Goal: Task Accomplishment & Management: Use online tool/utility

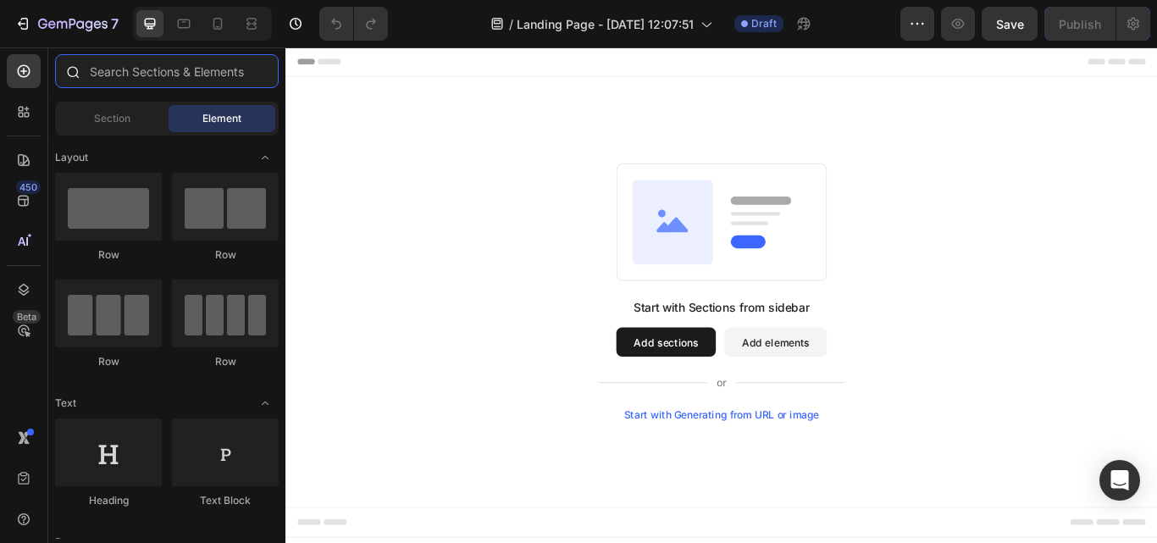
click at [126, 57] on input "text" at bounding box center [167, 71] width 224 height 34
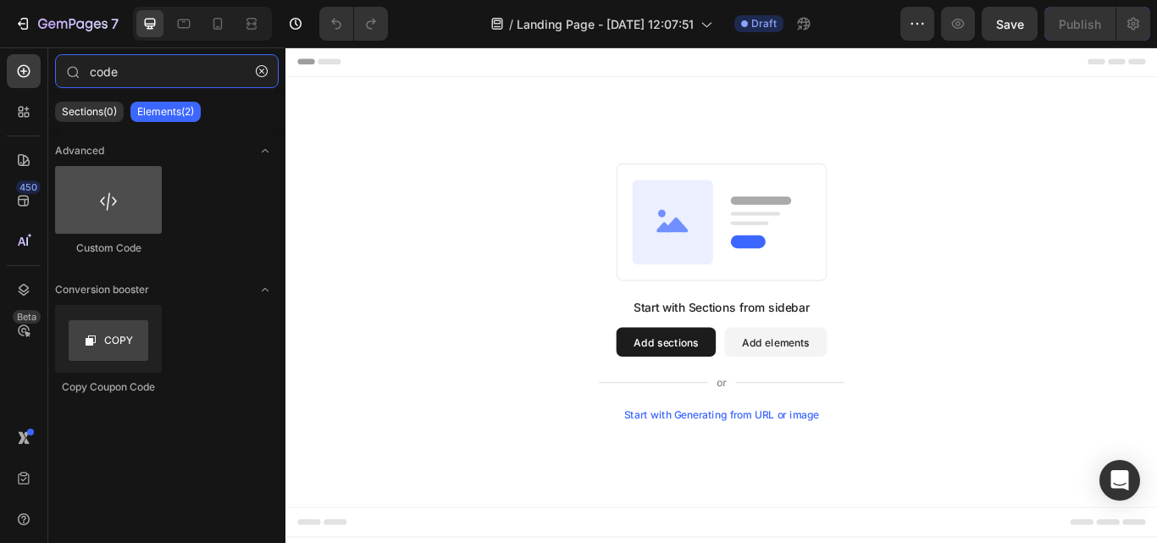
type input "code"
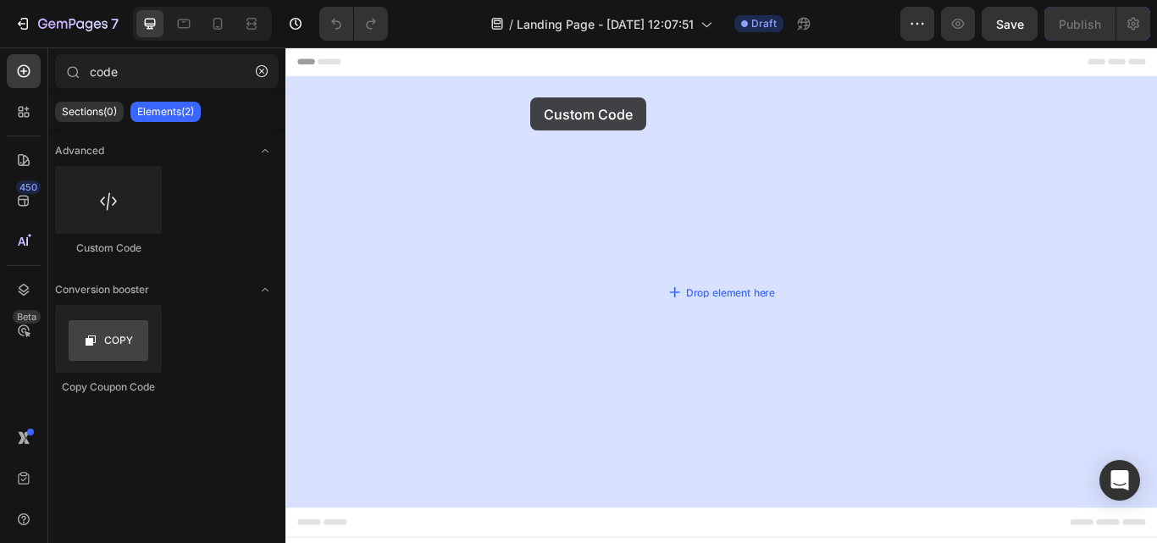
drag, startPoint x: 385, startPoint y: 251, endPoint x: 571, endPoint y: 106, distance: 235.2
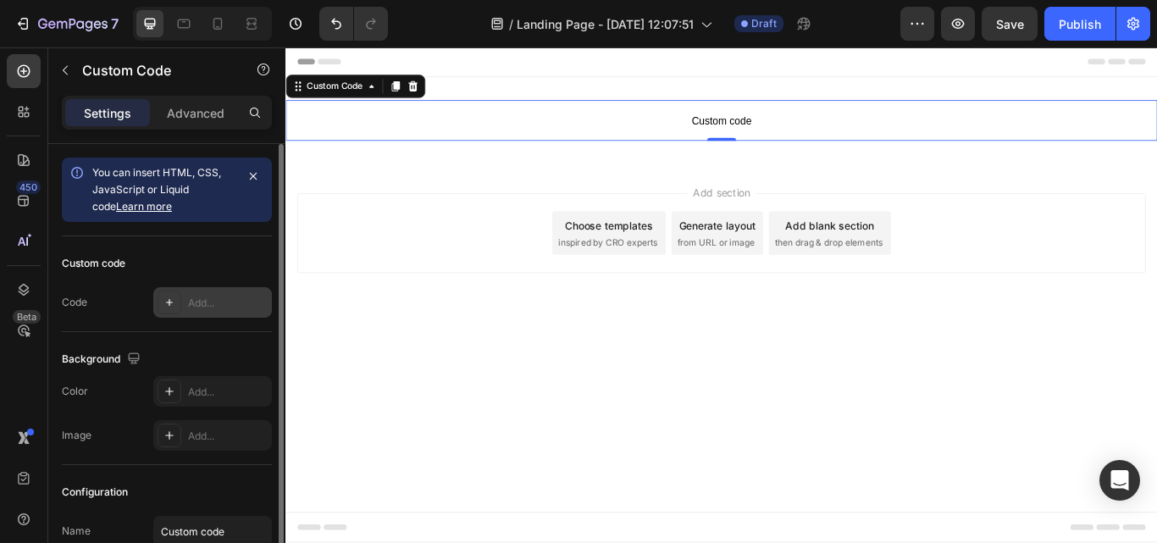
click at [163, 311] on div at bounding box center [169, 302] width 24 height 24
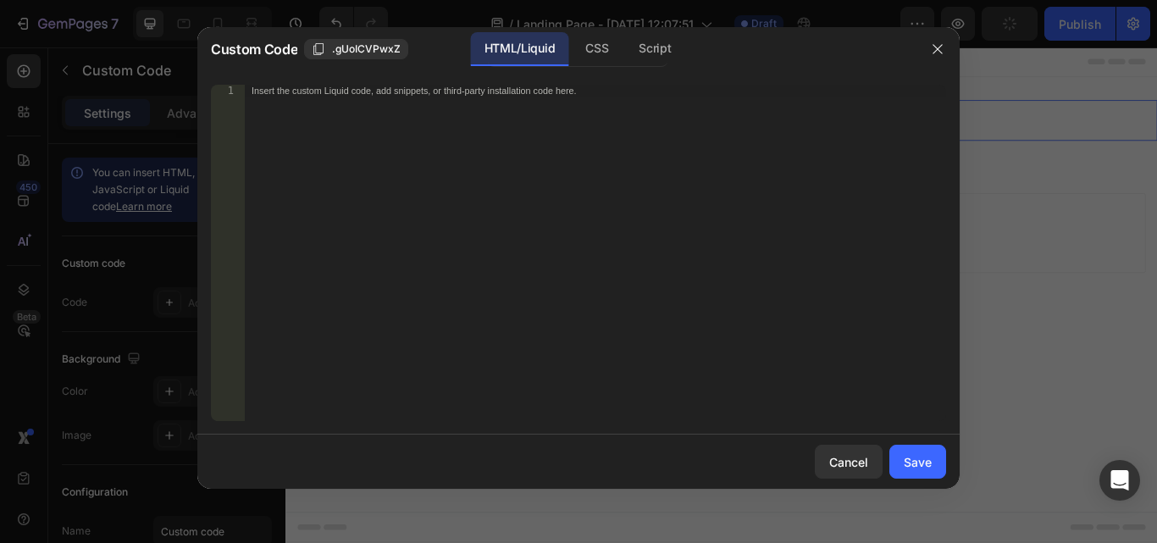
click at [557, 100] on div "Insert the custom Liquid code, add snippets, or third-party installation code h…" at bounding box center [595, 265] width 701 height 360
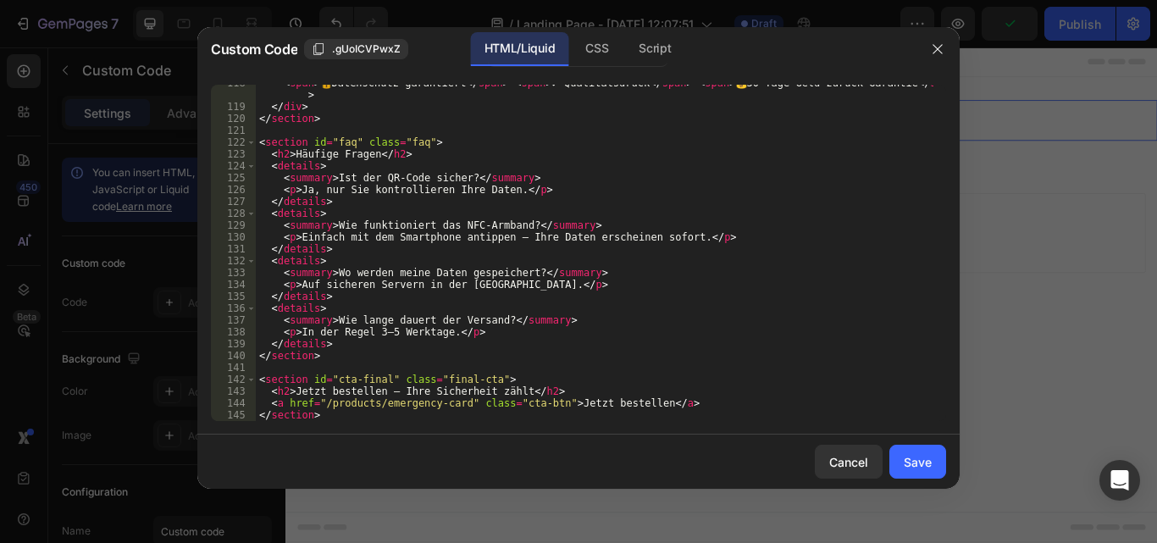
scroll to position [1394, 0]
click at [603, 56] on div "CSS" at bounding box center [596, 49] width 50 height 34
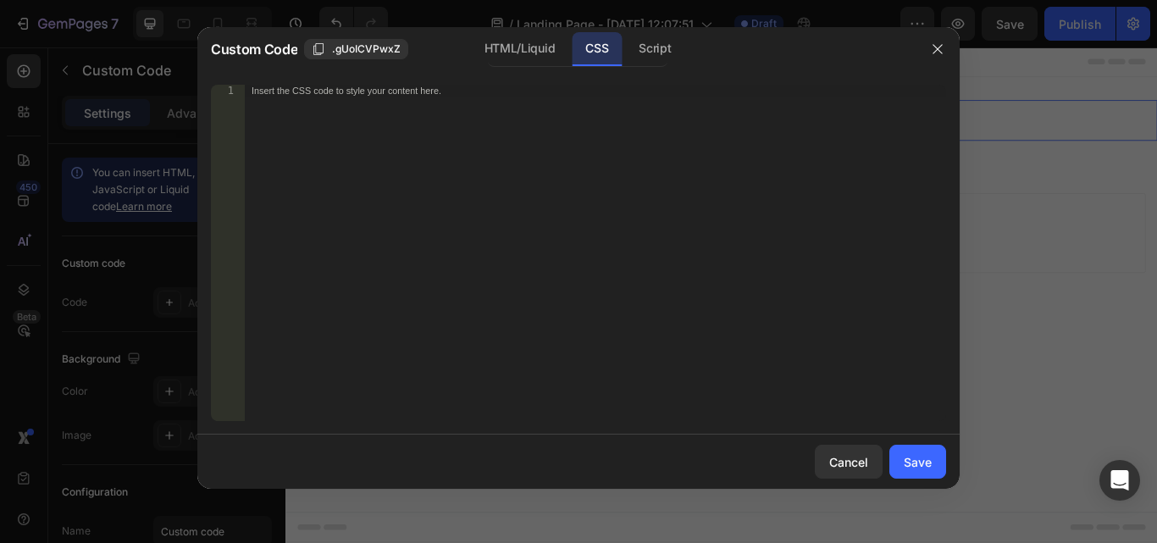
click at [450, 97] on div "Insert the CSS code to style your content here." at bounding box center [595, 265] width 701 height 360
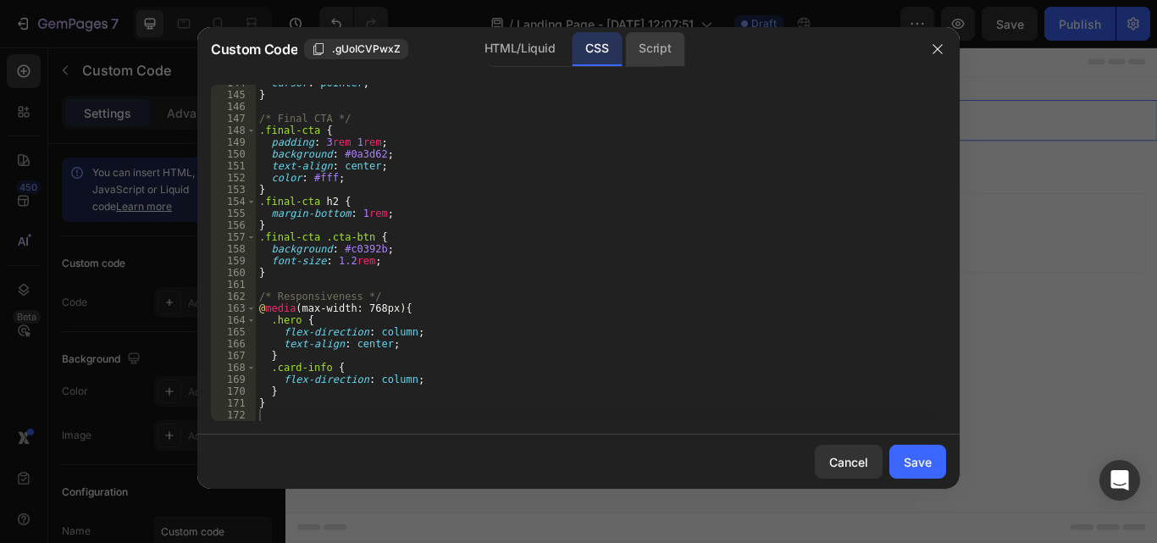
click at [658, 47] on div "Script" at bounding box center [654, 49] width 59 height 34
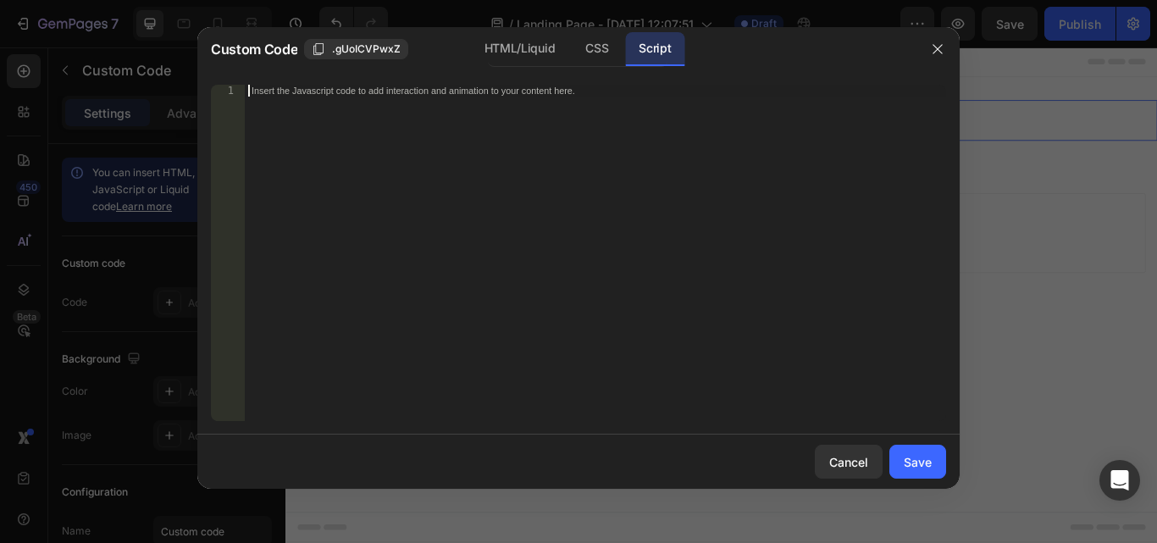
click at [484, 97] on div "Insert the Javascript code to add interaction and animation to your content her…" at bounding box center [595, 265] width 701 height 360
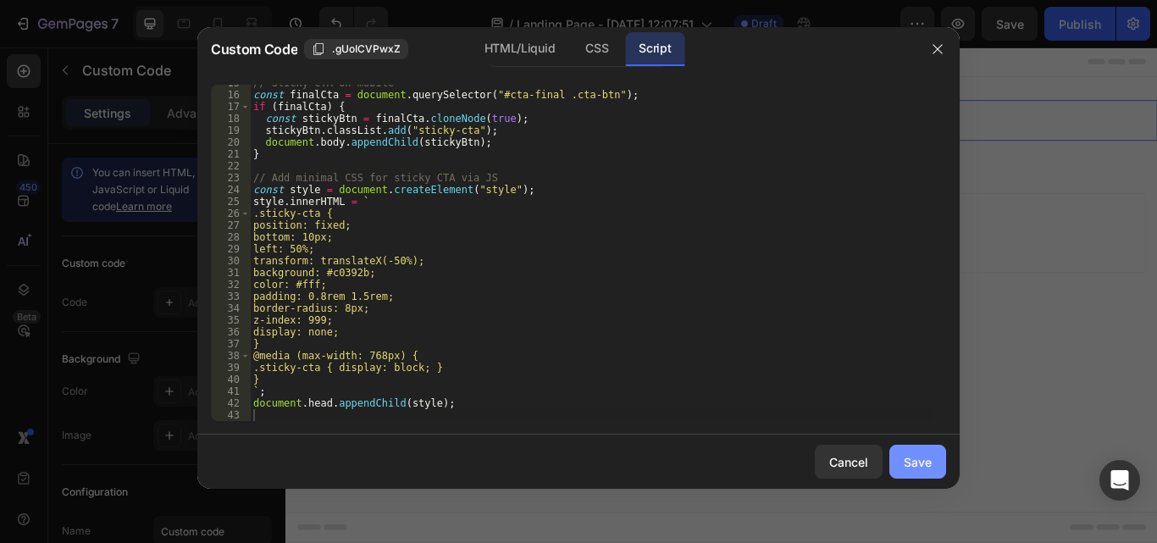
click at [903, 465] on button "Save" at bounding box center [917, 461] width 57 height 34
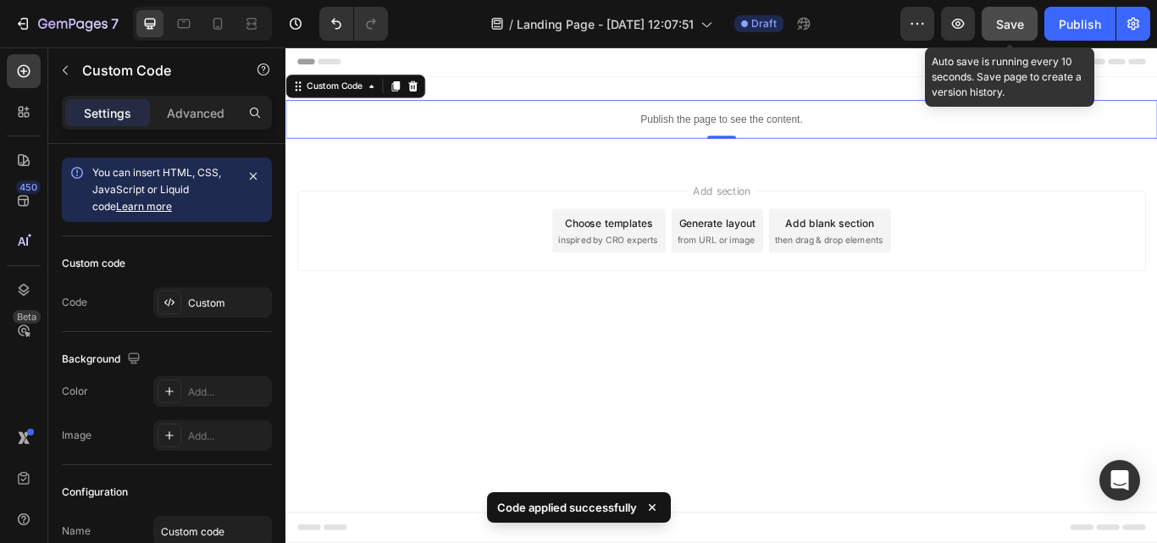
click at [1002, 19] on span "Save" at bounding box center [1010, 24] width 28 height 14
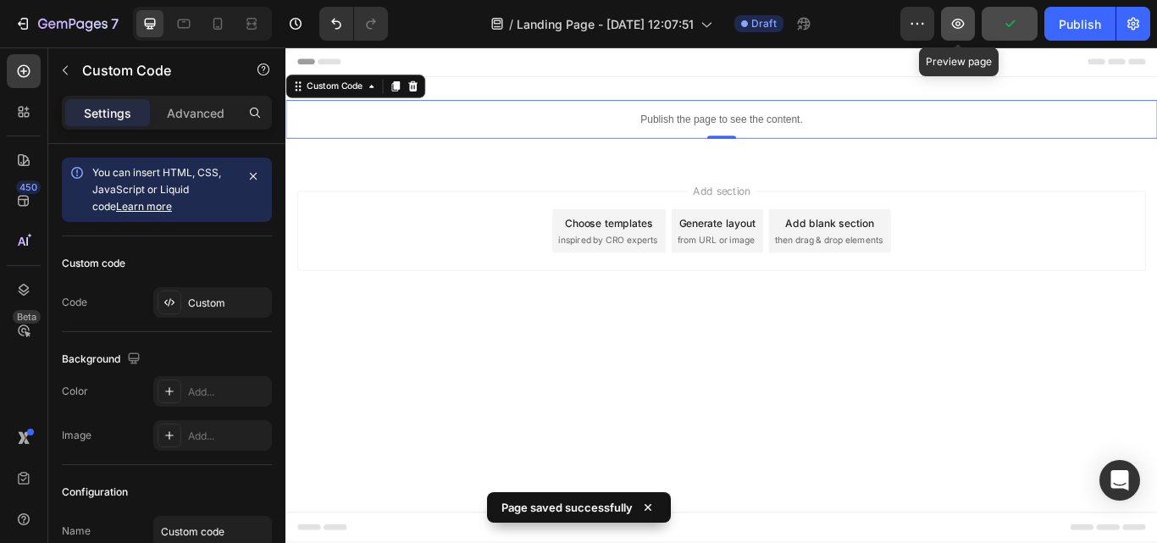
click at [949, 23] on icon "button" at bounding box center [957, 23] width 17 height 17
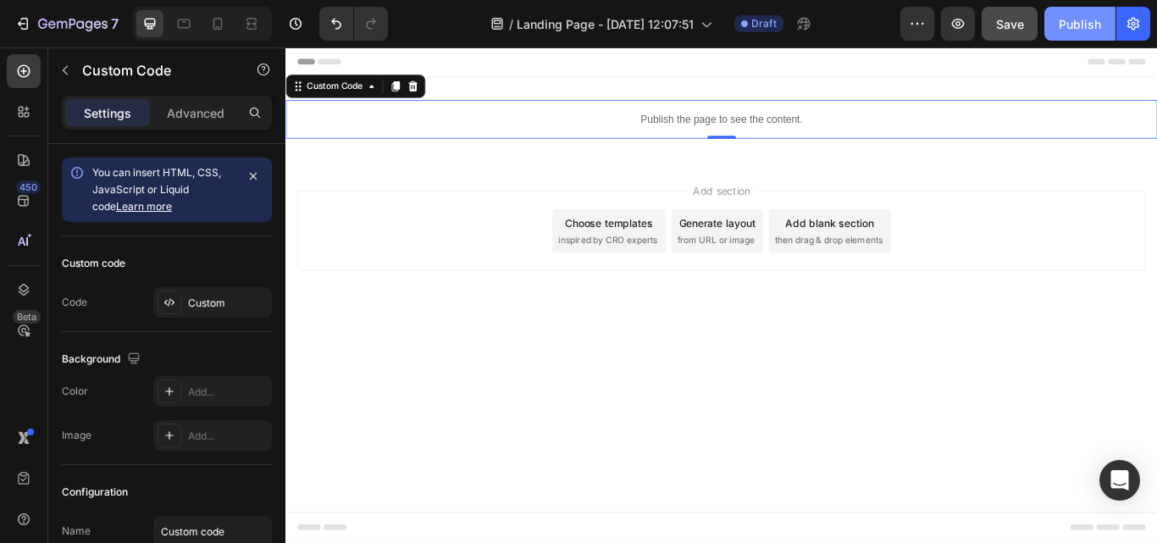
click at [1068, 30] on div "Publish" at bounding box center [1079, 24] width 42 height 18
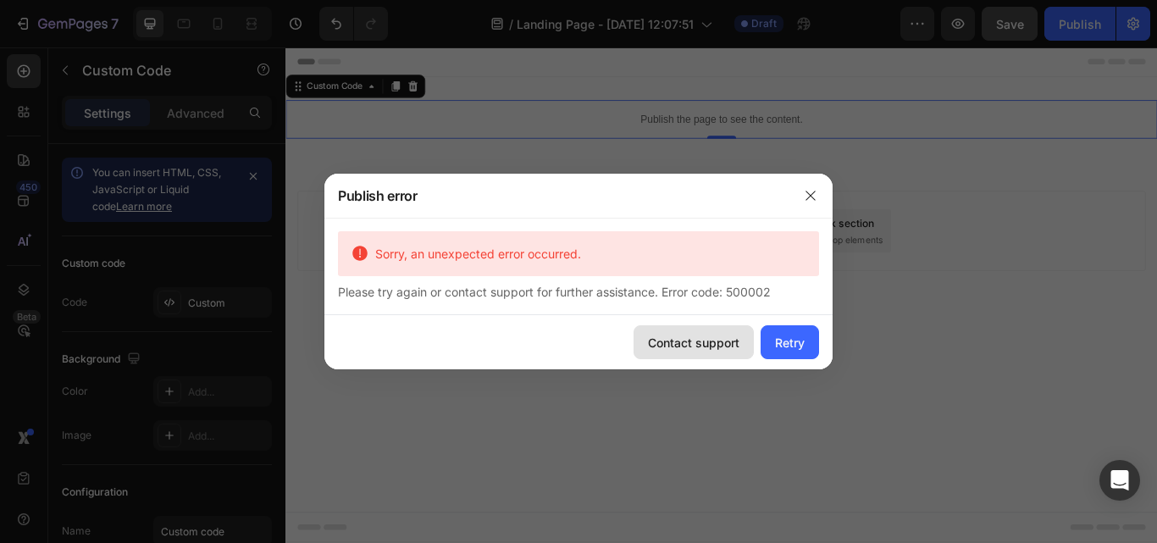
click at [687, 343] on div "Contact support" at bounding box center [693, 343] width 91 height 18
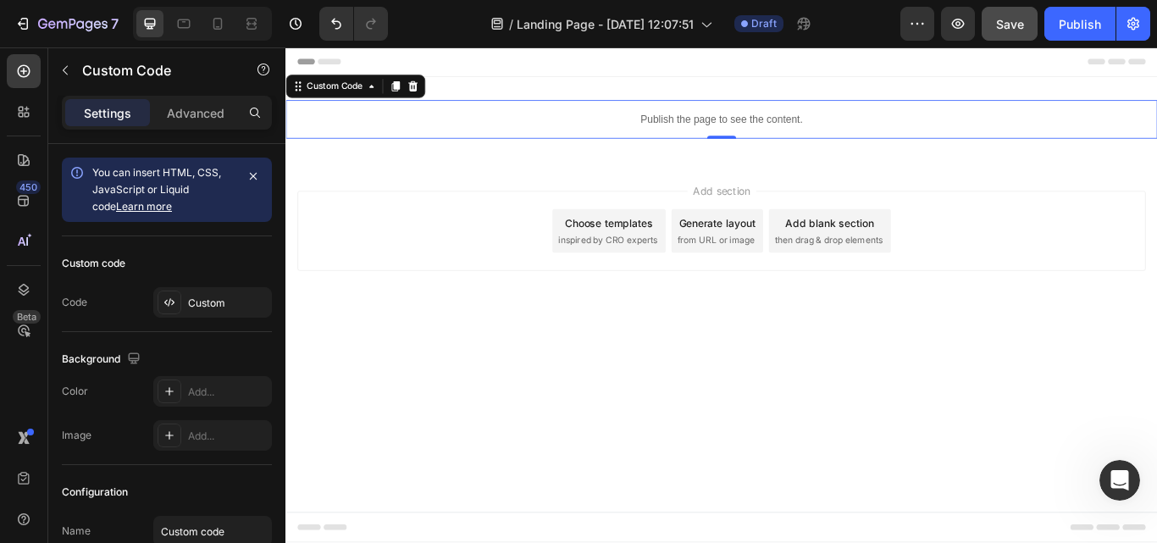
scroll to position [0, 0]
click at [172, 300] on icon at bounding box center [172, 302] width 3 height 5
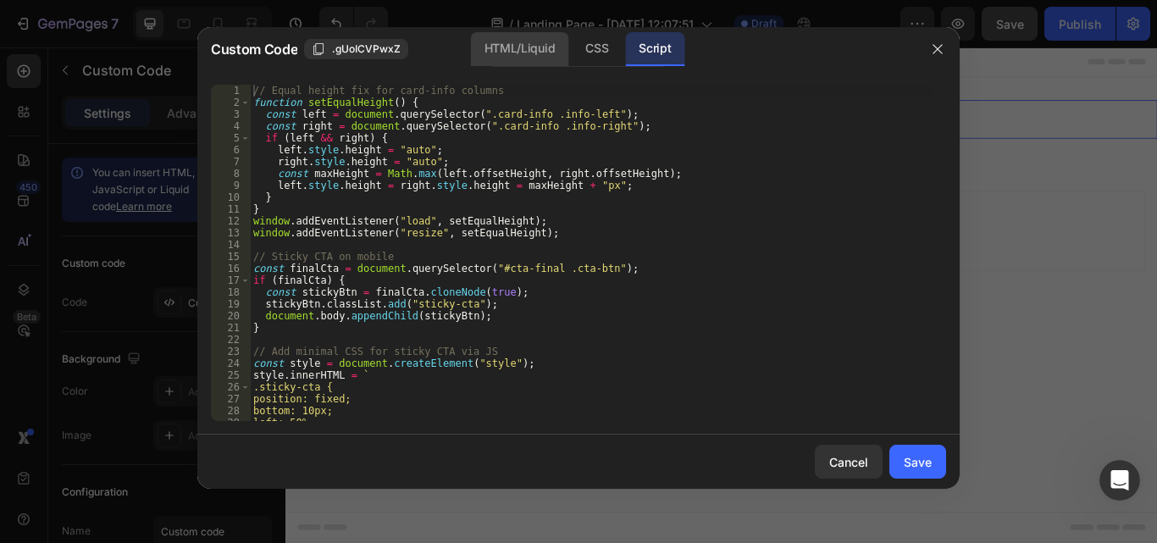
click at [544, 58] on div "HTML/Liquid" at bounding box center [519, 49] width 97 height 34
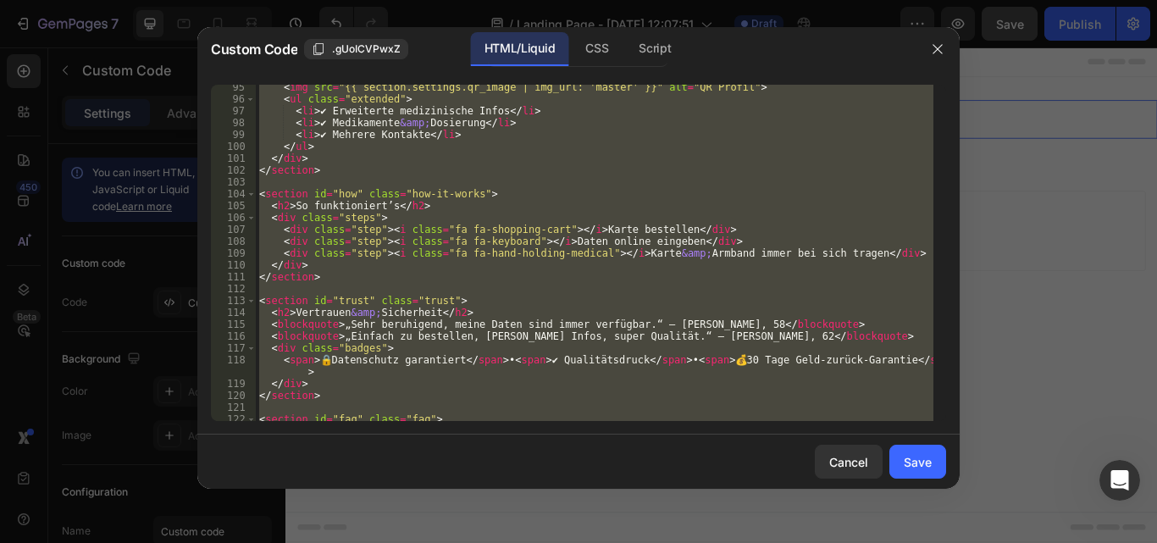
scroll to position [1406, 0]
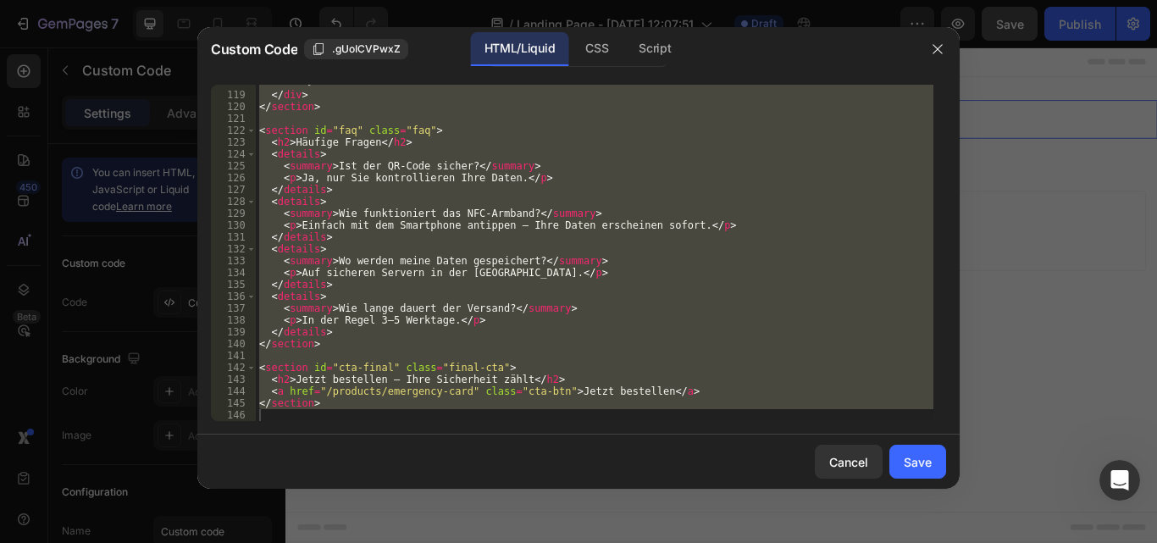
type textarea "</section>"
click at [385, 420] on div "< span > 🔒 Datenschutz garantiert </ span > • < span > ✔ Qualitätsdruck </ span…" at bounding box center [594, 253] width 677 height 336
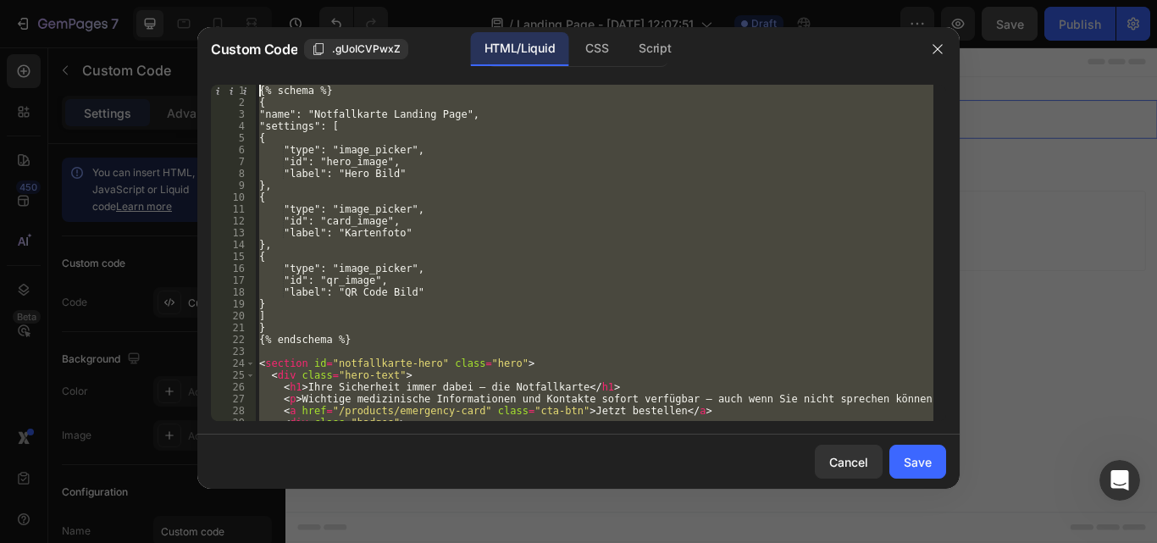
scroll to position [0, 0]
drag, startPoint x: 332, startPoint y: 421, endPoint x: 241, endPoint y: 49, distance: 382.6
click at [241, 49] on div "Custom Code .gUoICVPwxZ HTML/Liquid CSS Script 1 2 3 4 5 6 7 8 9 10 11 12 13 14…" at bounding box center [578, 257] width 762 height 461
type textarea "{% schema %} {"
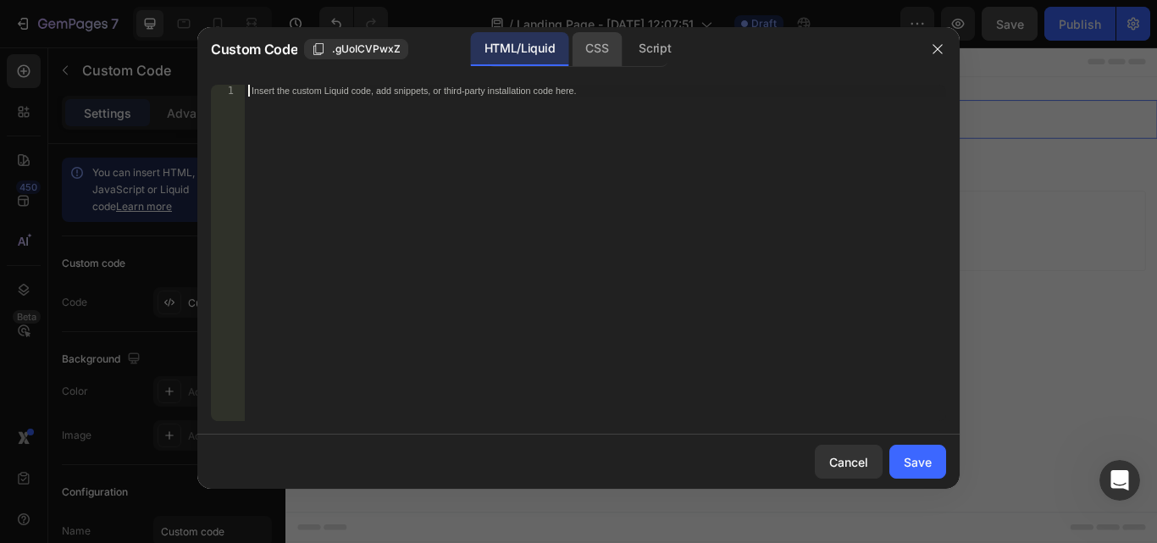
click at [588, 54] on div "CSS" at bounding box center [596, 49] width 50 height 34
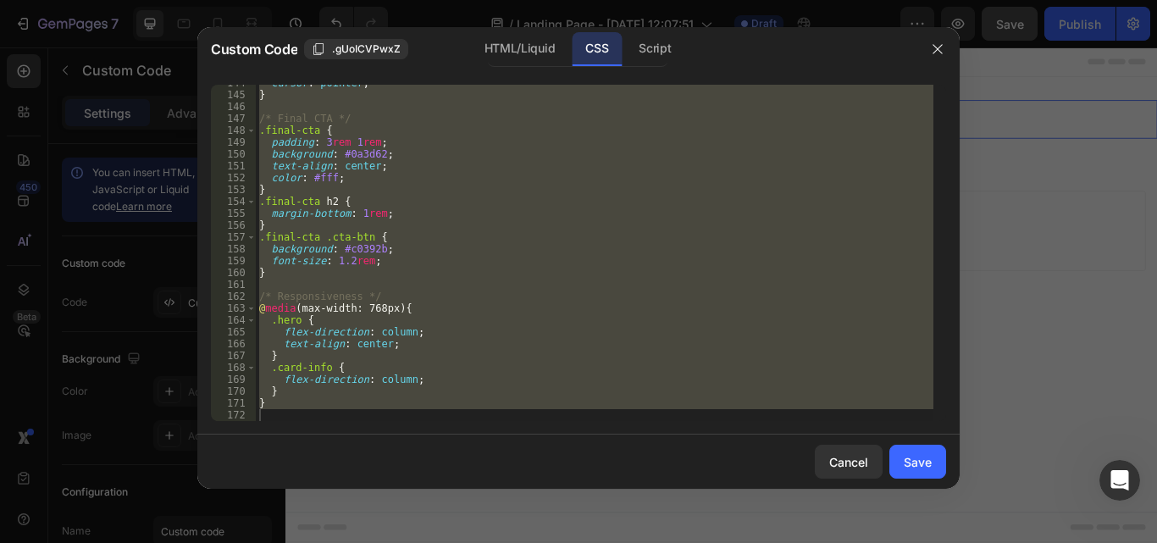
scroll to position [1703, 0]
type textarea "/* Final CTA */"
type textarea "}"
click at [339, 417] on div "cursor : pointer ; } /* Final CTA */ .final-cta { padding : 3 rem 1 rem ; backg…" at bounding box center [594, 253] width 677 height 336
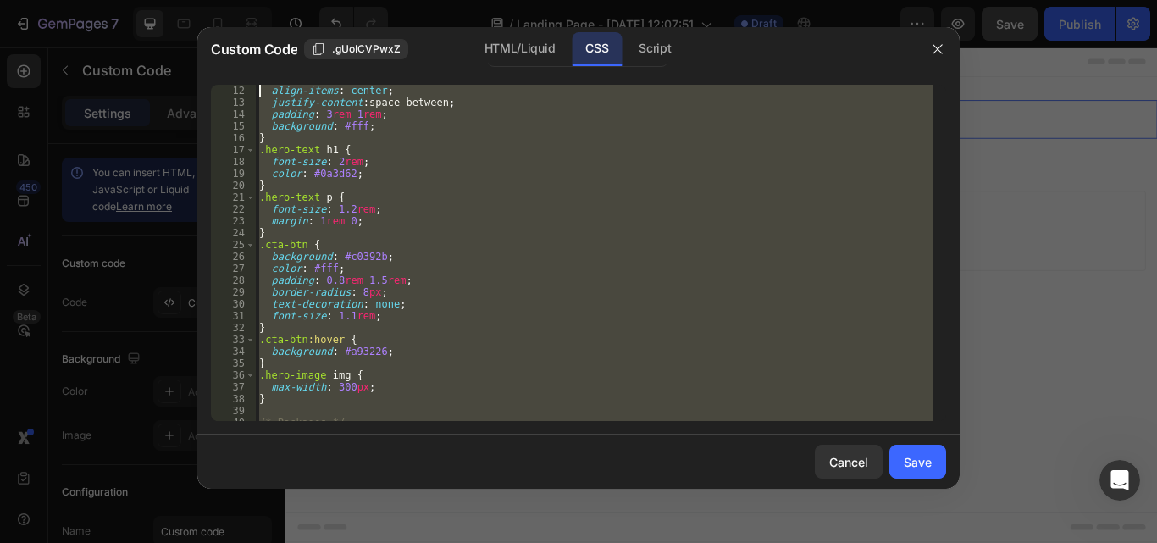
scroll to position [0, 0]
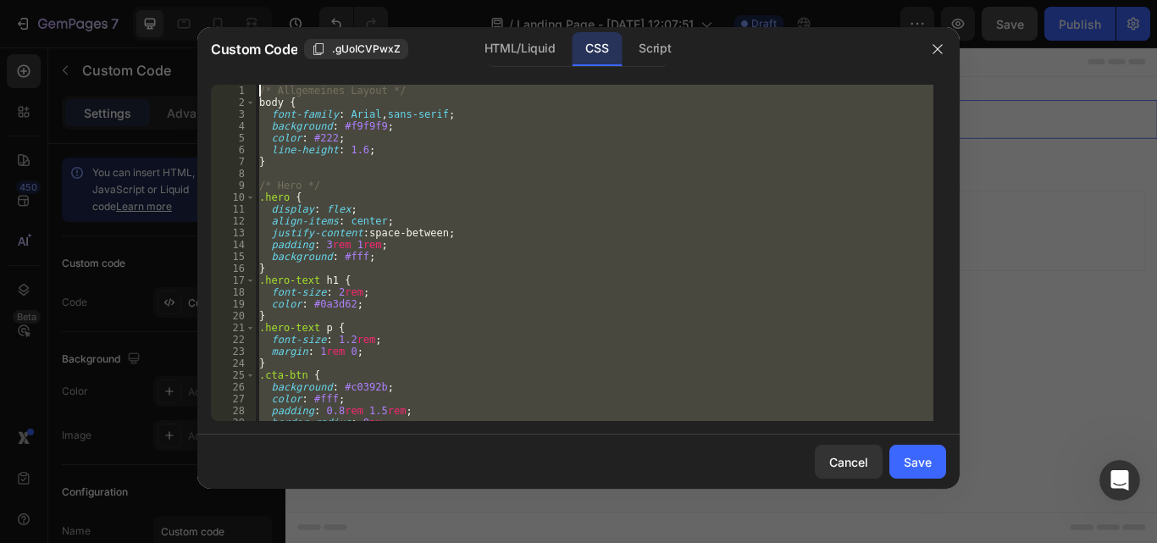
drag, startPoint x: 343, startPoint y: 410, endPoint x: 240, endPoint y: 65, distance: 359.7
click at [240, 65] on div "Custom Code .gUoICVPwxZ HTML/Liquid CSS Script 1 2 3 4 5 6 7 8 9 10 11 12 13 14…" at bounding box center [578, 257] width 762 height 461
type textarea "/* Allgemeines Layout */ body {"
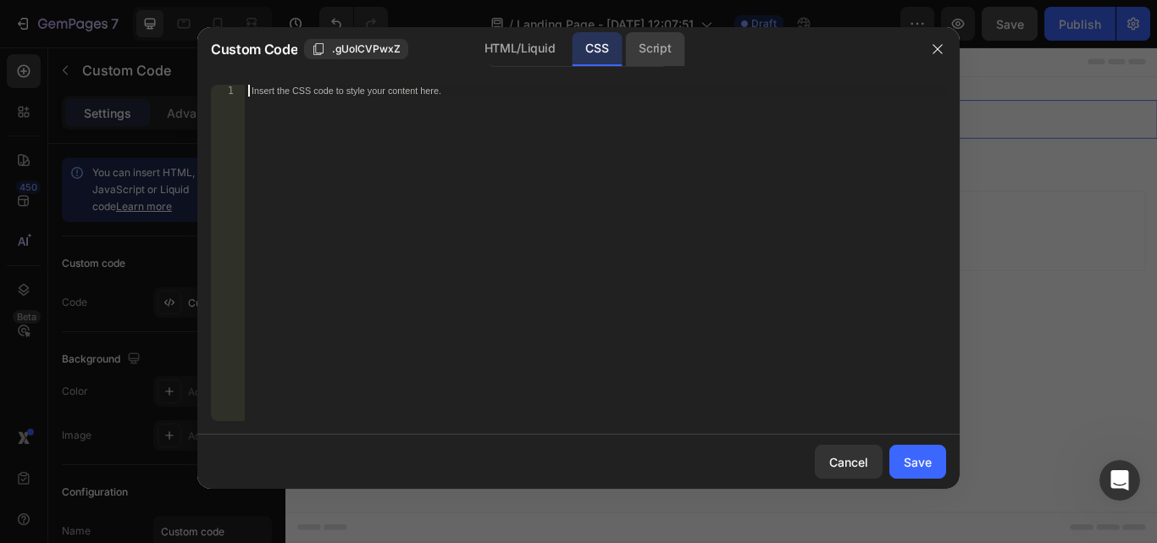
click at [647, 41] on div "Script" at bounding box center [654, 49] width 59 height 34
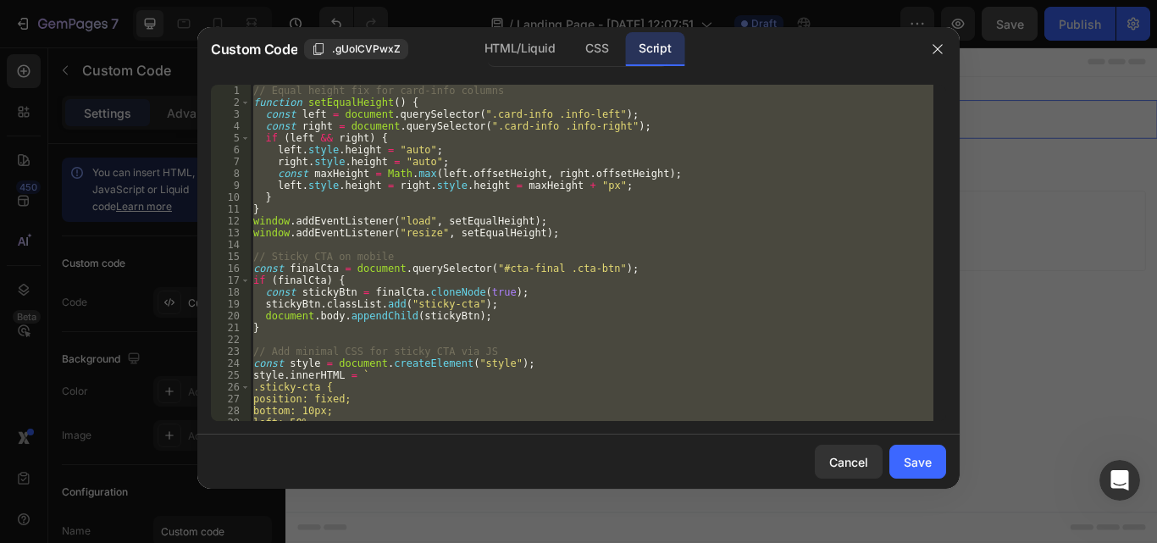
scroll to position [174, 0]
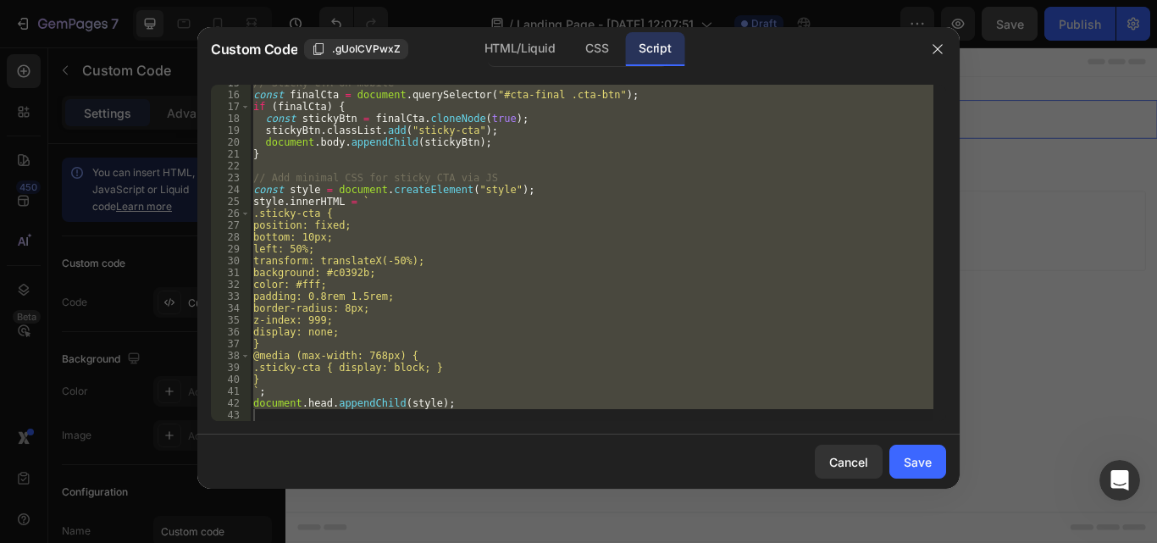
click at [399, 417] on div "// Sticky CTA on mobile const finalCta = document . querySelector ( "#cta-final…" at bounding box center [591, 253] width 683 height 336
type textarea "document.head.appendChild(style);"
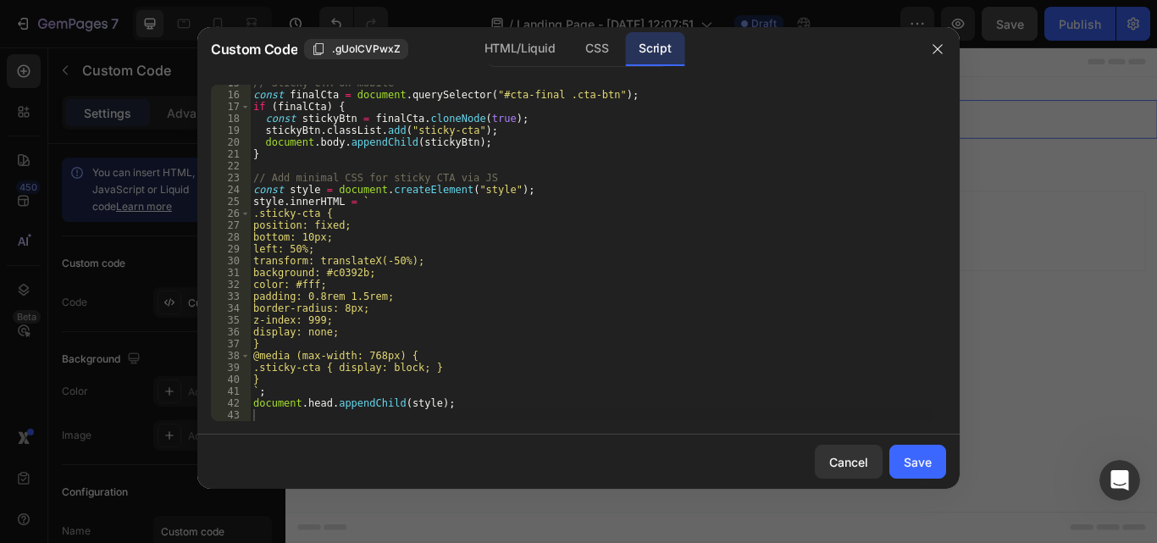
drag, startPoint x: 388, startPoint y: 422, endPoint x: 234, endPoint y: 197, distance: 272.2
click at [232, 190] on div "15 16 17 18 19 20 21 22 23 24 25 26 27 28 29 30 31 32 33 34 35 36 37 38 39 40 4…" at bounding box center [578, 252] width 762 height 363
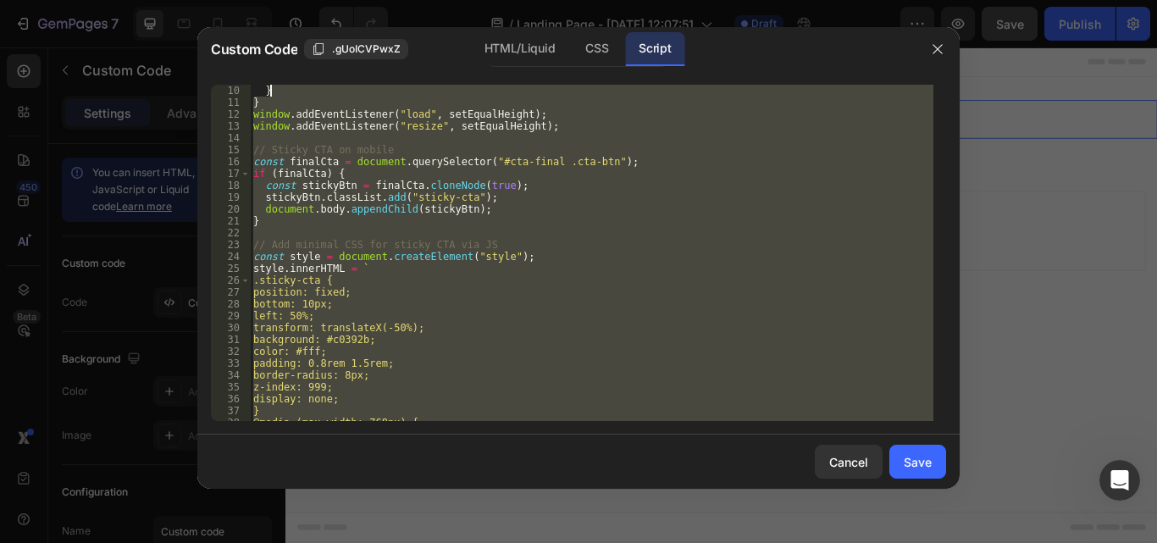
scroll to position [0, 0]
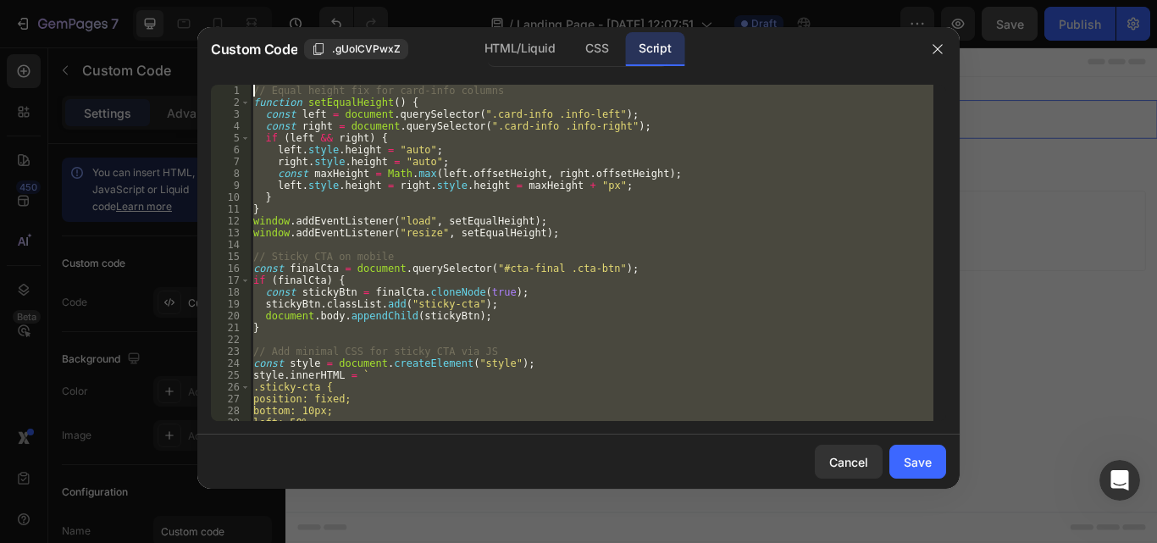
drag, startPoint x: 315, startPoint y: 412, endPoint x: 254, endPoint y: 81, distance: 336.6
click at [254, 81] on div "1 2 3 4 5 6 7 8 9 10 11 12 13 14 15 16 17 18 19 20 21 22 23 24 25 26 27 28 29 3…" at bounding box center [578, 252] width 762 height 363
type textarea "// Equal height fix for card-info columns function setEqualHeight() {"
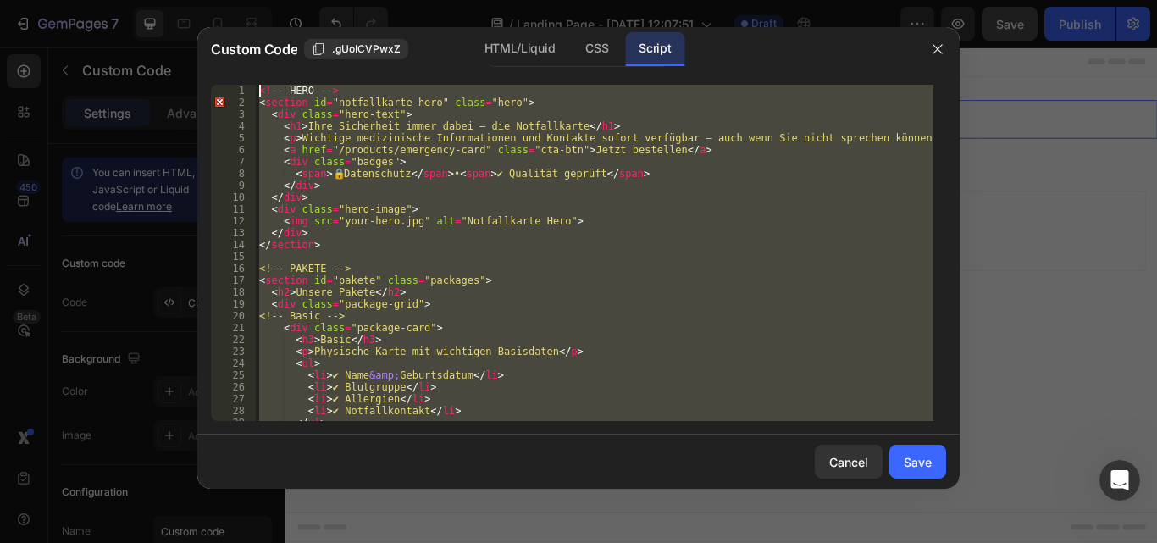
drag, startPoint x: 348, startPoint y: 411, endPoint x: 201, endPoint y: 13, distance: 424.3
click at [201, 13] on div "Custom Code .gUoICVPwxZ HTML/Liquid CSS Script 1 2 3 4 5 6 7 8 9 10 11 12 13 14…" at bounding box center [578, 271] width 1157 height 543
type textarea "<!-- HERO --> <section id="notfallkarte-hero" class="hero">"
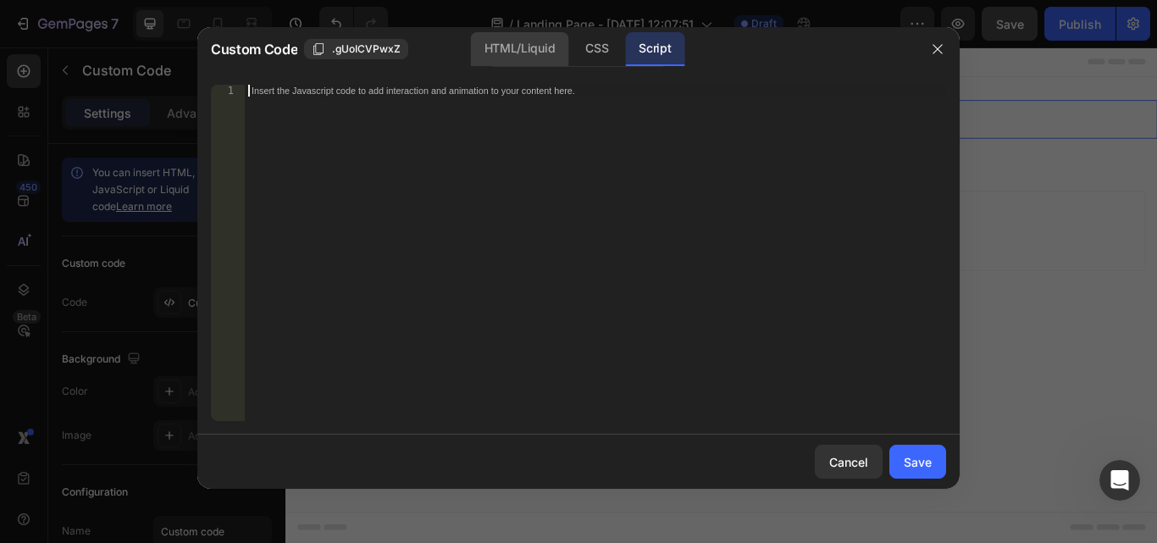
click at [520, 50] on div "HTML/Liquid" at bounding box center [519, 49] width 97 height 34
click at [335, 93] on div "Insert the custom Liquid code, add snippets, or third-party installation code h…" at bounding box center [559, 91] width 617 height 11
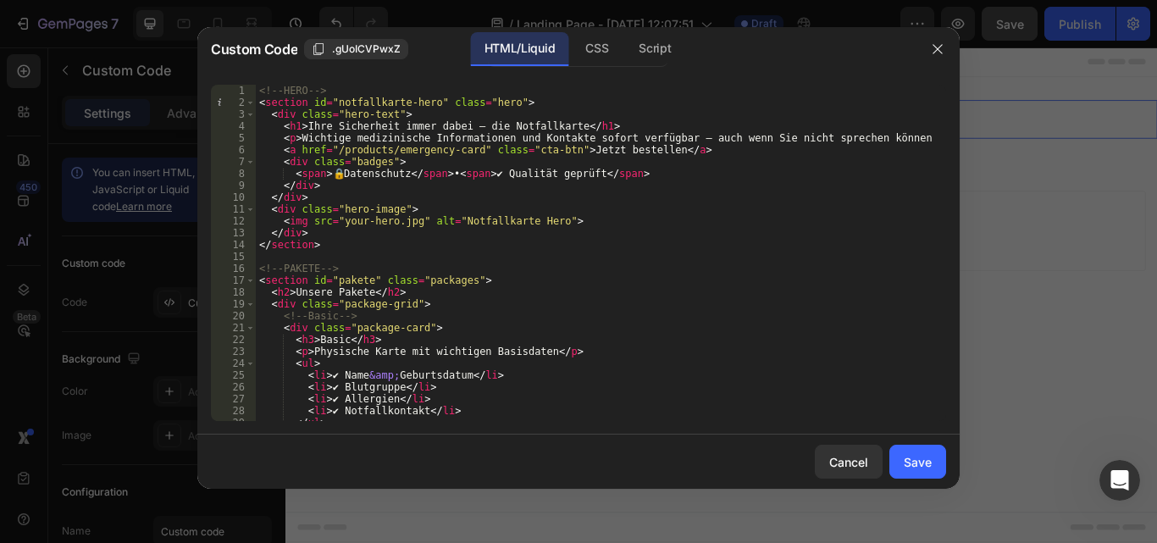
click at [623, 46] on div "HTML/Liquid CSS Script" at bounding box center [578, 49] width 180 height 35
click at [602, 47] on div "CSS" at bounding box center [596, 49] width 50 height 34
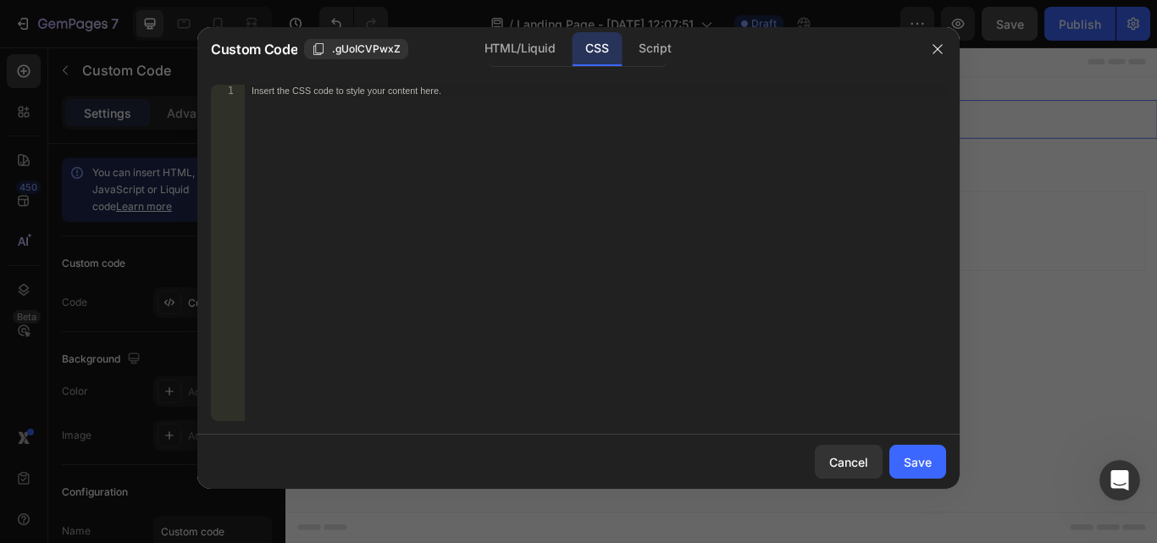
click at [468, 104] on div "Insert the CSS code to style your content here." at bounding box center [595, 265] width 701 height 360
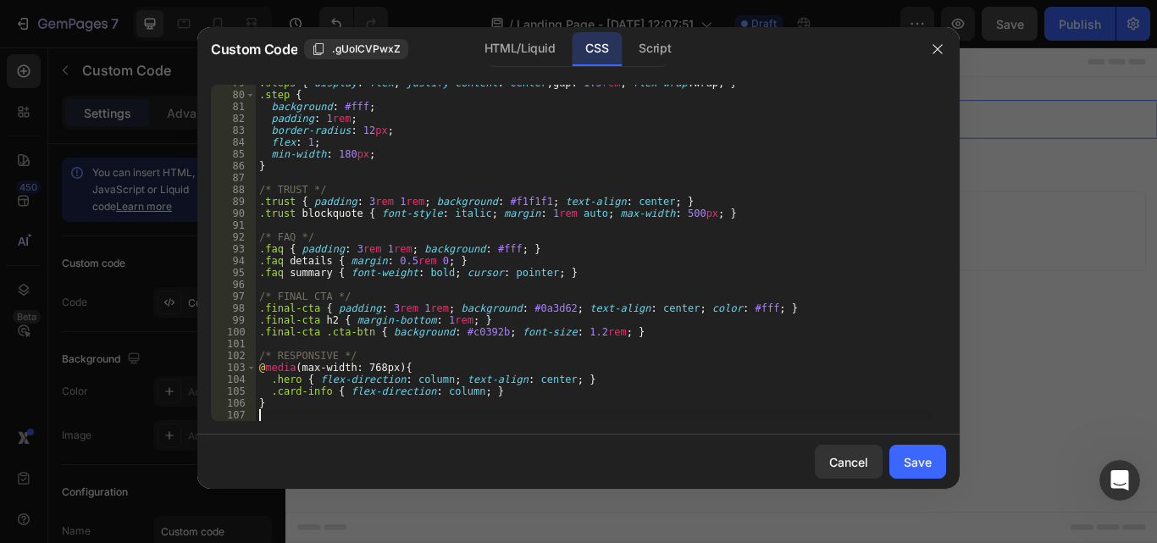
scroll to position [932, 0]
click at [672, 53] on div "Script" at bounding box center [654, 49] width 59 height 34
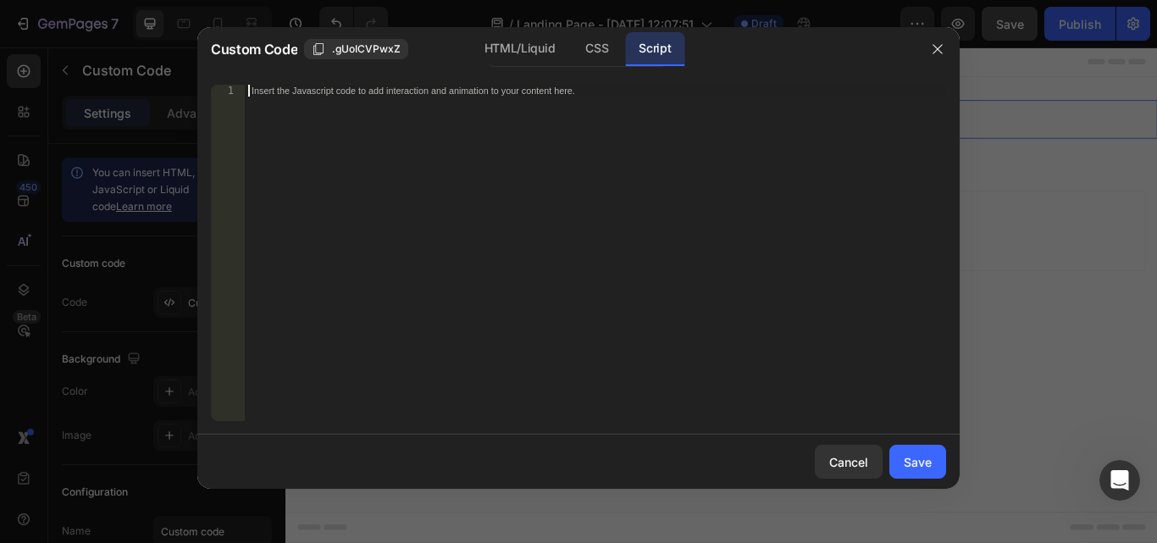
click at [510, 94] on div "Insert the Javascript code to add interaction and animation to your content her…" at bounding box center [559, 91] width 617 height 11
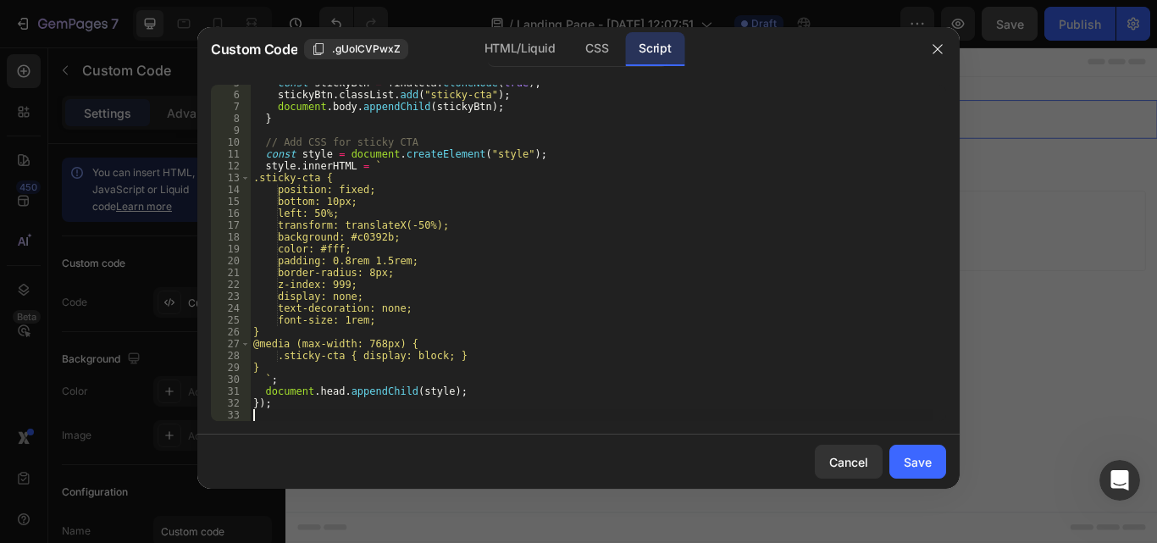
scroll to position [55, 0]
click at [925, 462] on div "Save" at bounding box center [917, 462] width 28 height 18
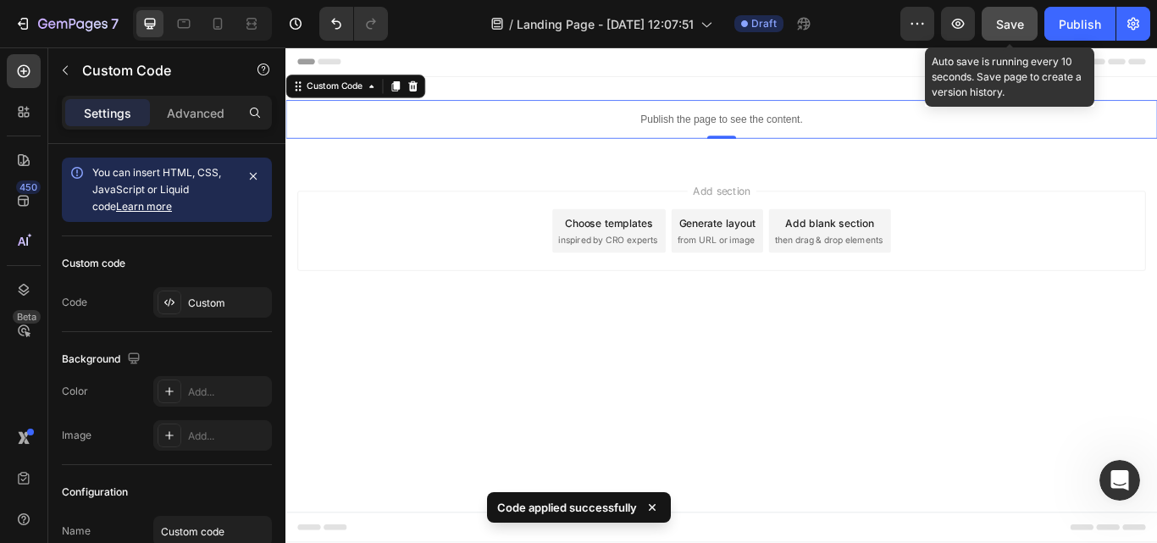
click at [1014, 31] on div "Save" at bounding box center [1010, 24] width 28 height 18
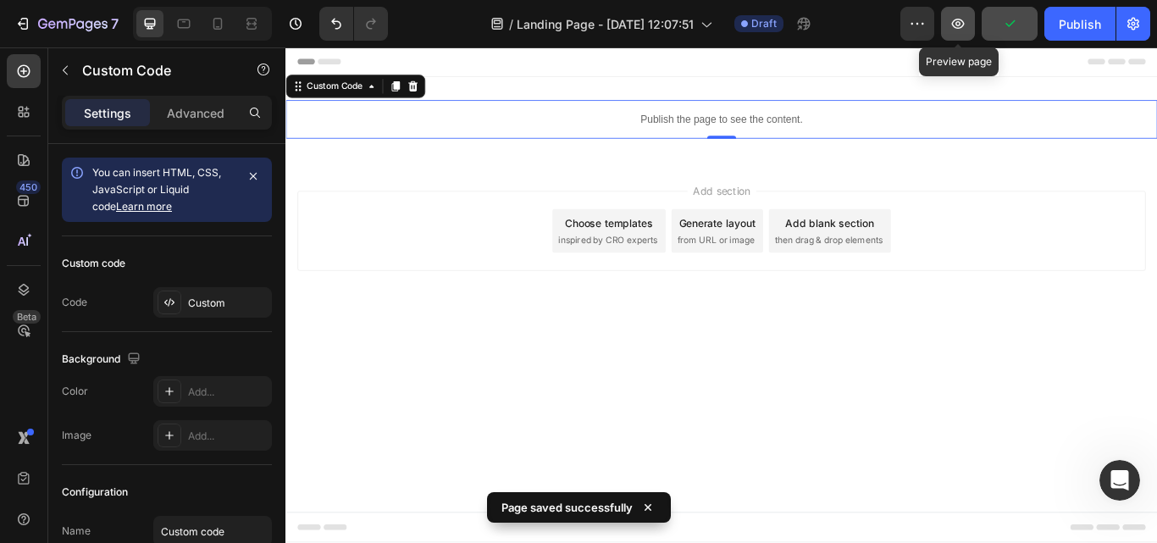
click at [959, 33] on button "button" at bounding box center [958, 24] width 34 height 34
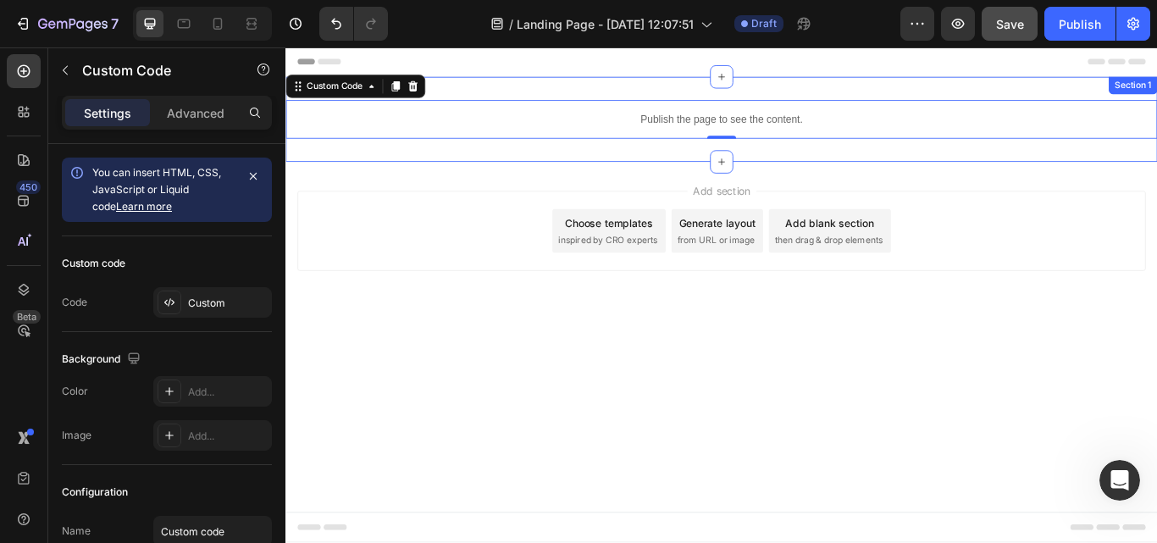
click at [972, 88] on div "Publish the page to see the content. Custom Code 0 Section 1" at bounding box center [793, 131] width 1016 height 99
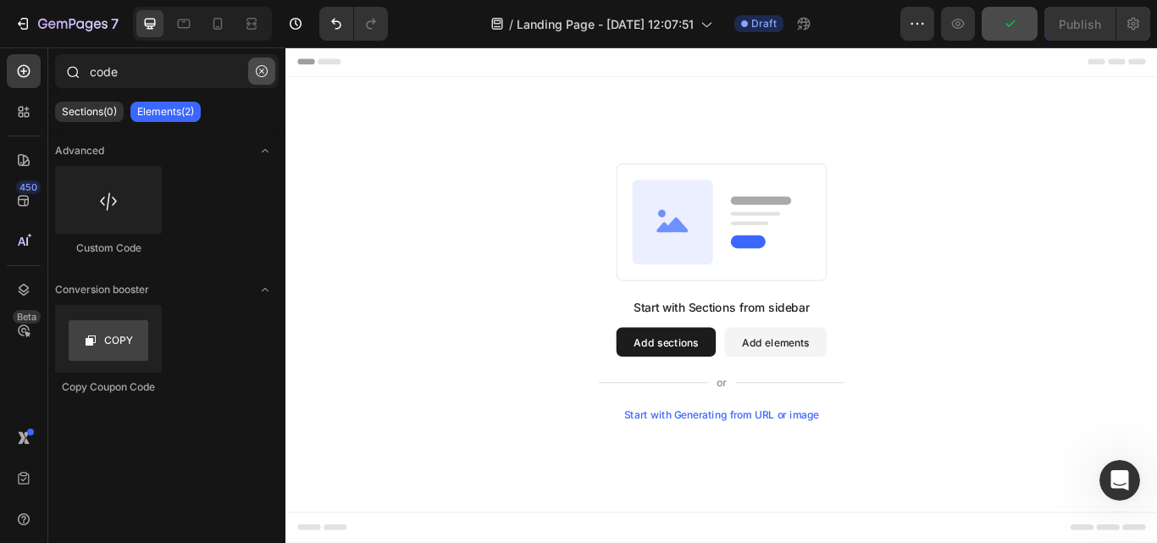
click at [268, 70] on button "button" at bounding box center [261, 71] width 27 height 27
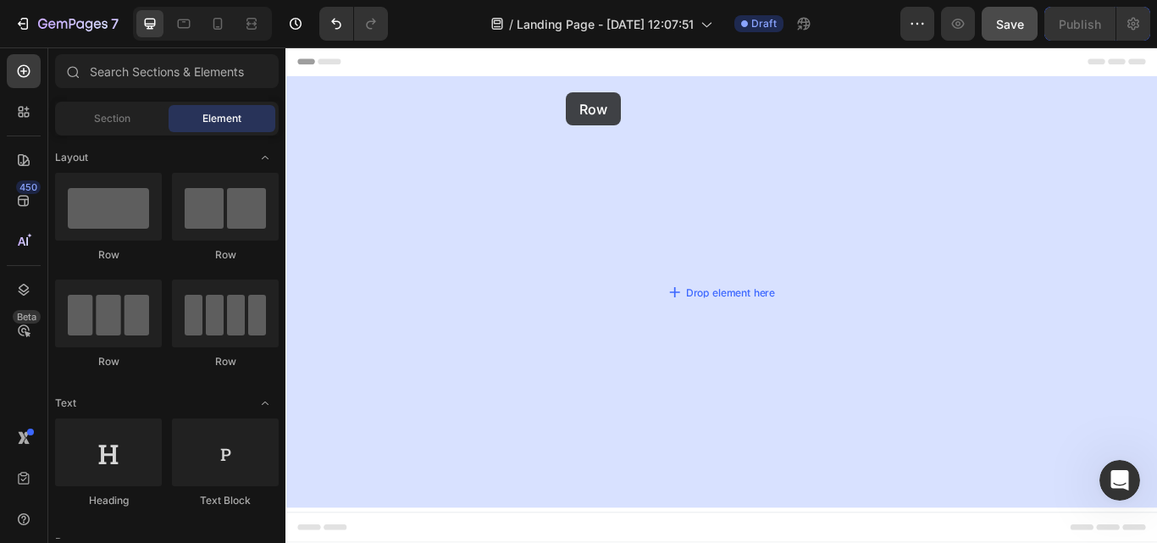
drag, startPoint x: 448, startPoint y: 141, endPoint x: 612, endPoint y: 100, distance: 169.2
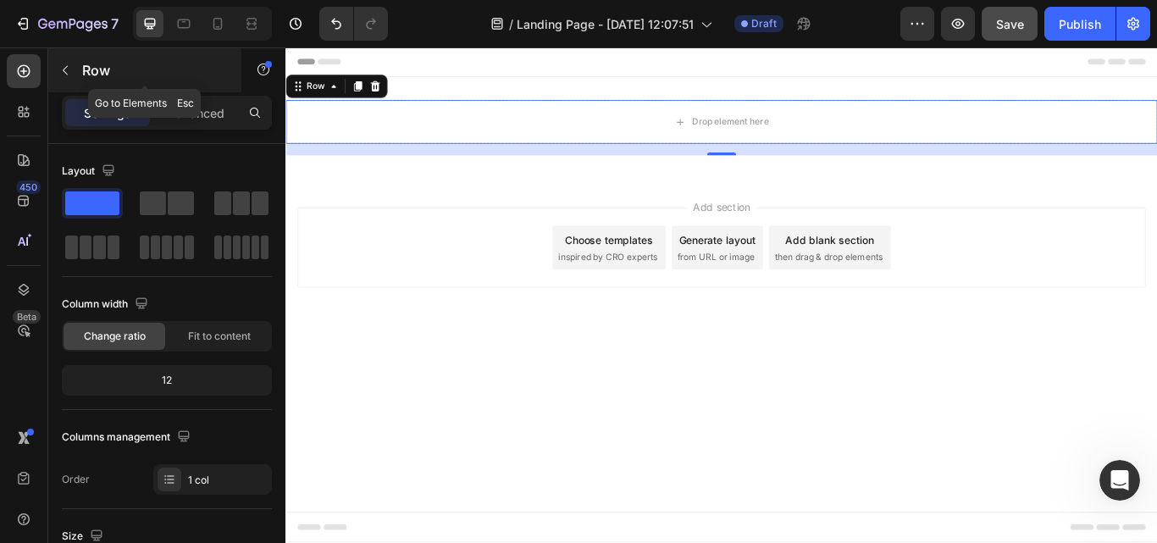
click at [55, 65] on button "button" at bounding box center [65, 70] width 27 height 27
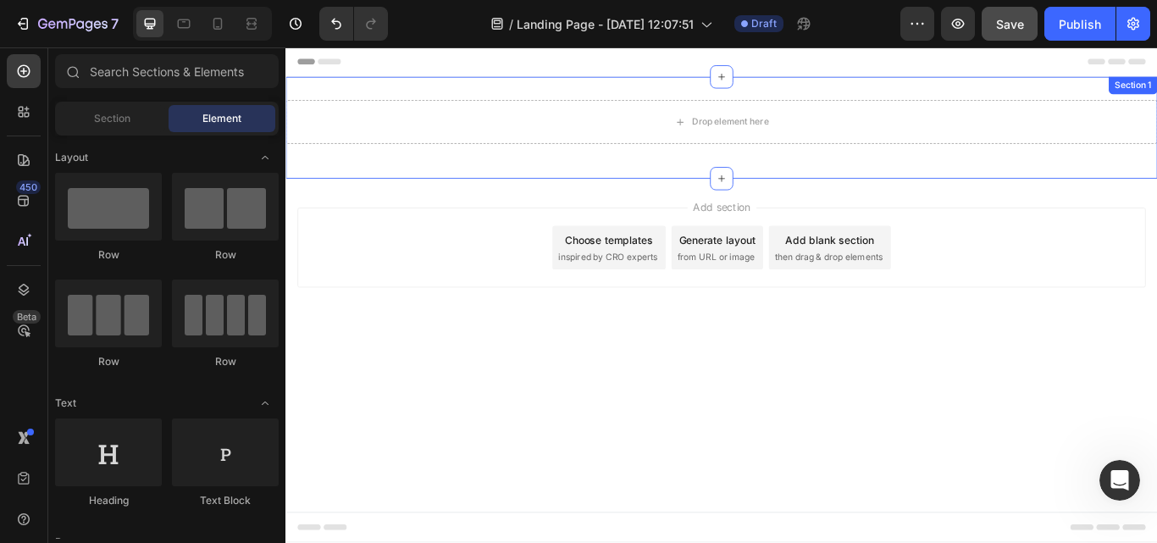
click at [1052, 96] on div "Drop element here Row Section 1" at bounding box center [793, 141] width 1016 height 119
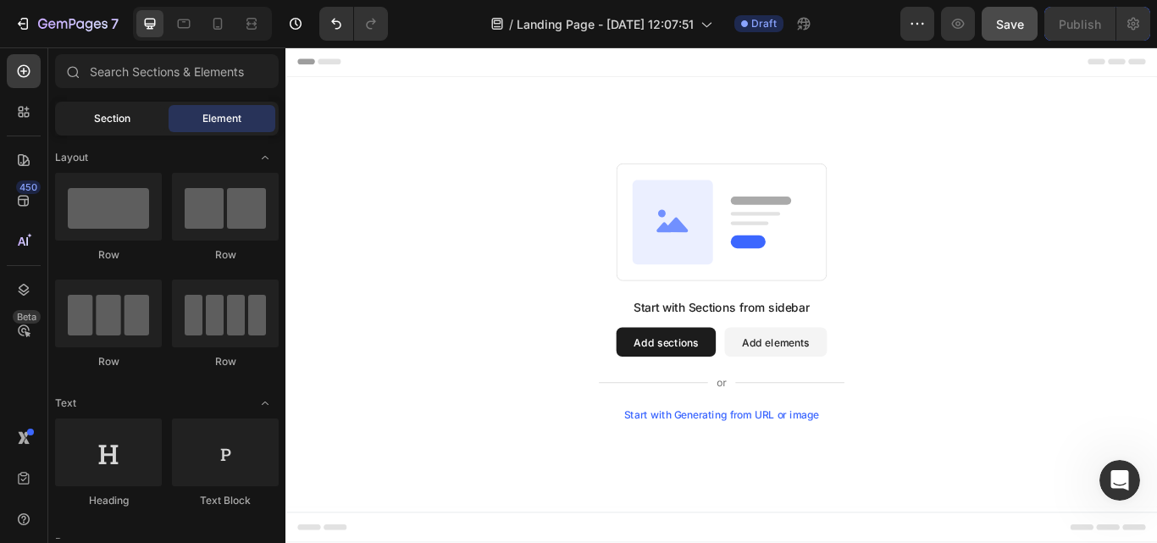
click at [127, 116] on span "Section" at bounding box center [112, 118] width 36 height 15
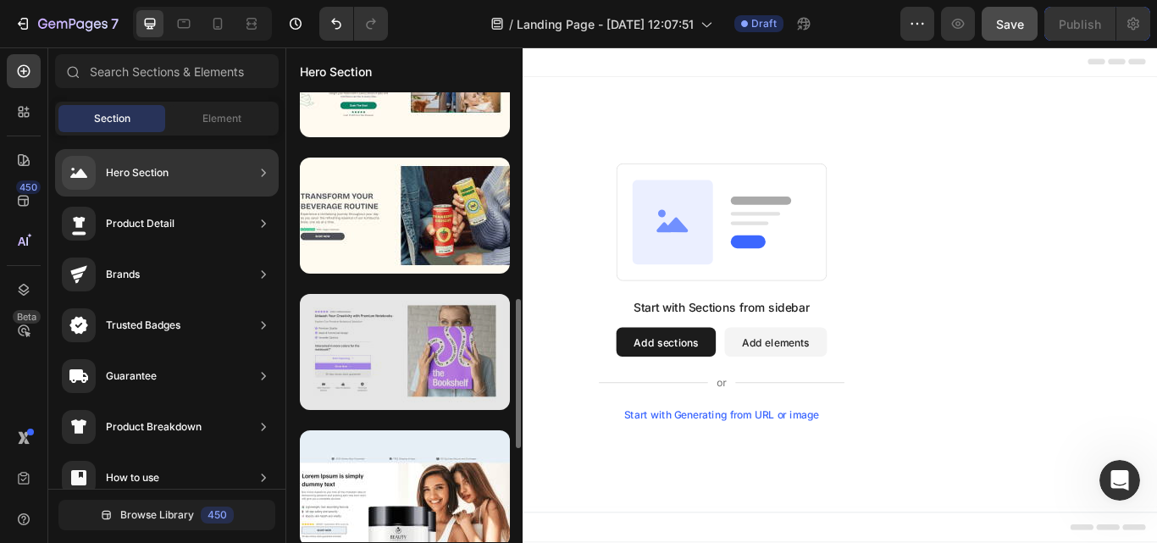
scroll to position [1214, 0]
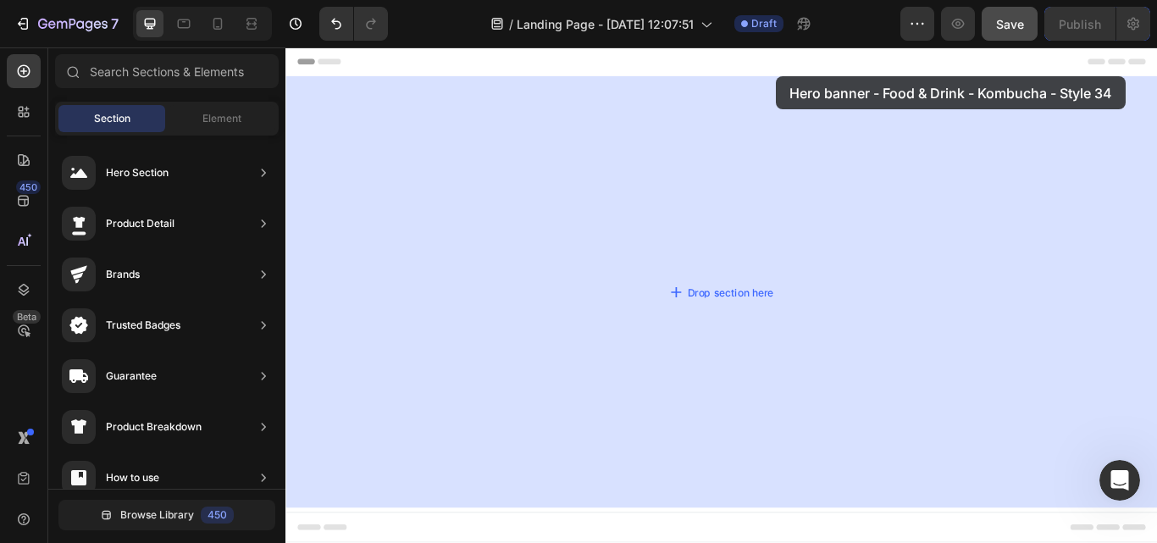
drag, startPoint x: 797, startPoint y: 186, endPoint x: 857, endPoint y: 79, distance: 123.2
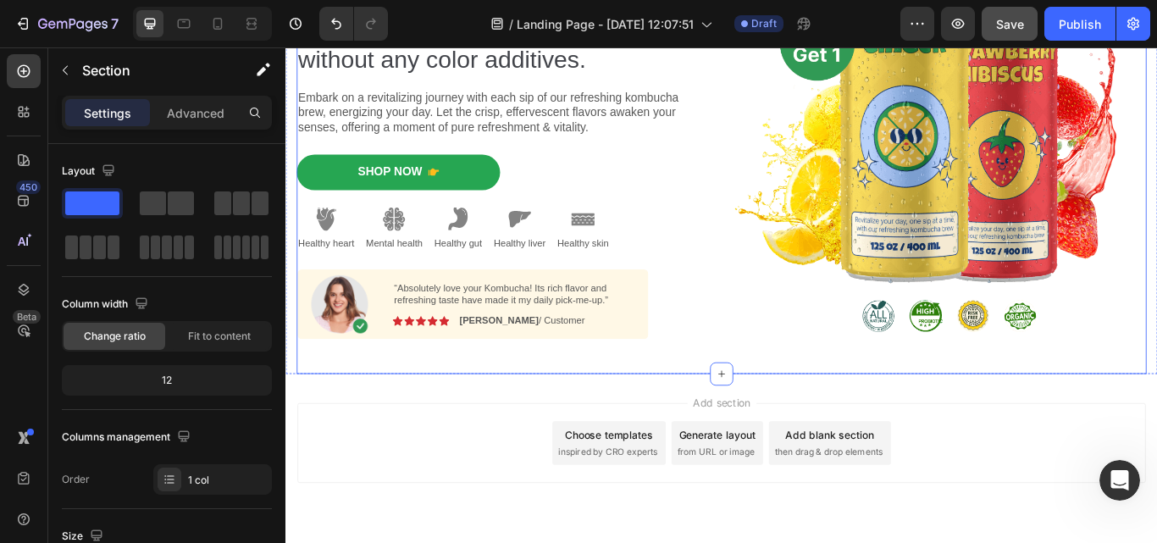
scroll to position [236, 0]
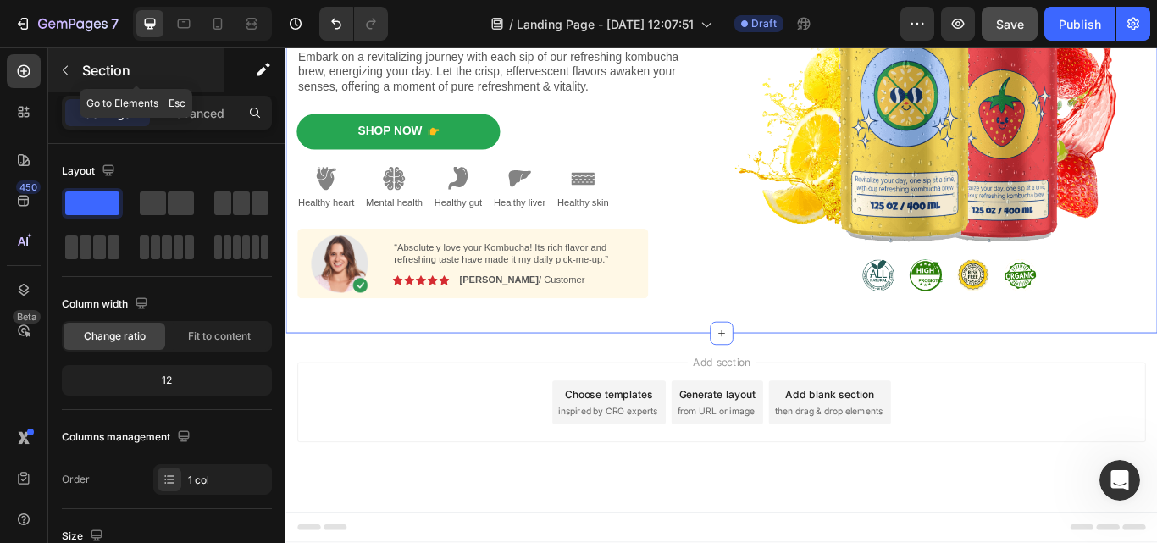
click at [63, 75] on icon "button" at bounding box center [65, 70] width 14 height 14
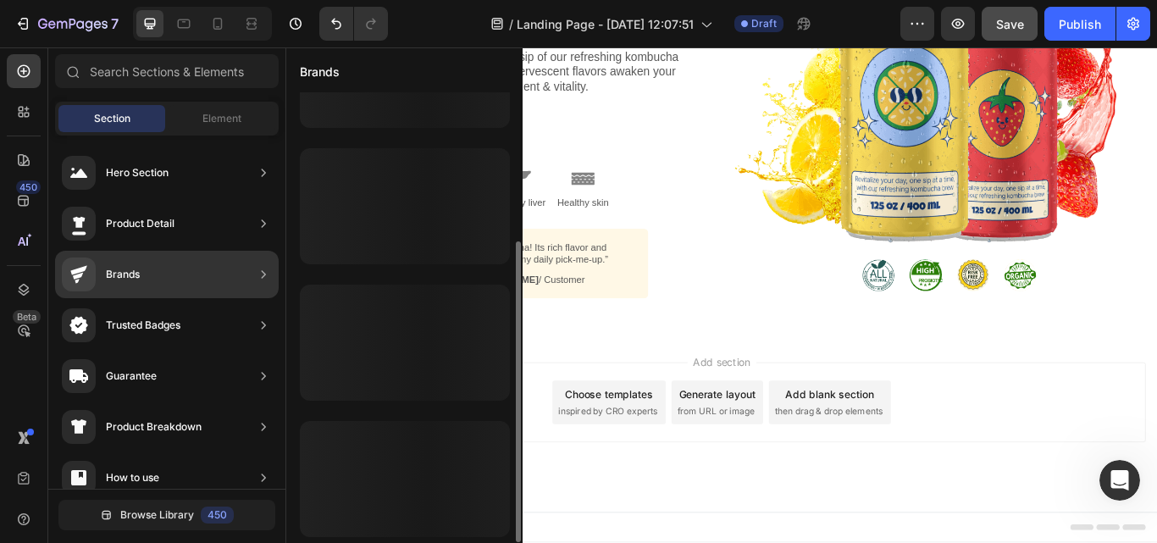
scroll to position [0, 0]
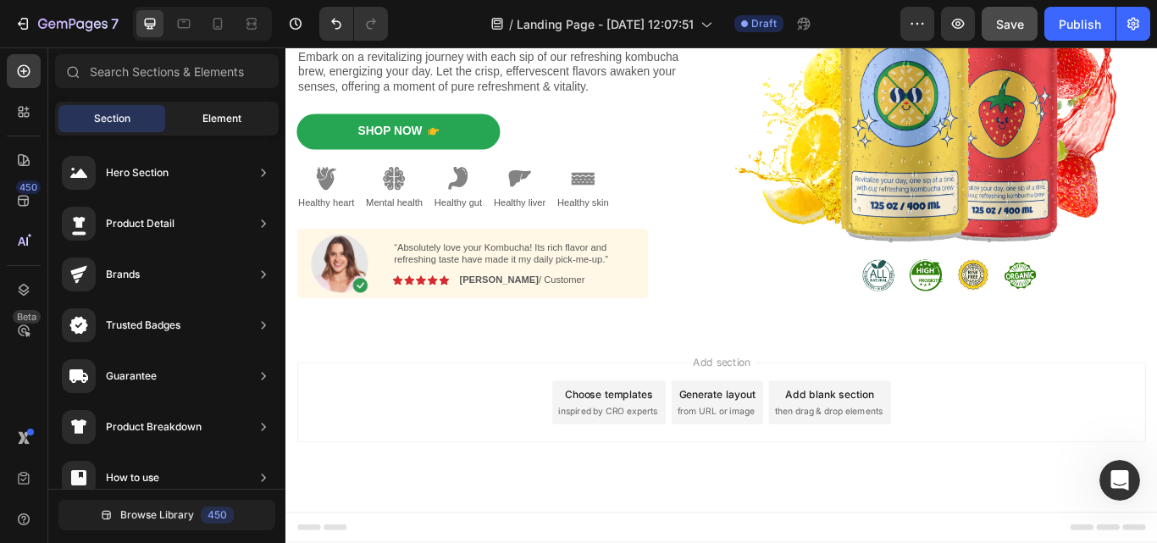
click at [207, 107] on div "Element" at bounding box center [221, 118] width 107 height 27
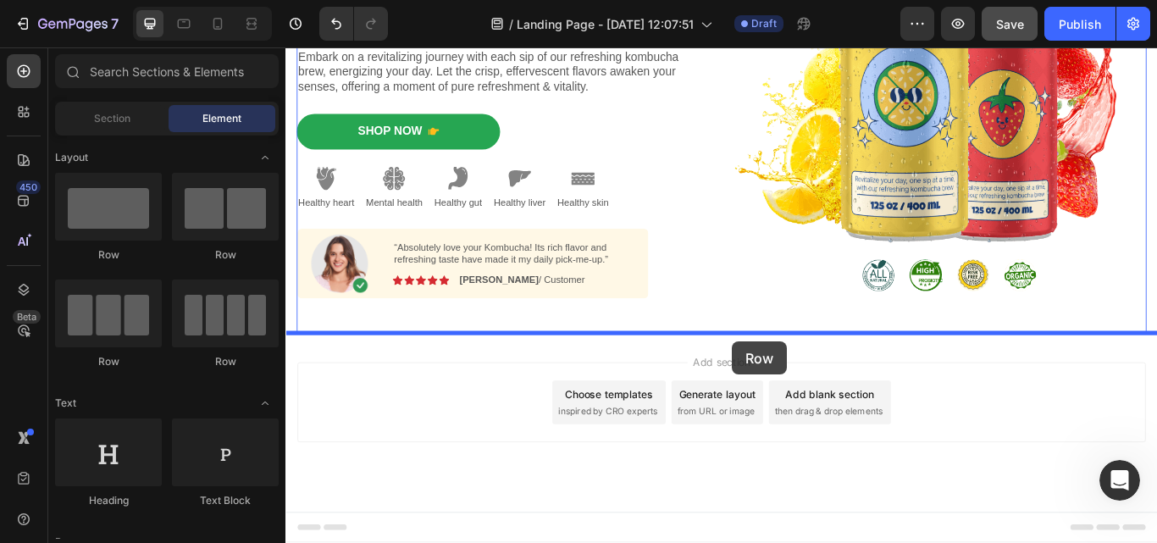
drag, startPoint x: 405, startPoint y: 256, endPoint x: 806, endPoint y: 390, distance: 423.3
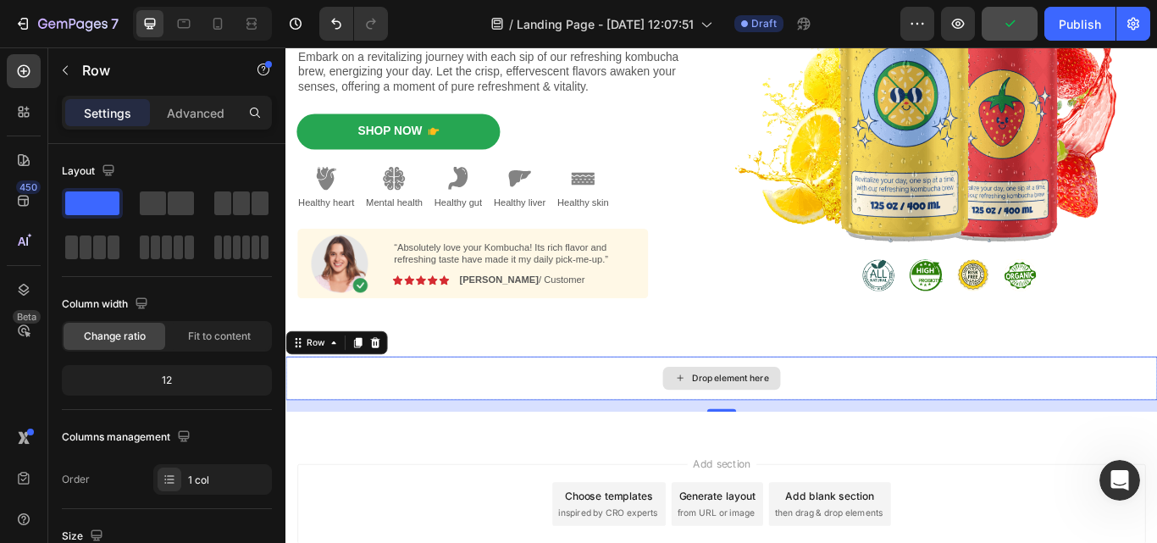
drag, startPoint x: 387, startPoint y: 299, endPoint x: 908, endPoint y: 436, distance: 538.4
drag, startPoint x: 99, startPoint y: 252, endPoint x: 235, endPoint y: 318, distance: 150.7
click at [99, 252] on span at bounding box center [99, 247] width 13 height 24
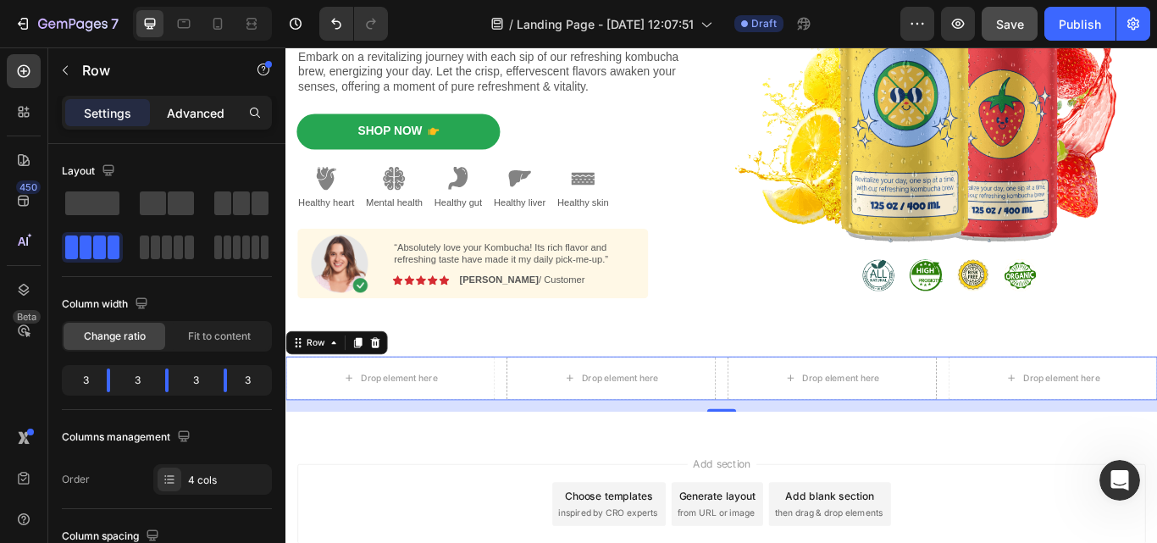
click at [186, 106] on p "Advanced" at bounding box center [196, 113] width 58 height 18
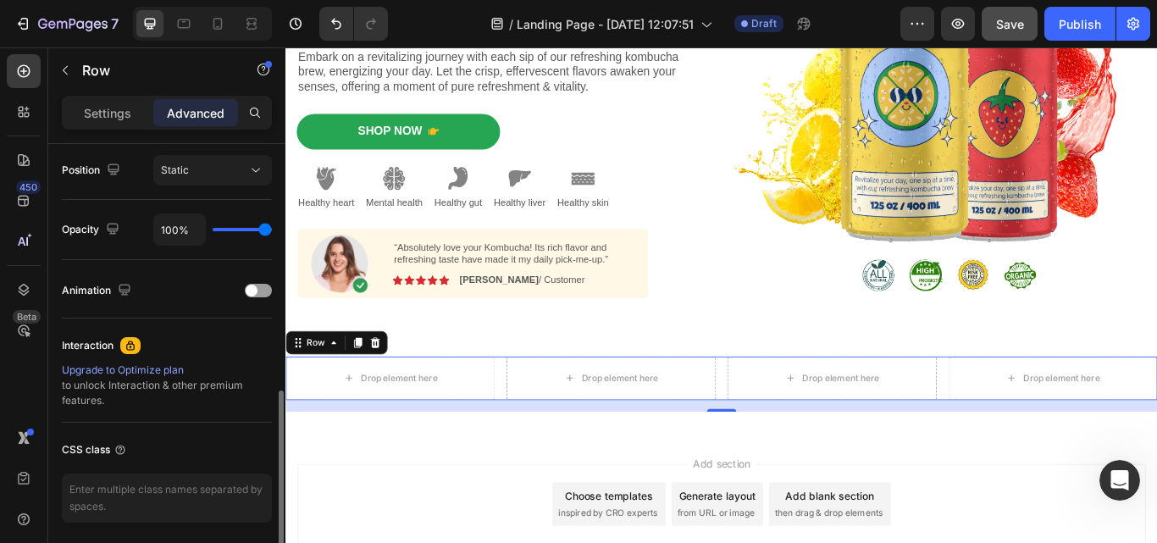
scroll to position [682, 0]
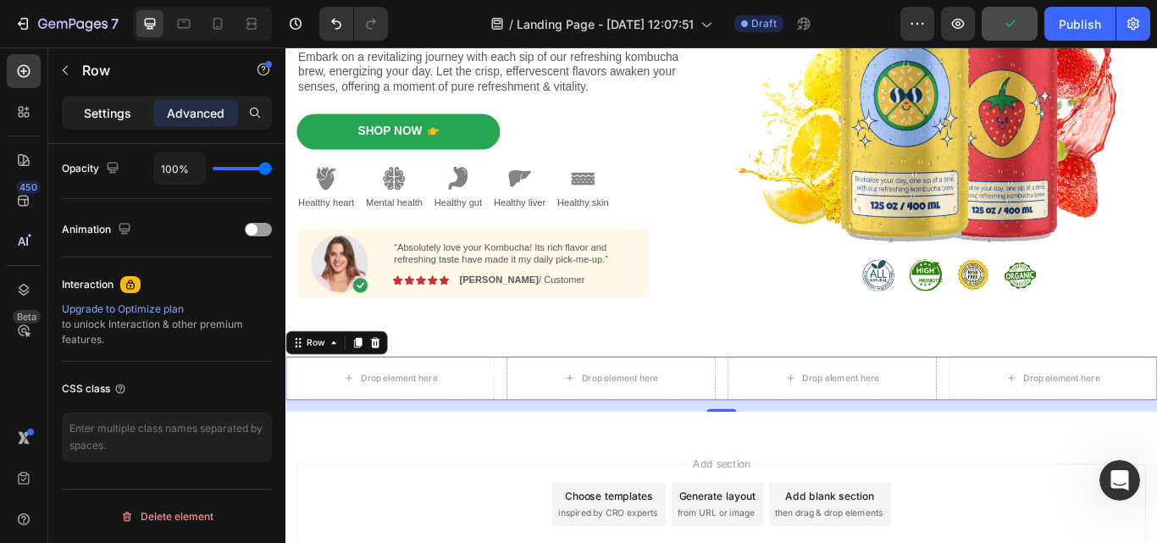
click at [115, 115] on p "Settings" at bounding box center [107, 113] width 47 height 18
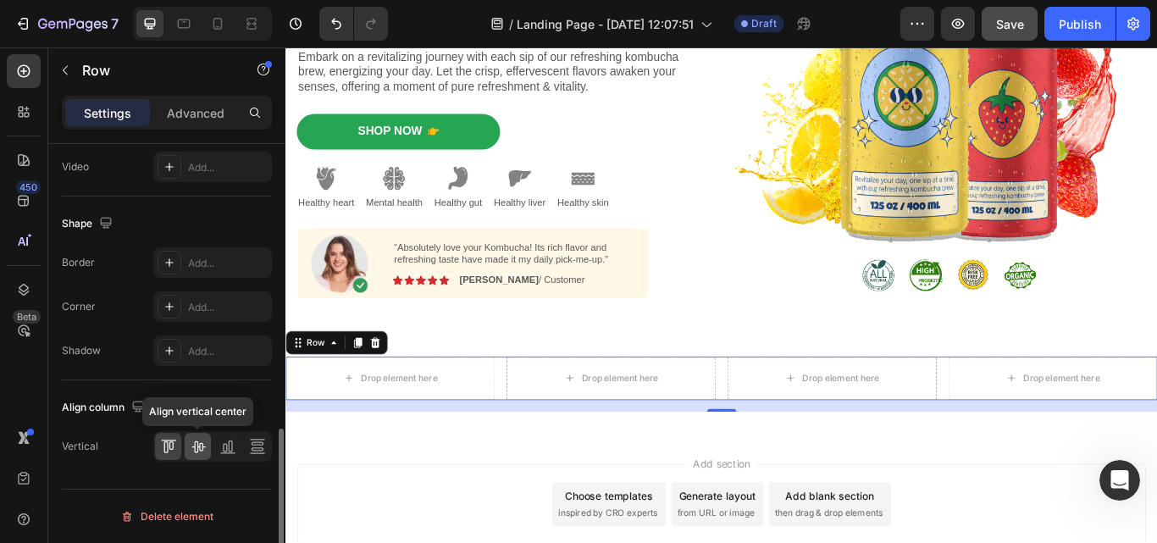
scroll to position [468, 0]
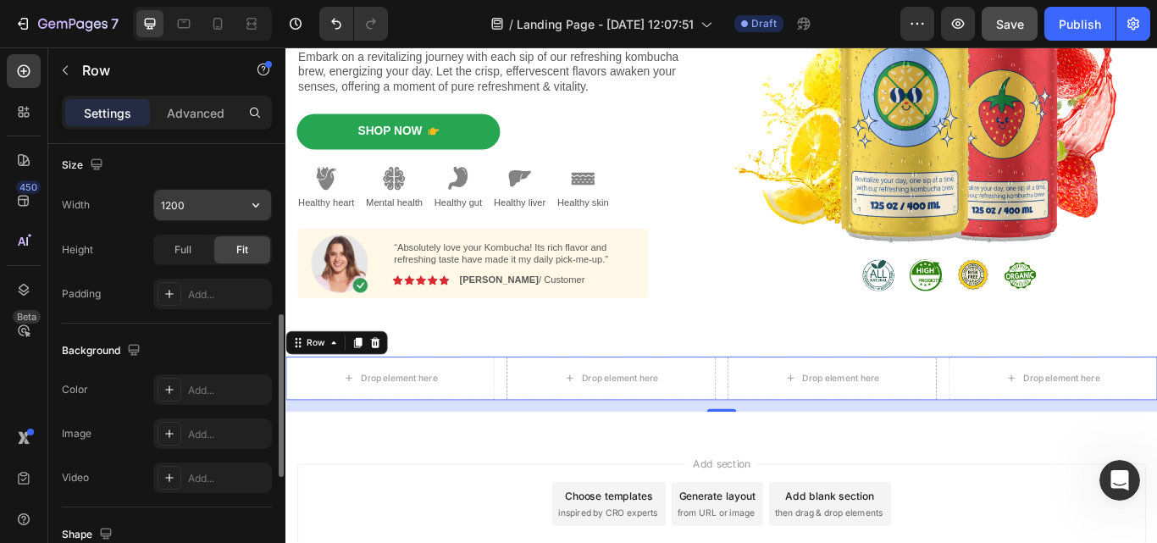
click at [203, 201] on input "1200" at bounding box center [212, 205] width 117 height 30
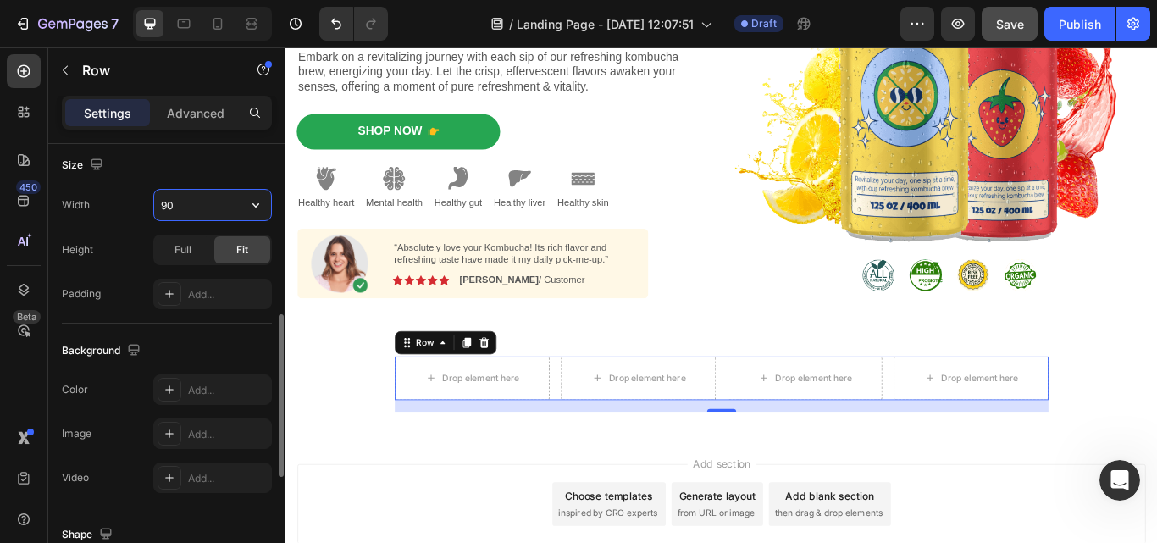
type input "9"
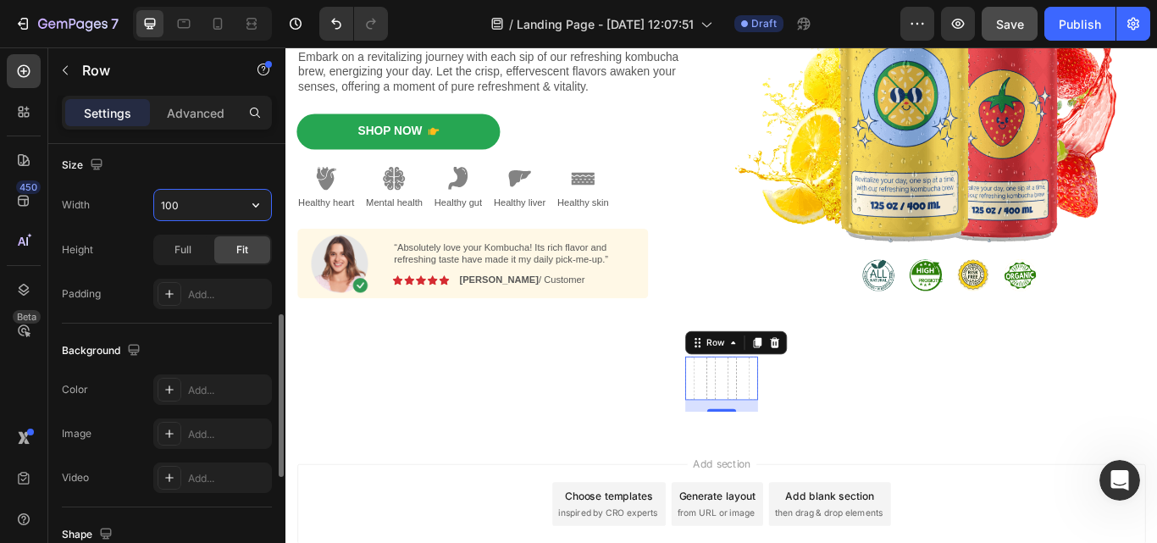
type input "1000"
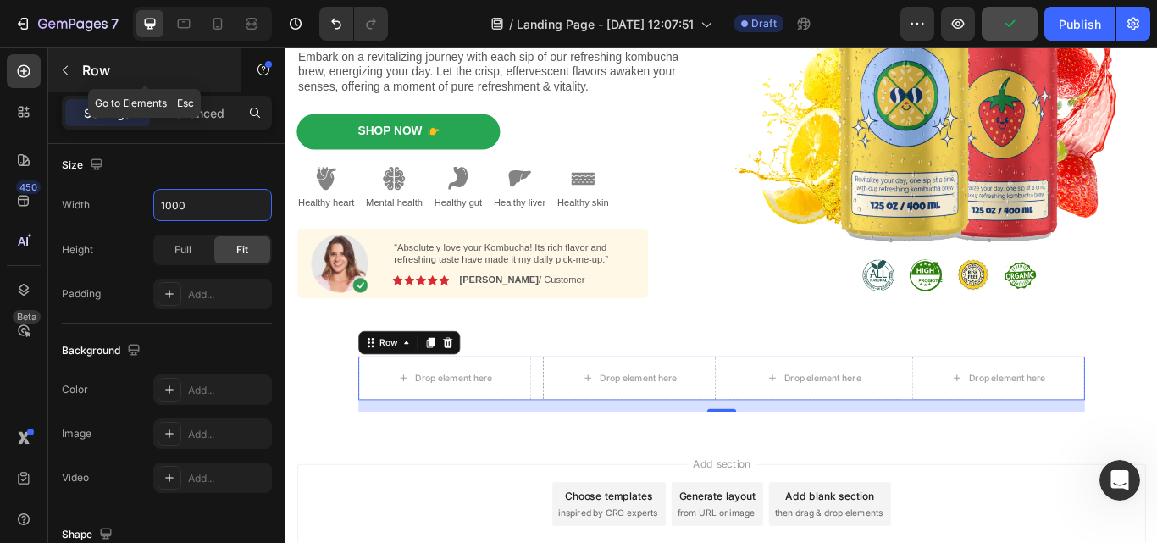
click at [63, 72] on icon "button" at bounding box center [65, 70] width 14 height 14
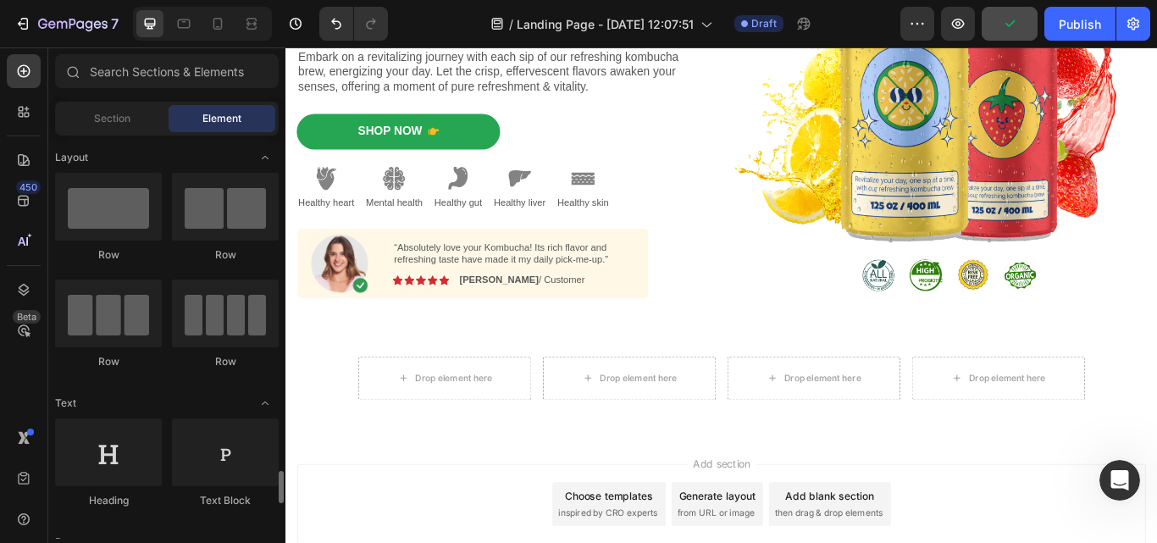
scroll to position [311, 0]
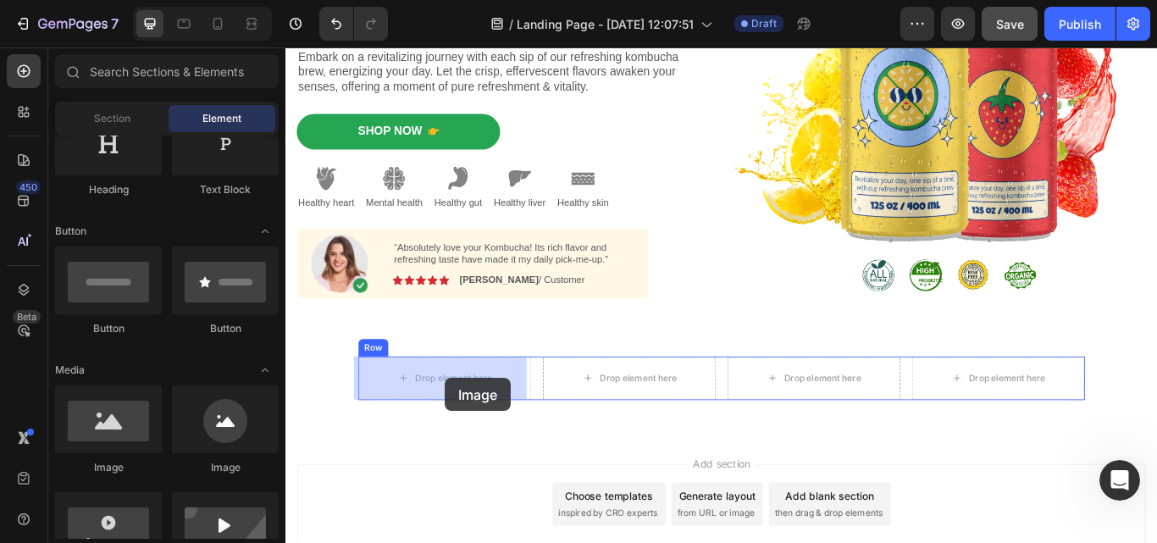
drag, startPoint x: 502, startPoint y: 472, endPoint x: 353, endPoint y: 435, distance: 153.6
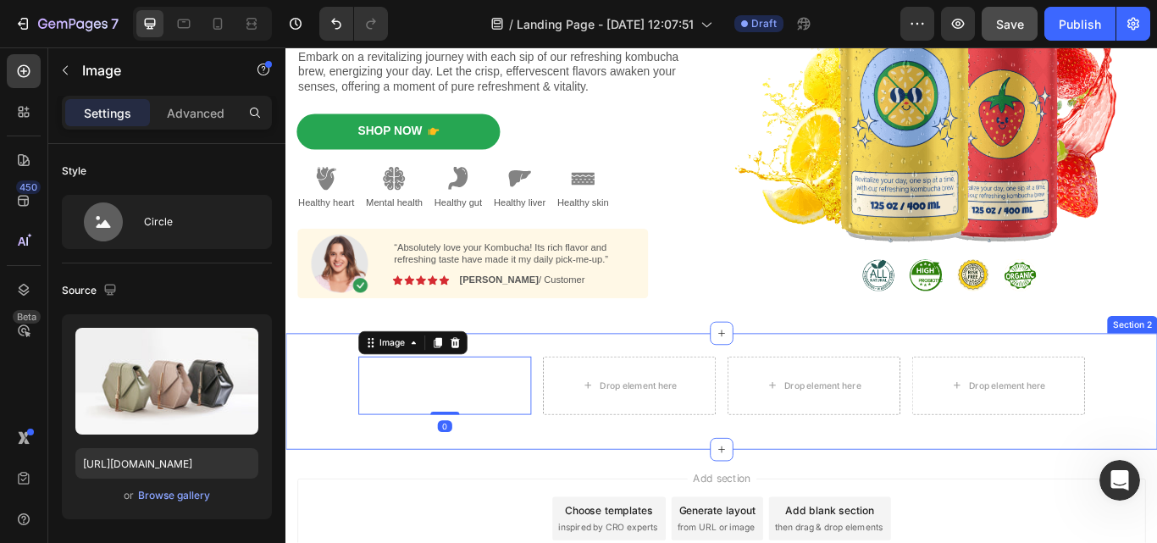
click at [647, 388] on div "Image 0 Drop element here Drop element here Drop element here Row Section 2" at bounding box center [793, 448] width 1016 height 135
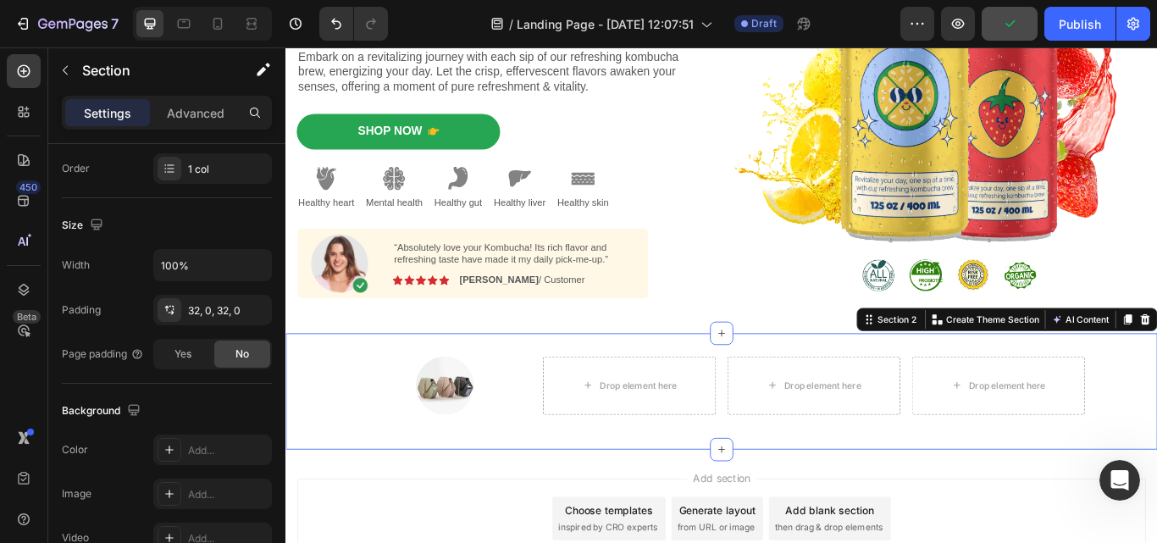
scroll to position [586, 0]
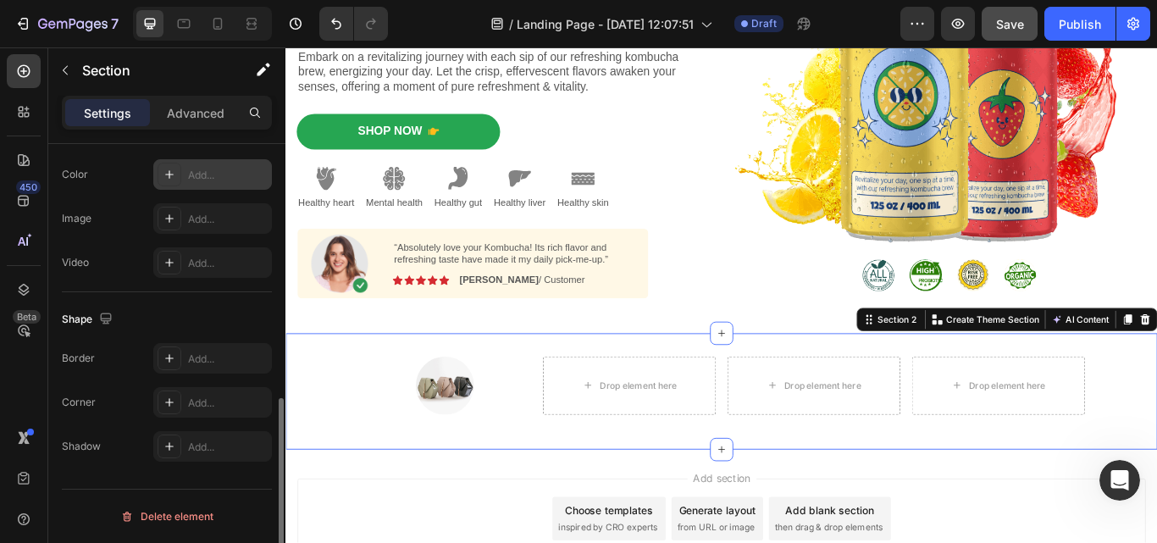
click at [163, 167] on div at bounding box center [169, 175] width 24 height 24
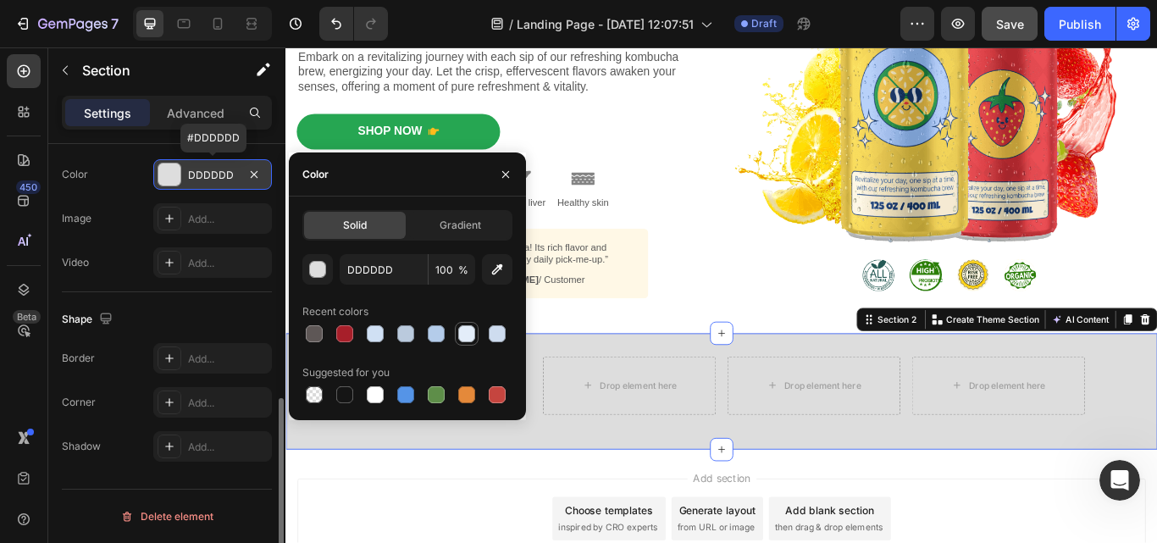
click at [460, 331] on div at bounding box center [466, 333] width 17 height 17
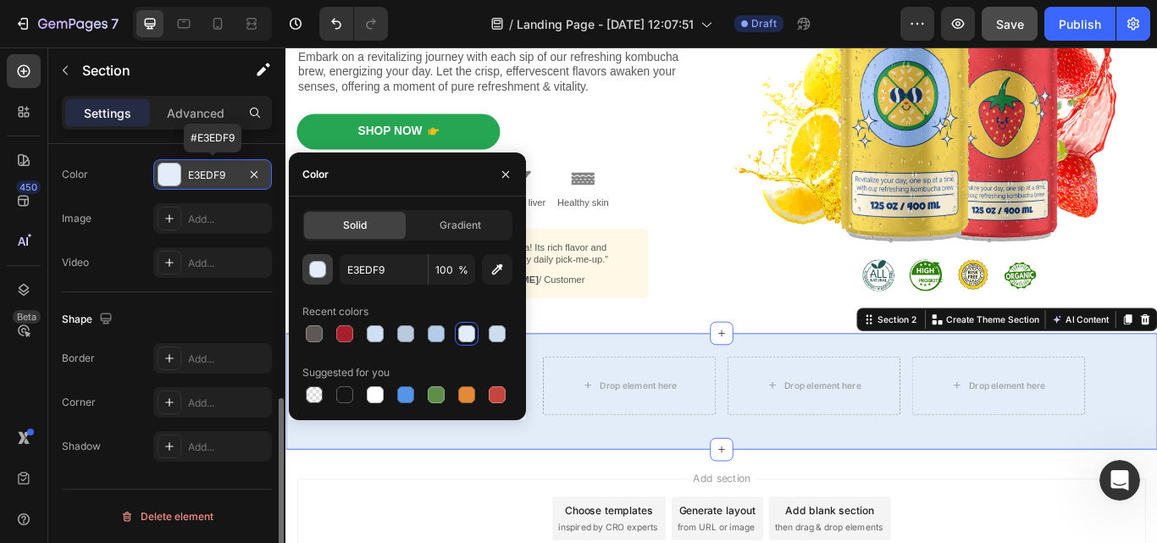
click at [314, 262] on div "button" at bounding box center [318, 270] width 17 height 17
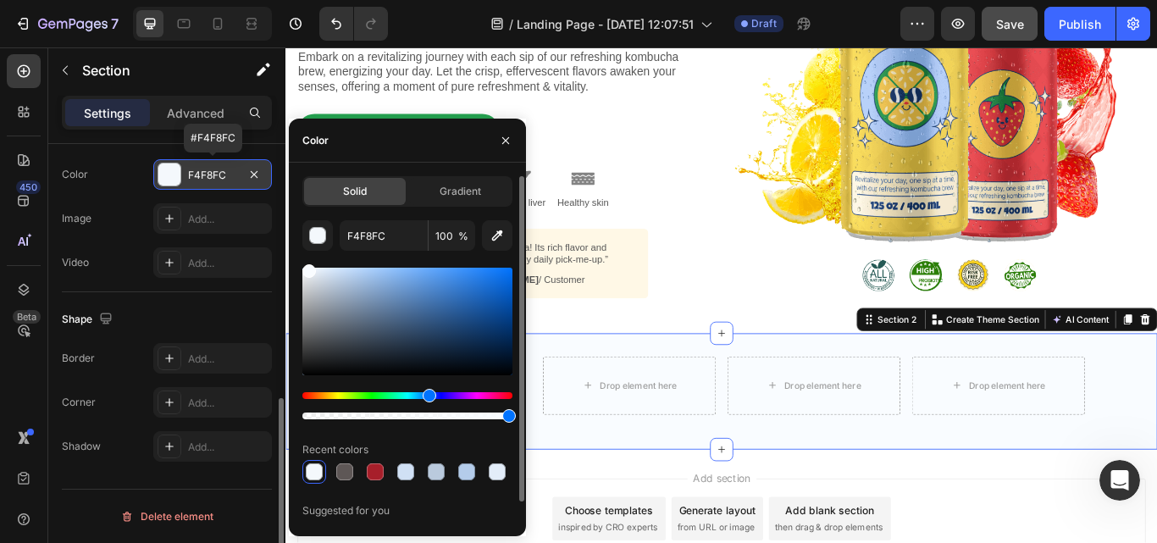
type input "F9FCFF"
drag, startPoint x: 316, startPoint y: 268, endPoint x: 306, endPoint y: 265, distance: 9.9
click at [306, 268] on div at bounding box center [407, 322] width 210 height 108
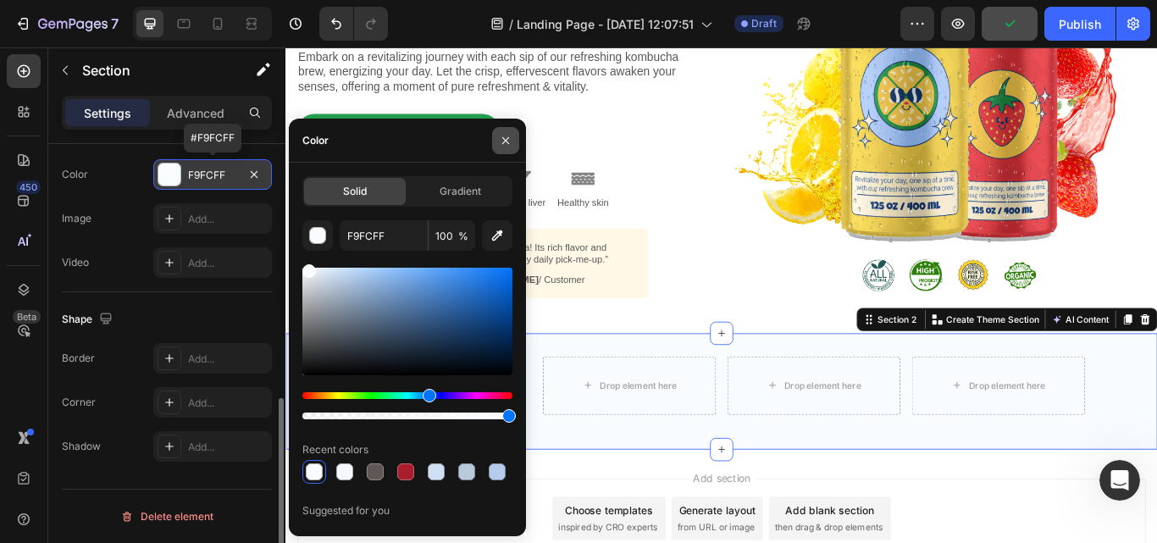
click at [498, 135] on button "button" at bounding box center [505, 140] width 27 height 27
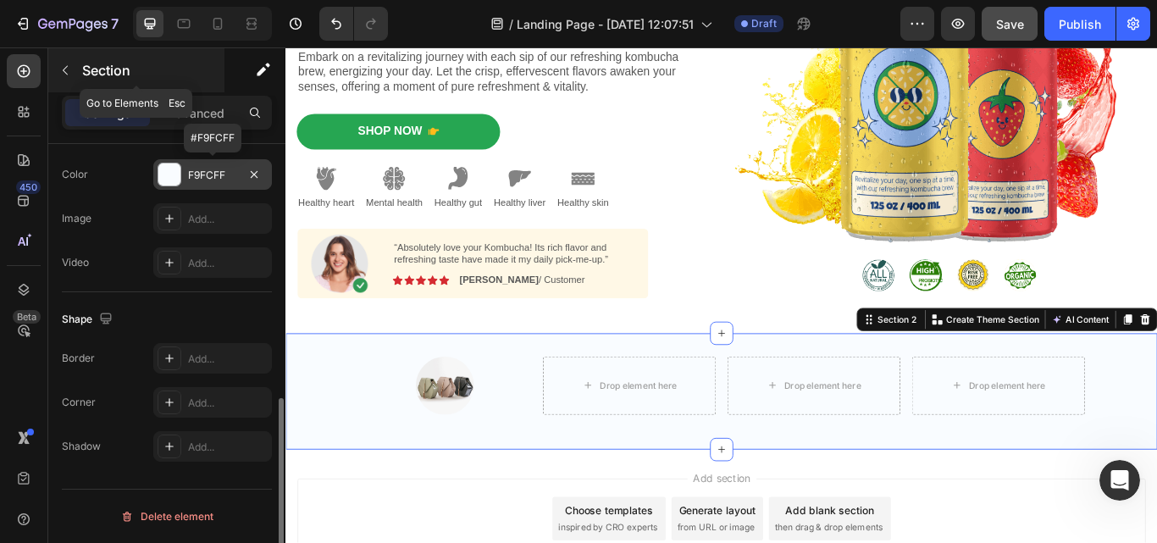
click at [61, 66] on icon "button" at bounding box center [65, 70] width 14 height 14
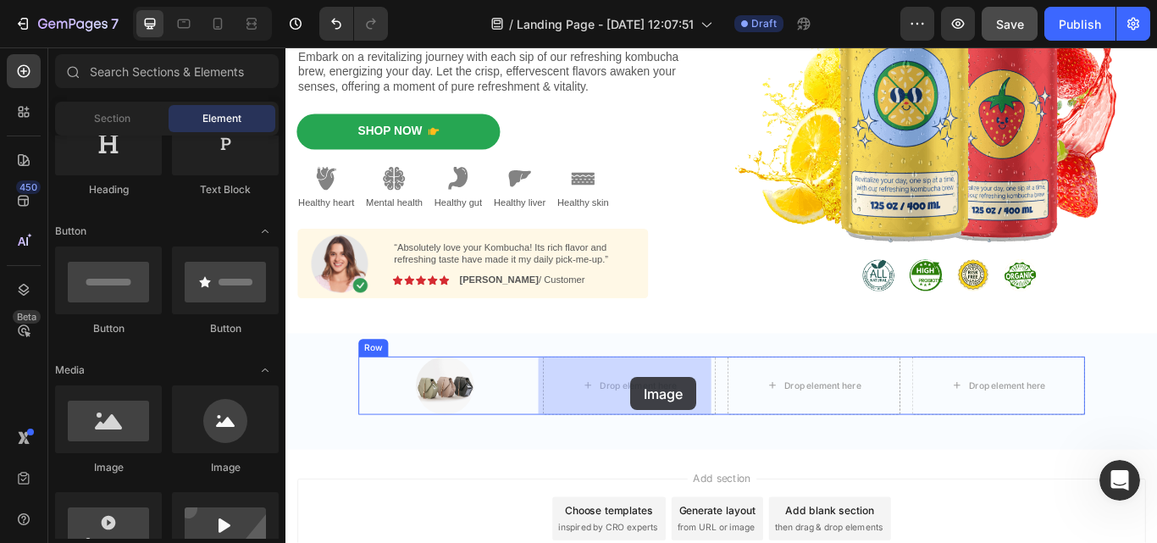
drag, startPoint x: 517, startPoint y: 467, endPoint x: 687, endPoint y: 432, distance: 173.9
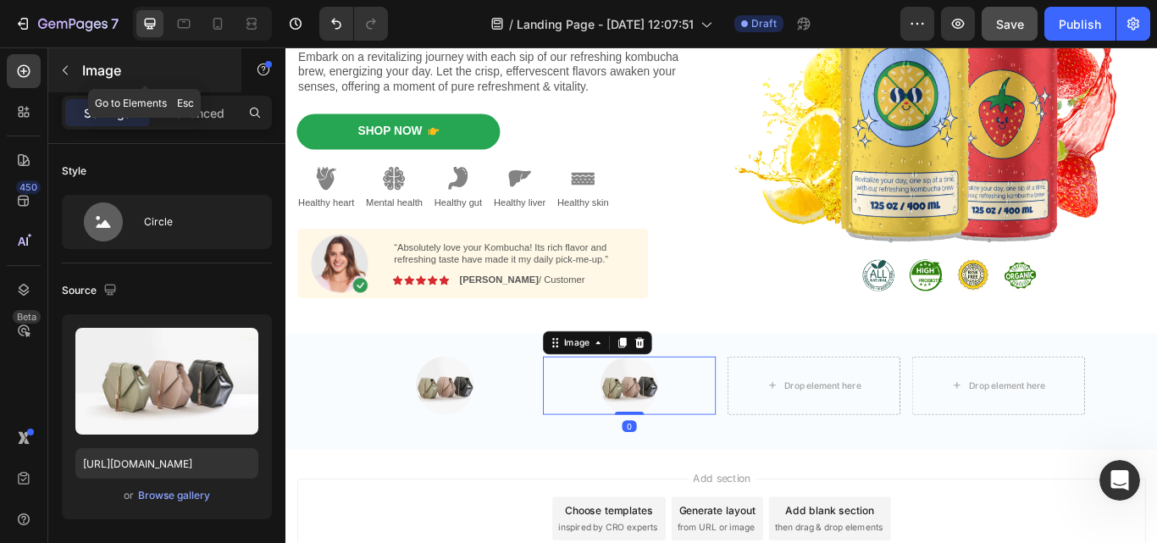
click at [65, 75] on icon "button" at bounding box center [65, 70] width 14 height 14
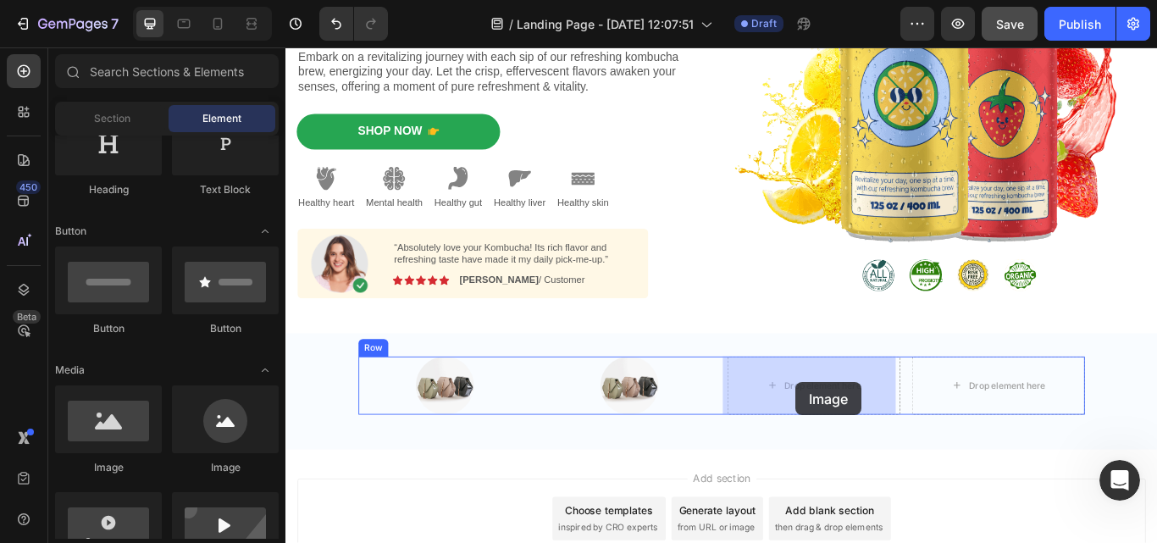
drag, startPoint x: 569, startPoint y: 469, endPoint x: 875, endPoint y: 435, distance: 308.3
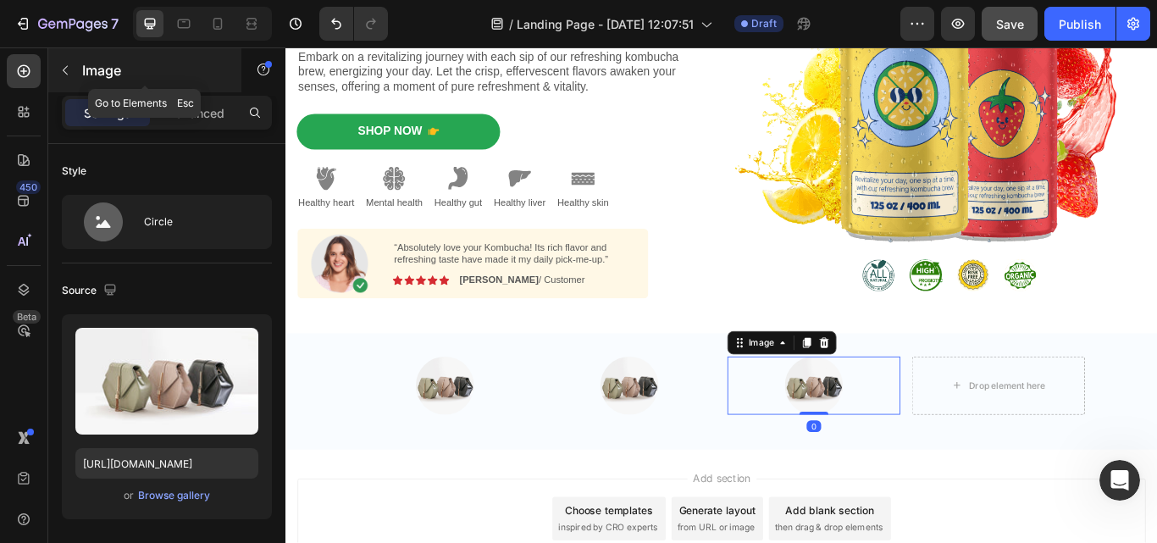
click at [68, 66] on icon "button" at bounding box center [65, 70] width 5 height 9
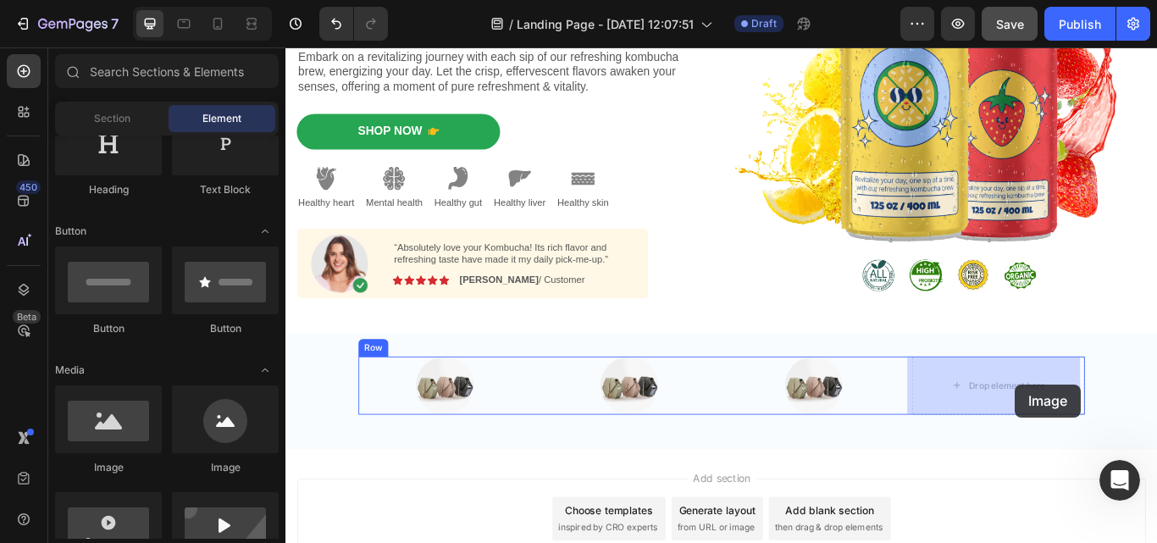
drag, startPoint x: 495, startPoint y: 466, endPoint x: 1135, endPoint y: 440, distance: 640.6
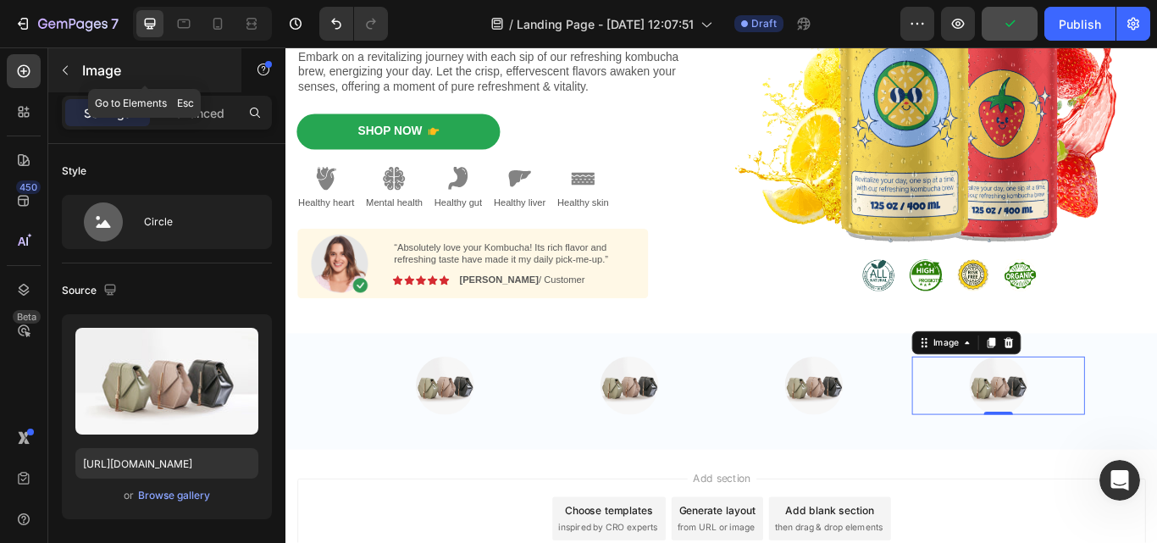
click at [64, 68] on icon "button" at bounding box center [65, 70] width 14 height 14
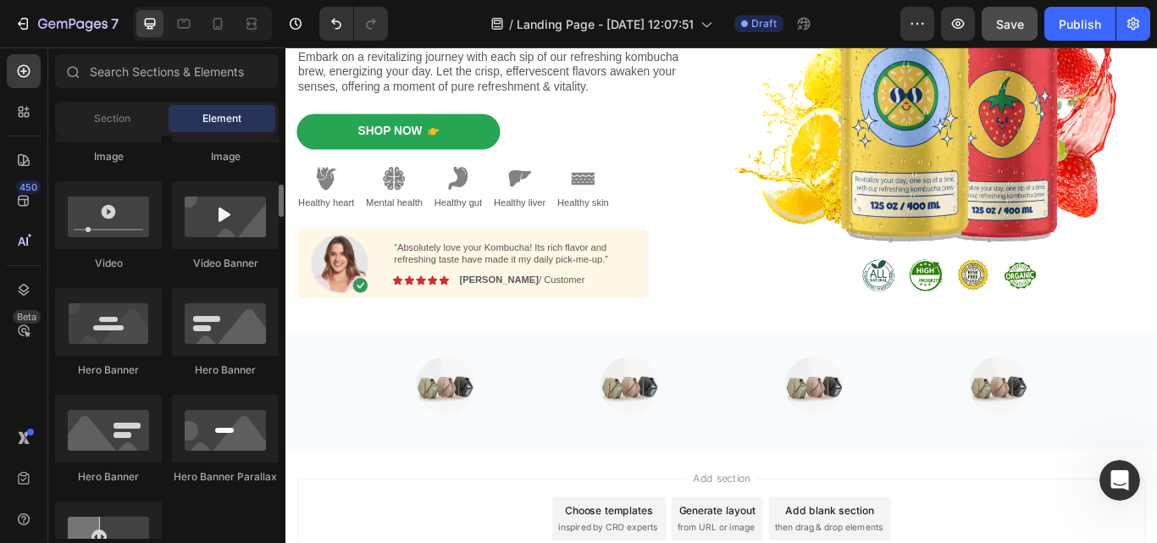
scroll to position [311, 0]
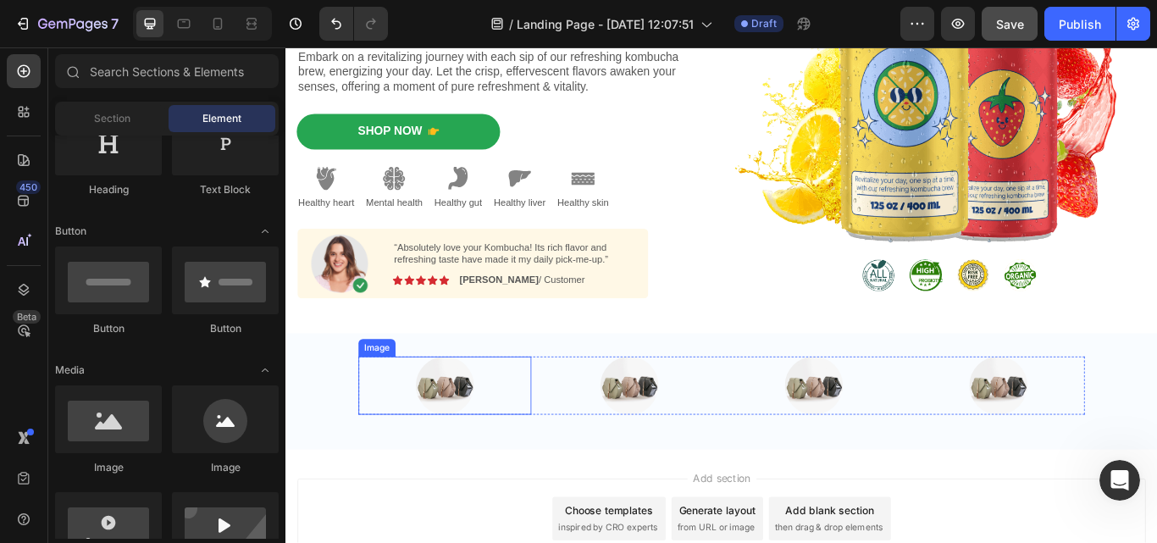
click at [532, 453] on div at bounding box center [471, 442] width 202 height 68
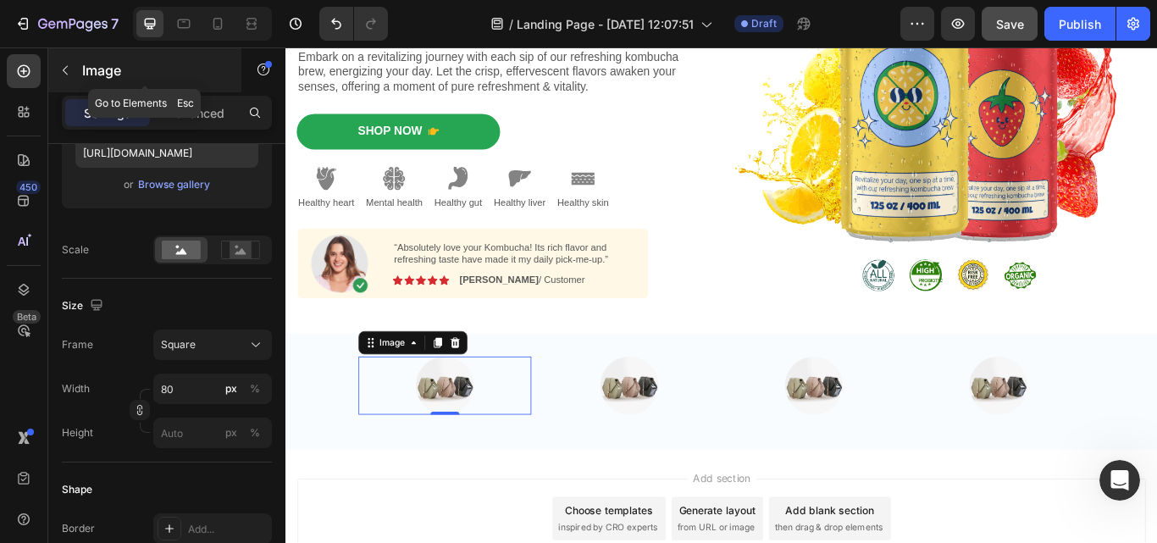
click at [64, 61] on button "button" at bounding box center [65, 70] width 27 height 27
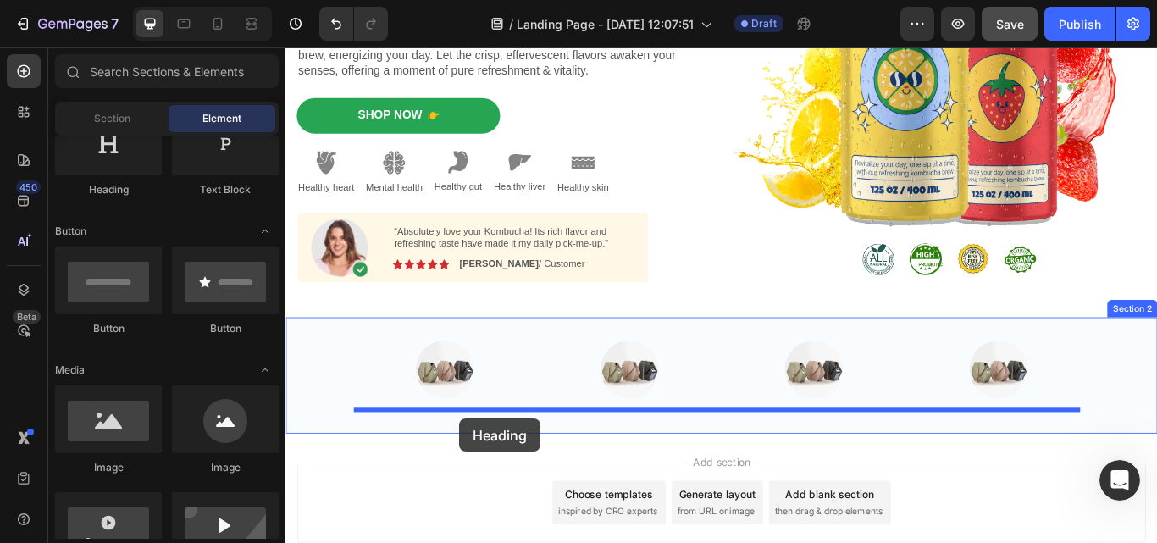
scroll to position [257, 0]
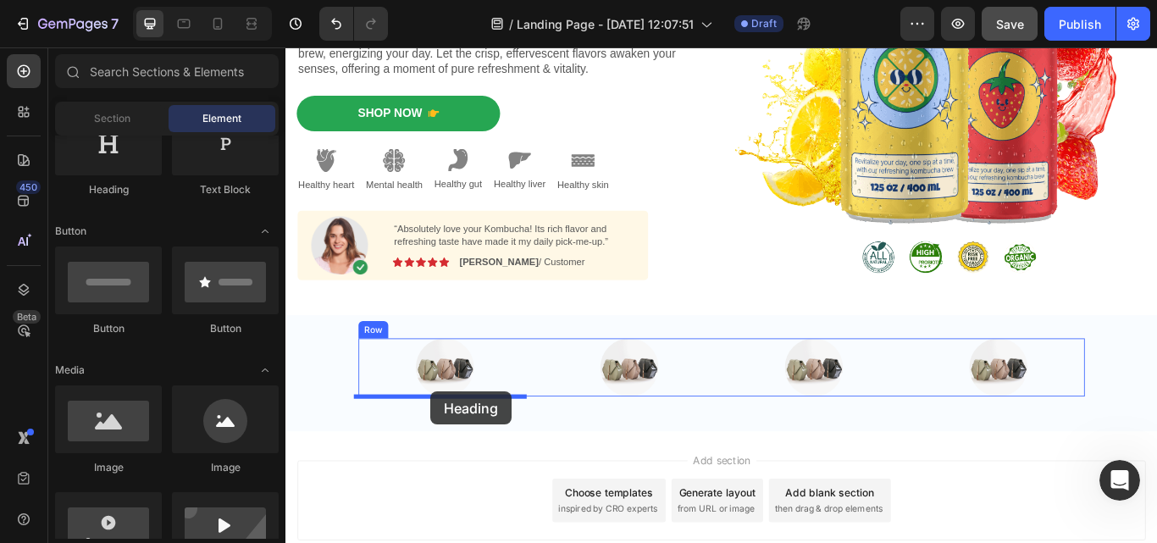
drag, startPoint x: 393, startPoint y: 214, endPoint x: 454, endPoint y: 449, distance: 242.3
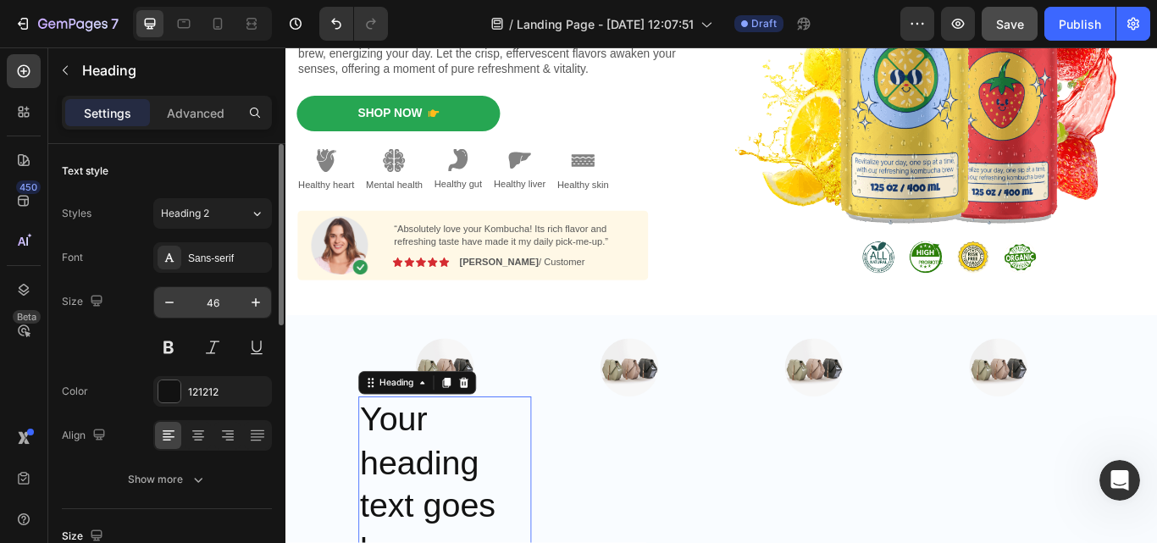
click at [222, 294] on input "46" at bounding box center [213, 302] width 56 height 30
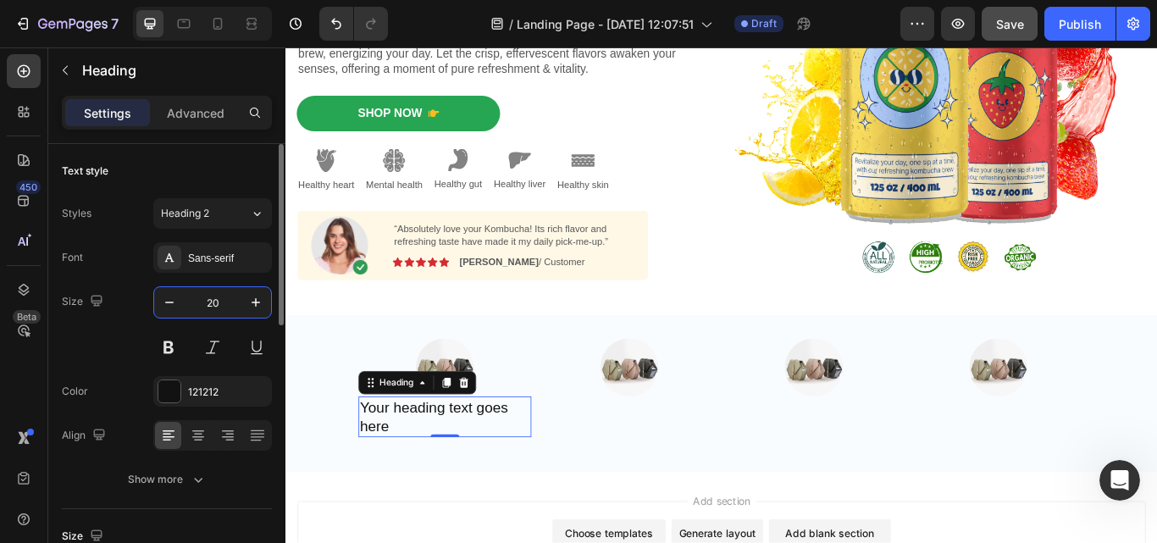
type input "20"
click at [199, 442] on icon at bounding box center [198, 435] width 17 height 17
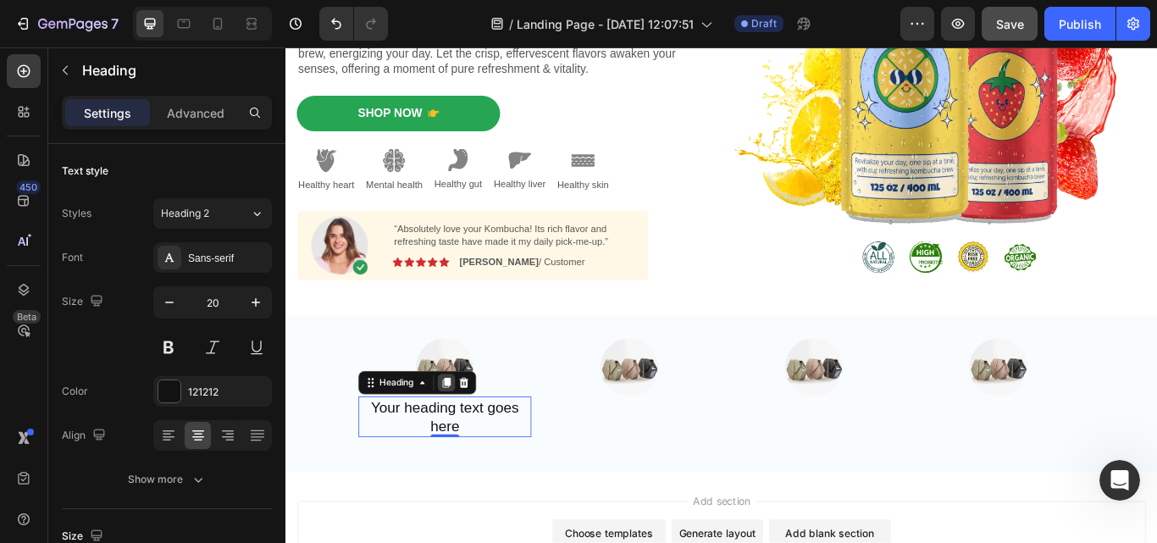
click at [470, 439] on icon at bounding box center [472, 439] width 9 height 12
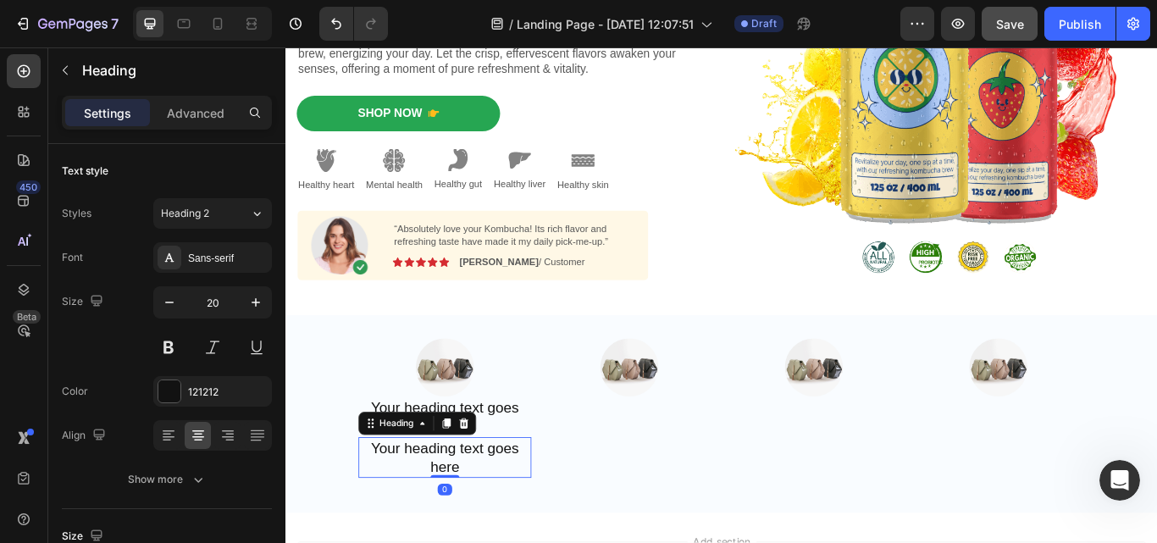
scroll to position [311, 0]
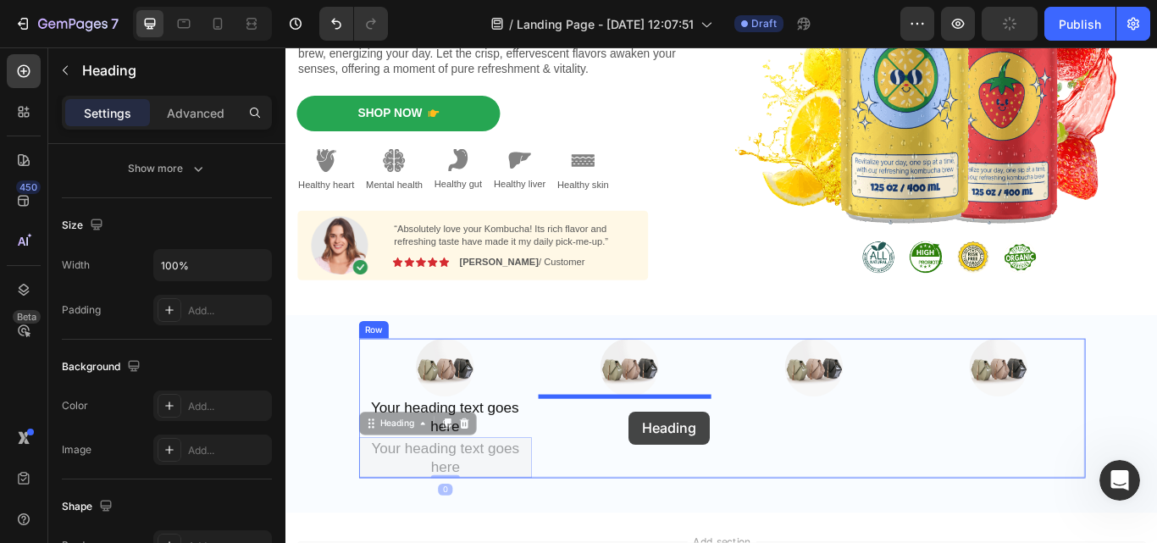
drag, startPoint x: 378, startPoint y: 491, endPoint x: 685, endPoint y: 472, distance: 307.1
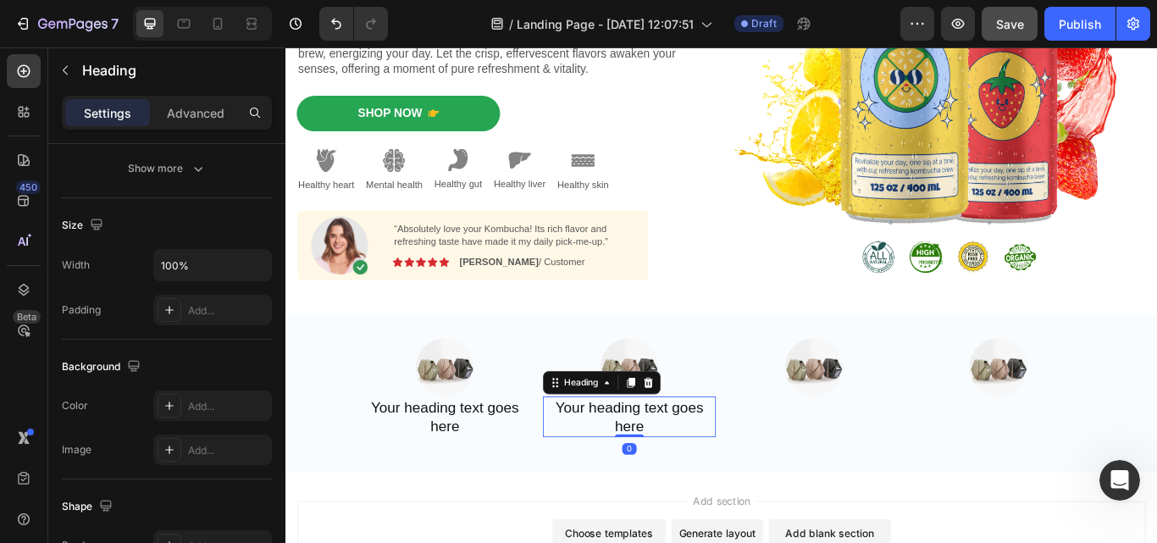
click at [687, 433] on icon at bounding box center [688, 439] width 14 height 14
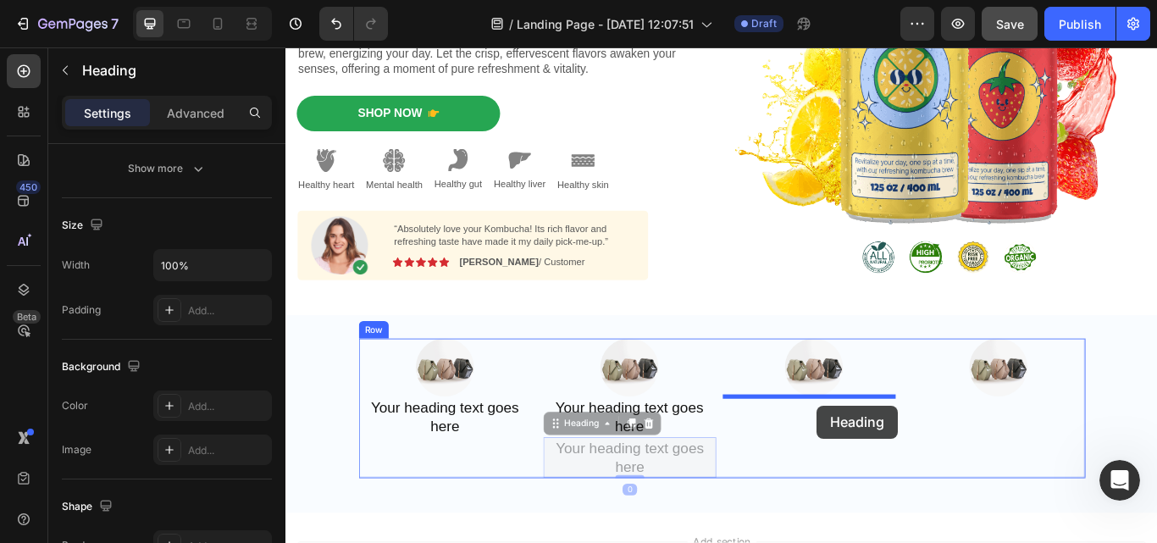
drag, startPoint x: 593, startPoint y: 484, endPoint x: 904, endPoint y: 465, distance: 312.2
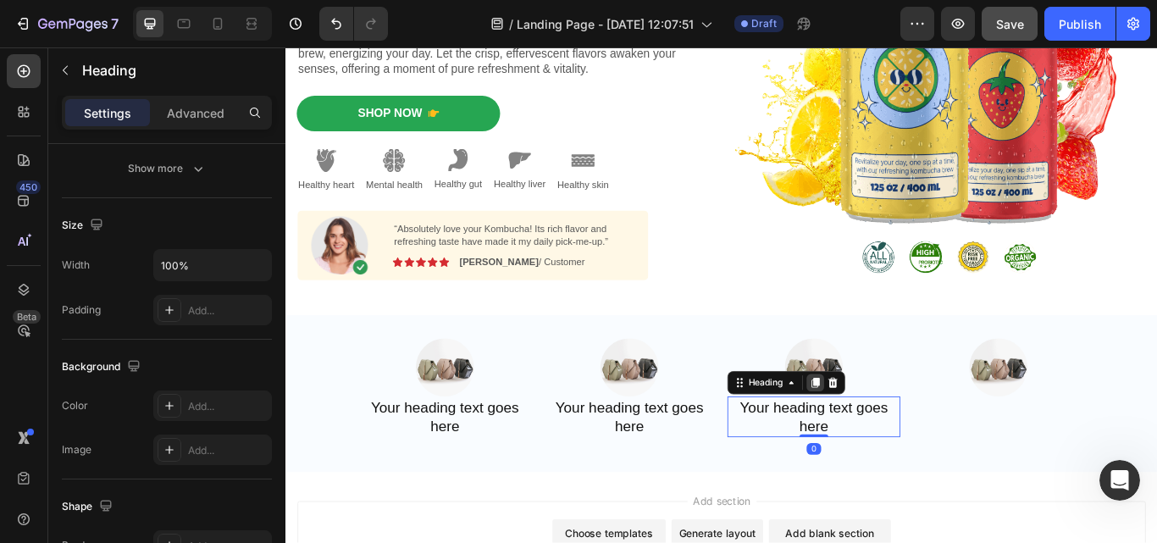
click at [903, 442] on icon at bounding box center [903, 439] width 14 height 14
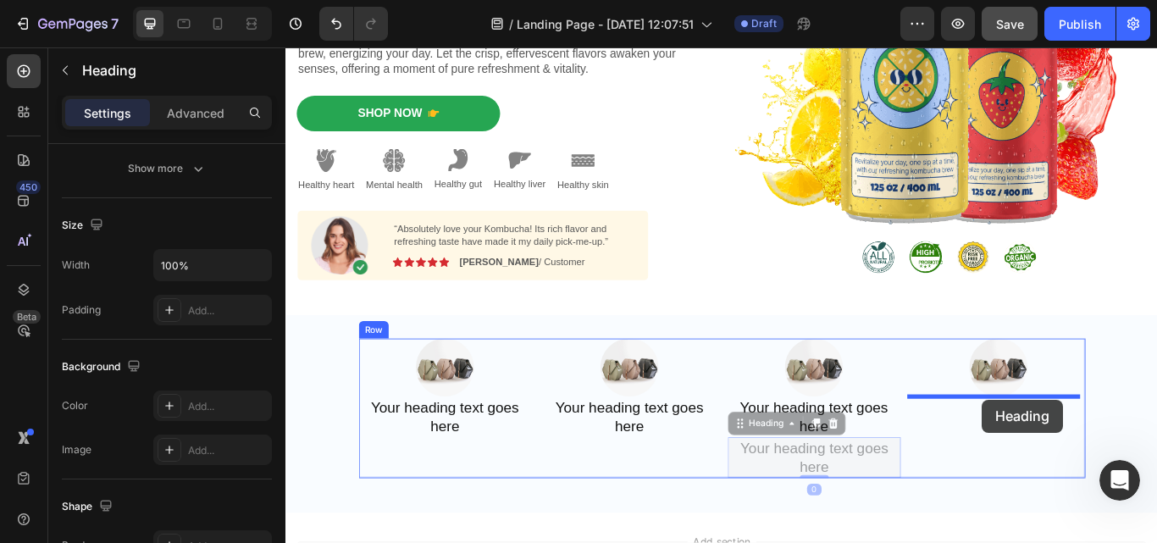
drag, startPoint x: 810, startPoint y: 482, endPoint x: 1097, endPoint y: 458, distance: 288.0
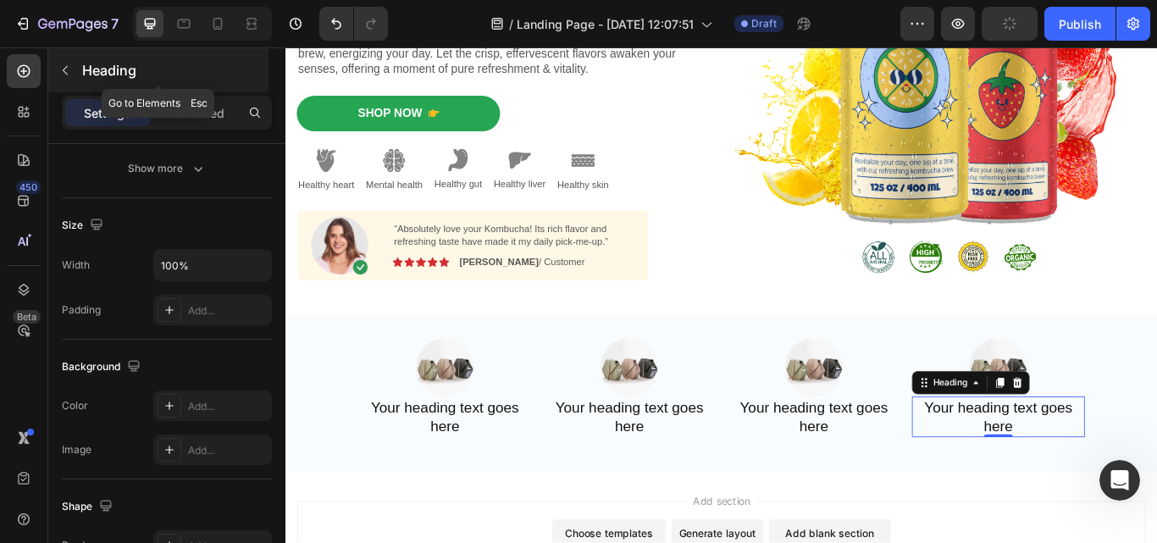
click at [62, 65] on icon "button" at bounding box center [65, 70] width 14 height 14
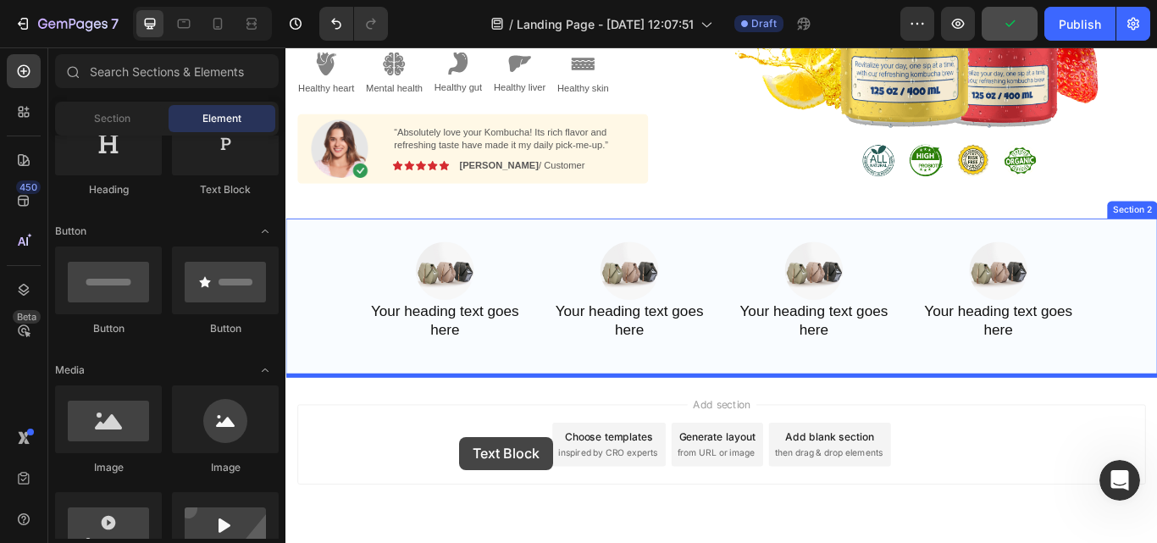
scroll to position [419, 0]
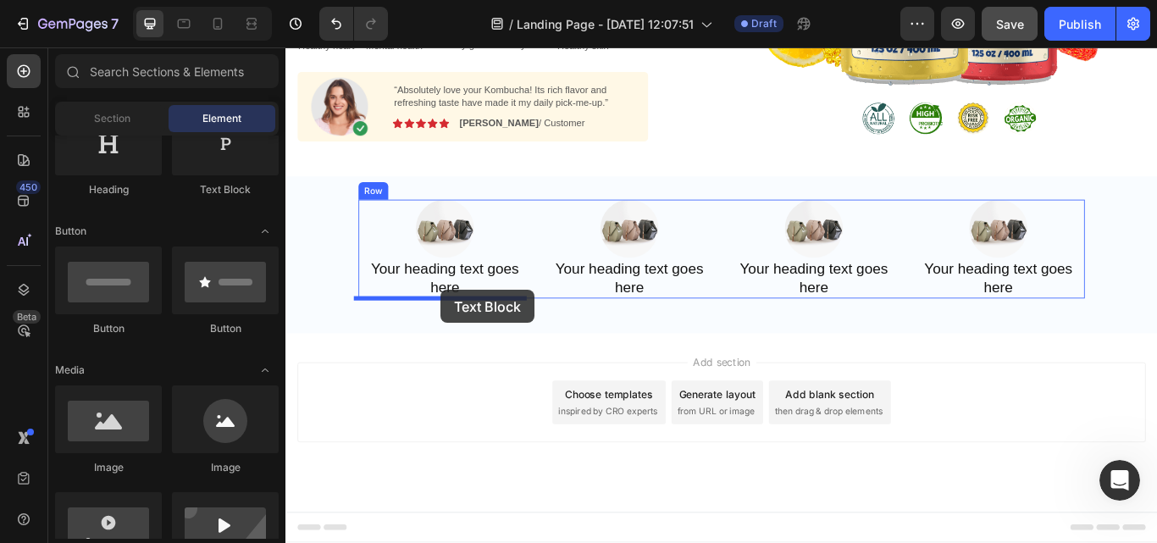
drag, startPoint x: 495, startPoint y: 209, endPoint x: 466, endPoint y: 330, distance: 124.6
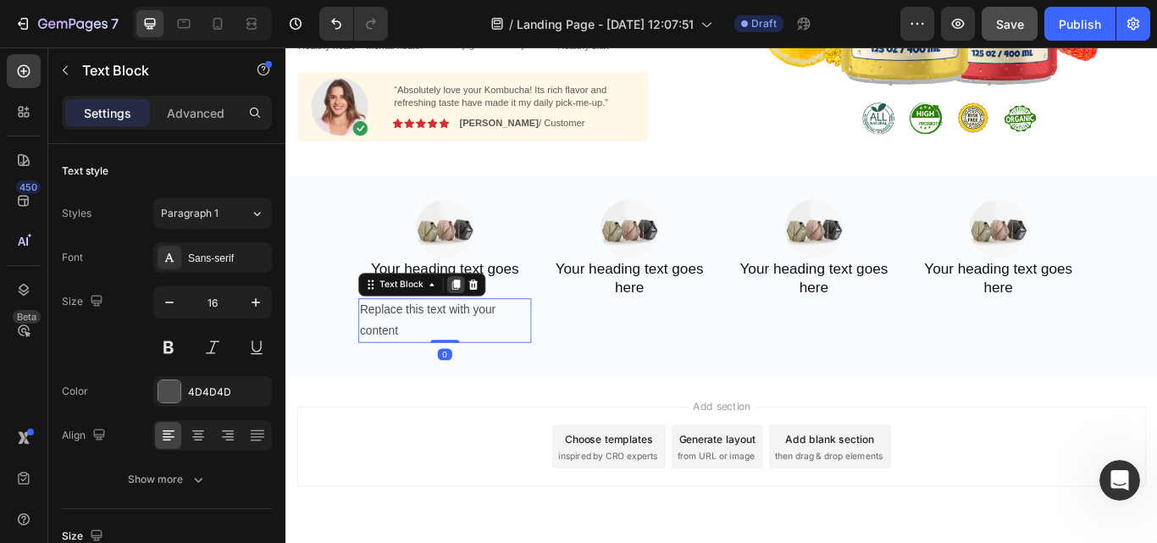
click at [483, 319] on div at bounding box center [483, 324] width 20 height 20
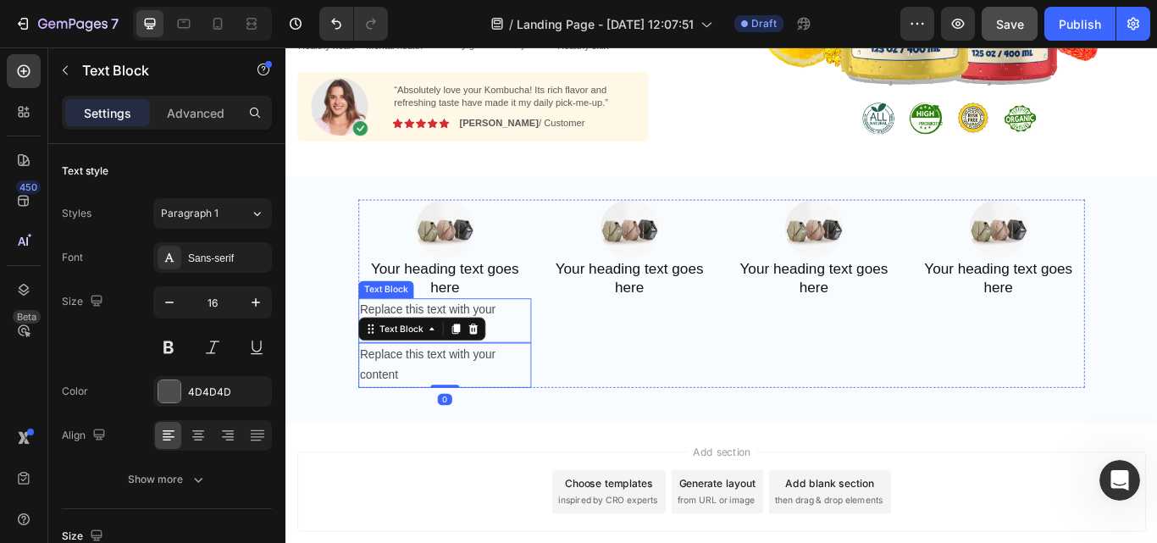
scroll to position [311, 0]
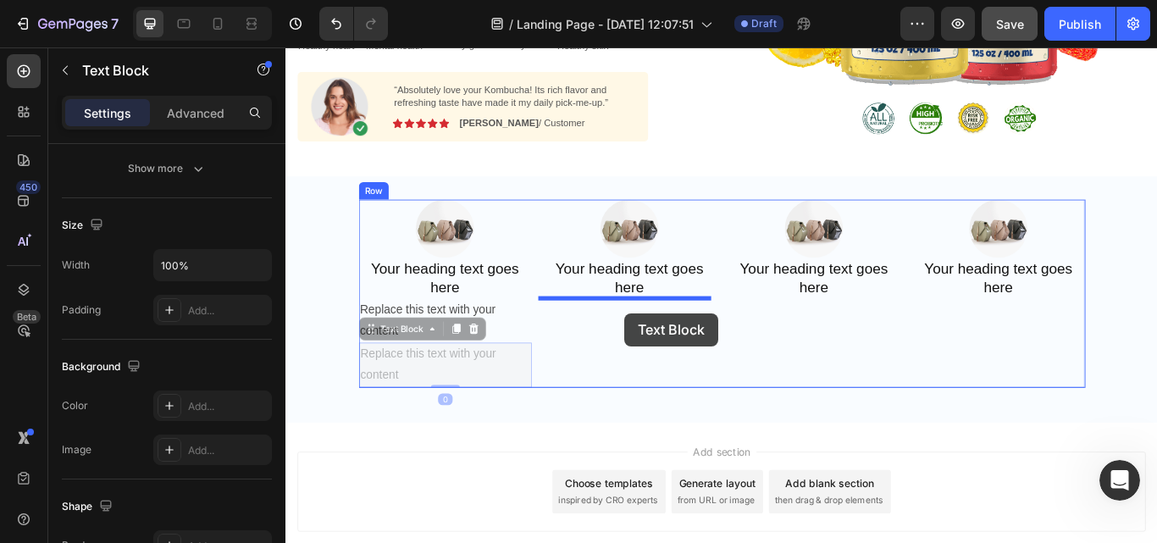
drag, startPoint x: 373, startPoint y: 373, endPoint x: 680, endPoint y: 357, distance: 306.9
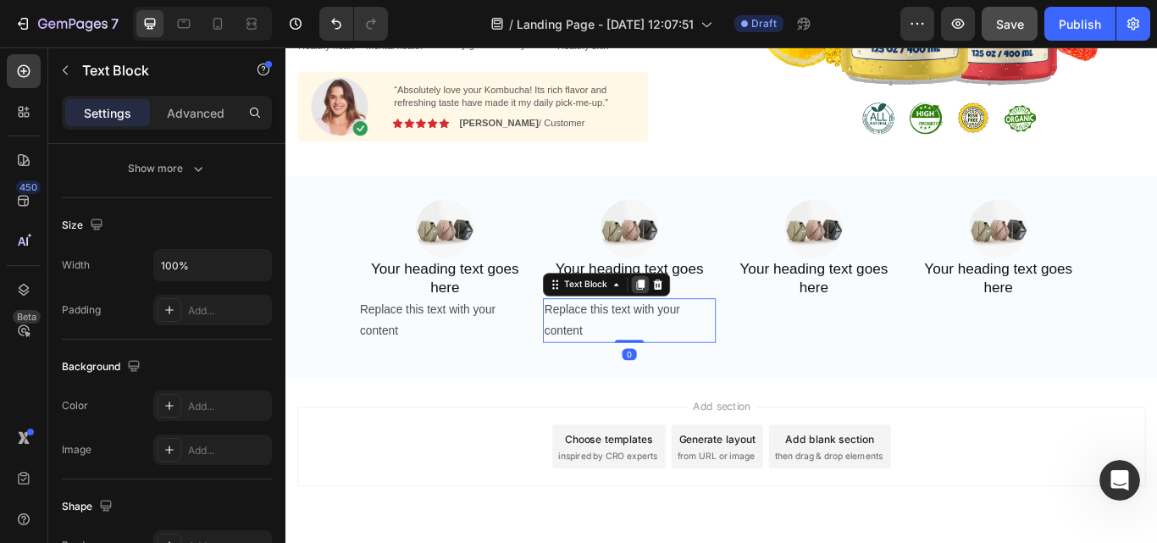
click at [694, 318] on icon at bounding box center [698, 324] width 9 height 12
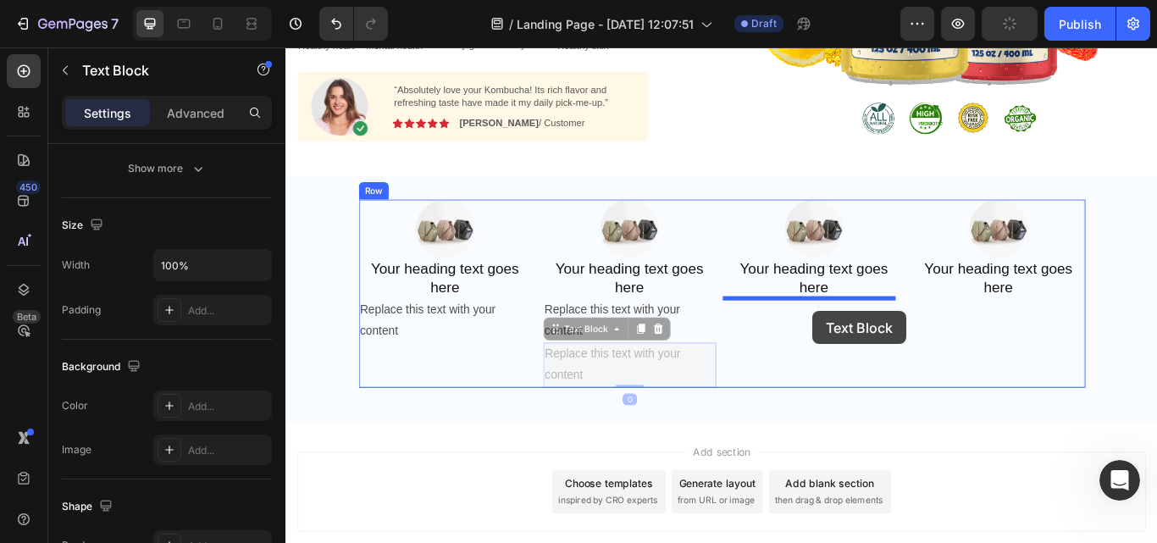
drag, startPoint x: 589, startPoint y: 371, endPoint x: 899, endPoint y: 355, distance: 310.3
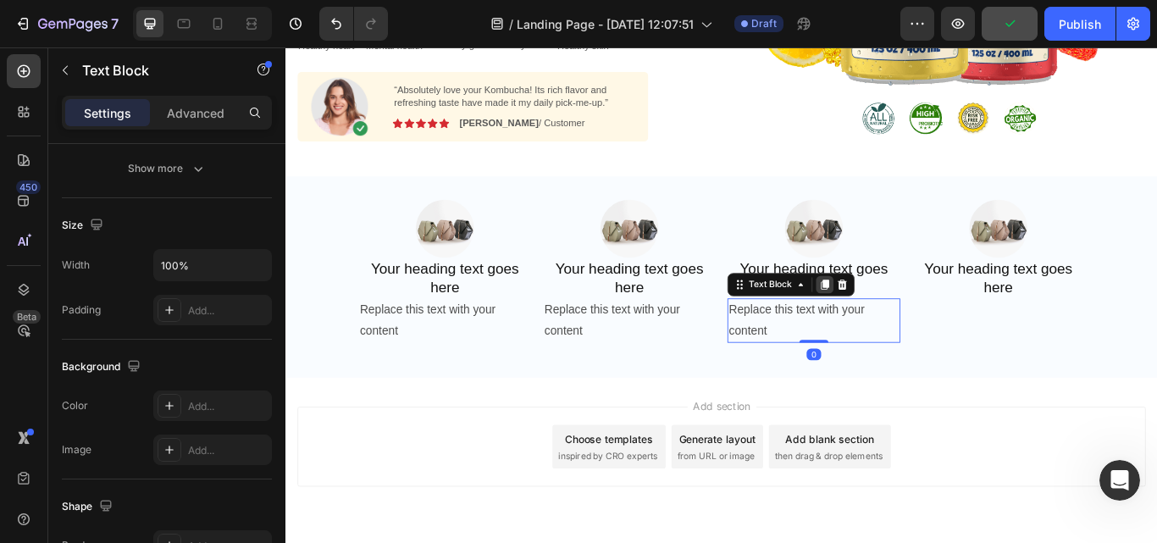
click at [909, 323] on icon at bounding box center [913, 324] width 9 height 12
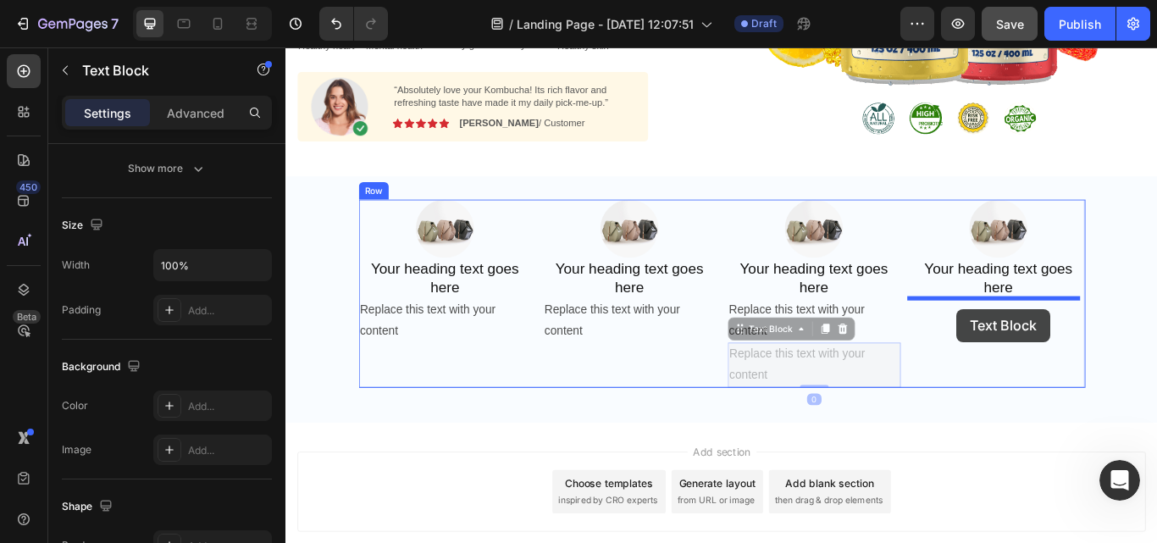
drag, startPoint x: 804, startPoint y: 369, endPoint x: 1068, endPoint y: 352, distance: 263.8
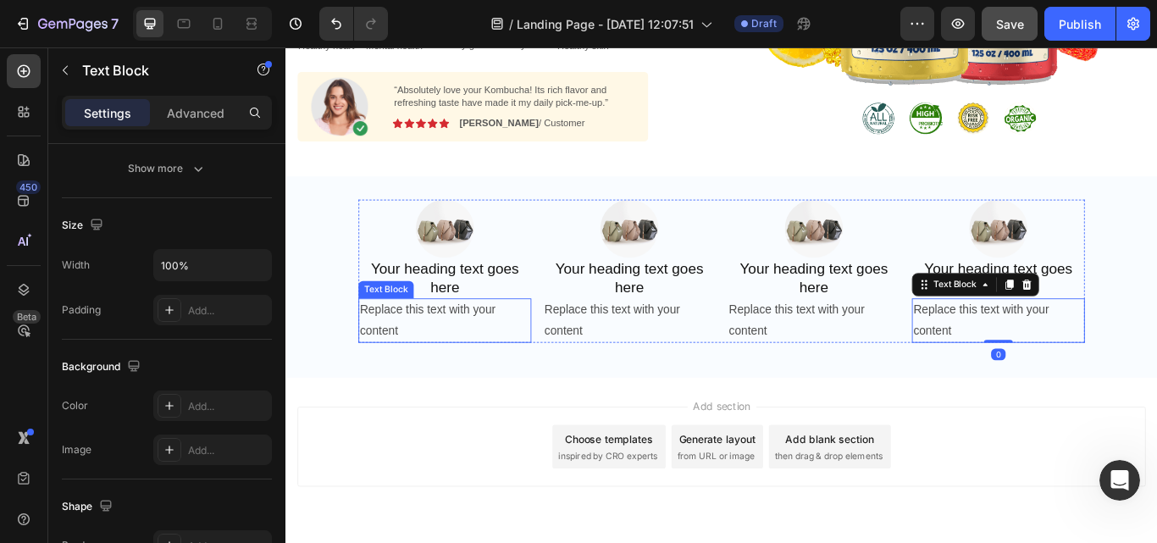
click at [467, 362] on div "Replace this text with your content" at bounding box center [471, 366] width 202 height 52
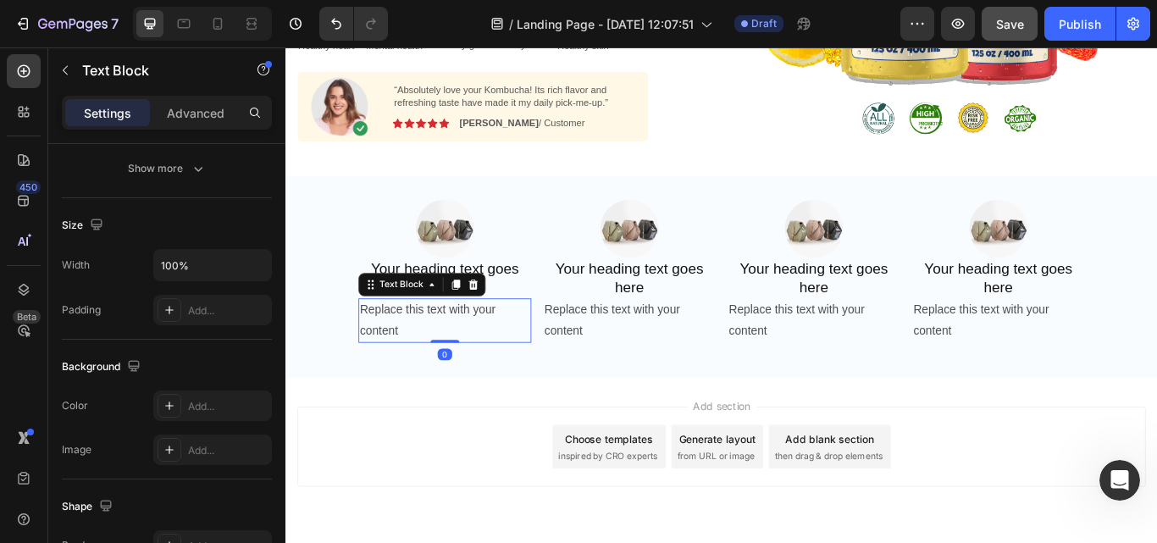
click at [466, 360] on div "Replace this text with your content" at bounding box center [471, 366] width 202 height 52
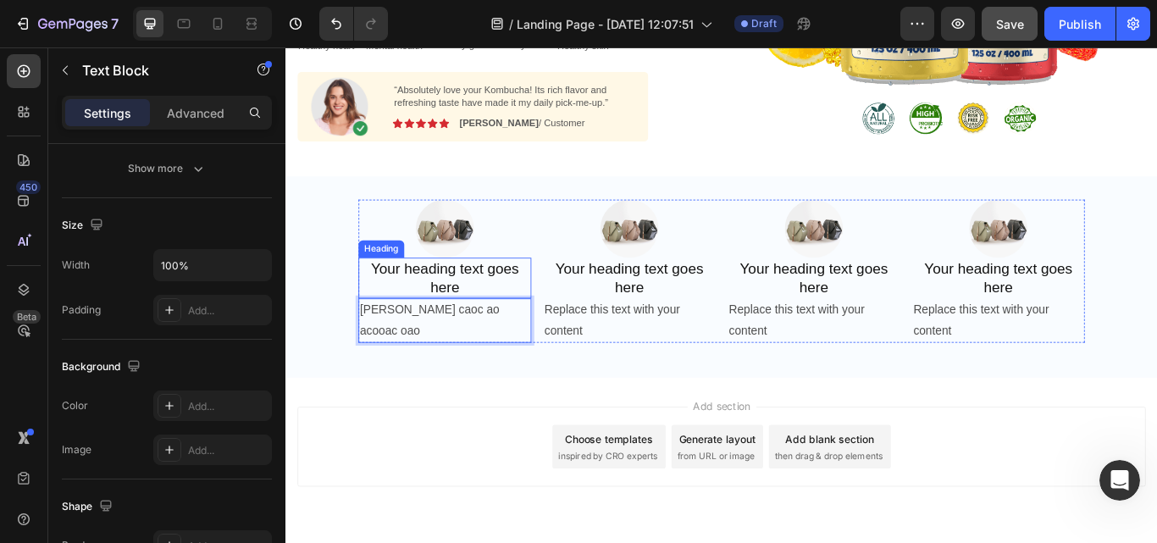
drag, startPoint x: 484, startPoint y: 292, endPoint x: 478, endPoint y: 301, distance: 11.5
click at [483, 291] on div "Image Your heading text goes here Heading [PERSON_NAME] caoc ao acooac oao Text…" at bounding box center [471, 309] width 202 height 168
click at [483, 291] on div at bounding box center [471, 259] width 202 height 68
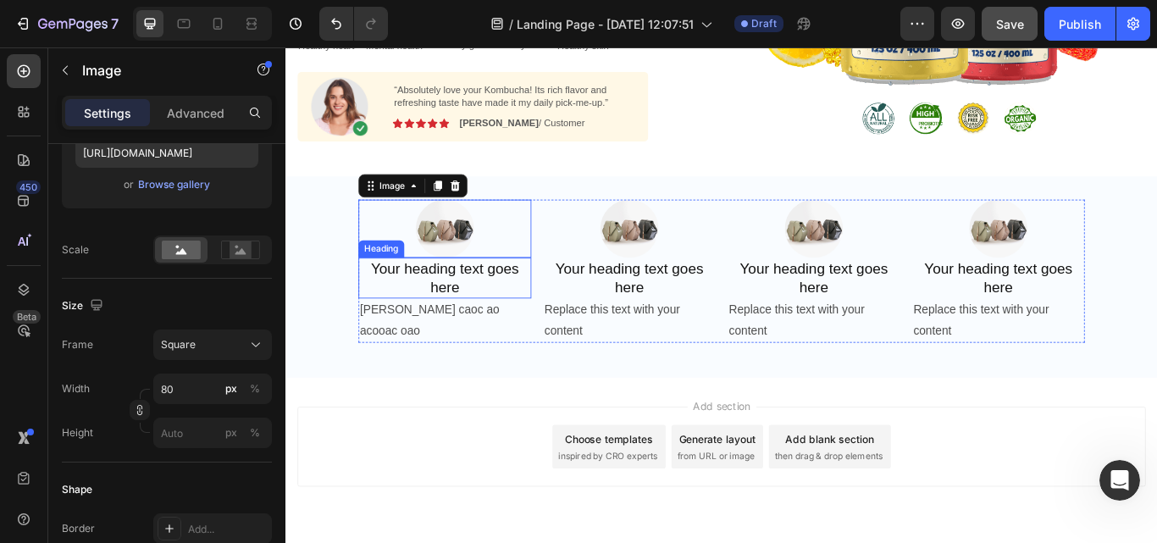
click at [478, 301] on h2 "Your heading text goes here" at bounding box center [471, 316] width 202 height 47
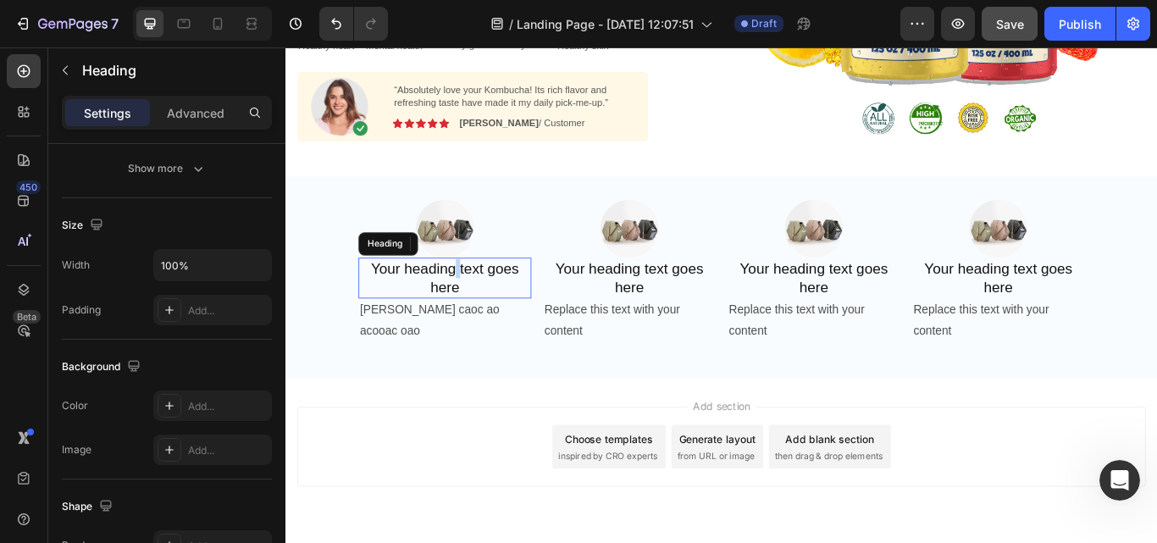
click at [478, 305] on p "Your heading text goes here" at bounding box center [471, 317] width 198 height 44
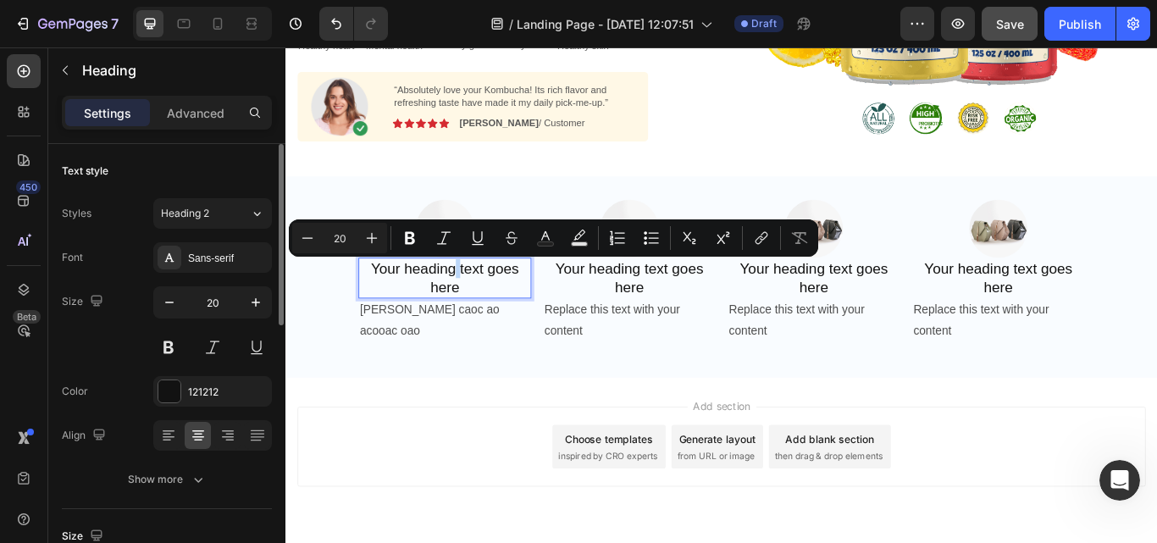
click at [478, 305] on p "Your heading text goes here" at bounding box center [471, 317] width 198 height 44
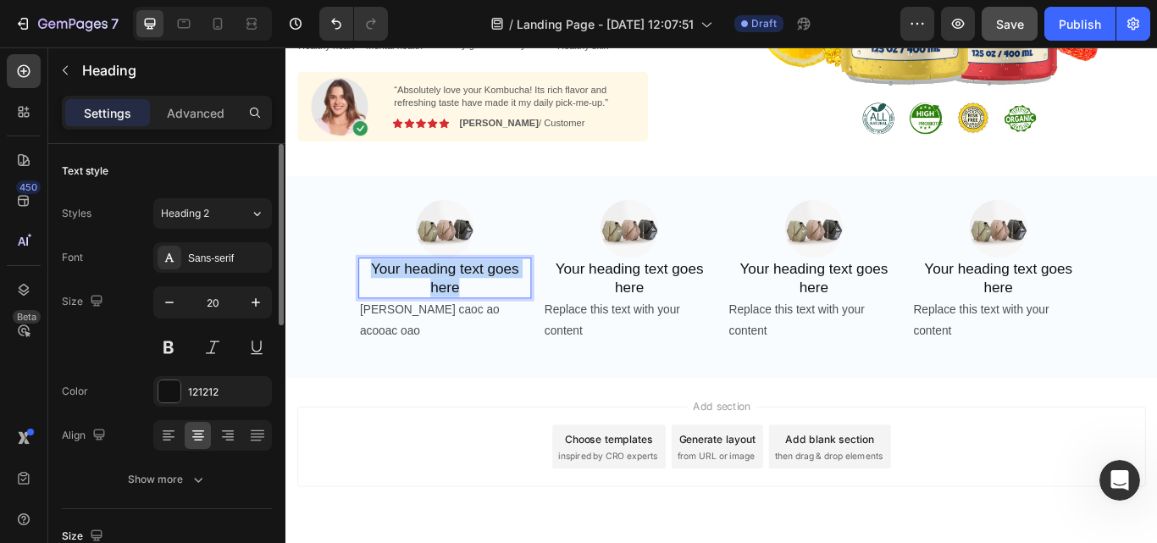
click at [478, 305] on p "Your heading text goes here" at bounding box center [471, 317] width 198 height 44
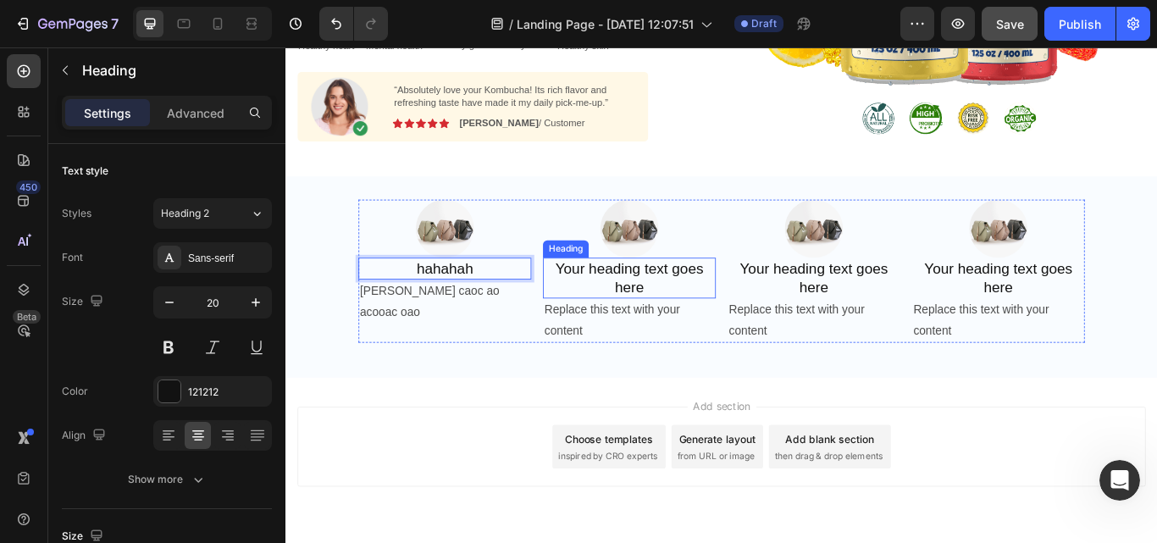
click at [657, 306] on h2 "Your heading text goes here" at bounding box center [686, 316] width 202 height 47
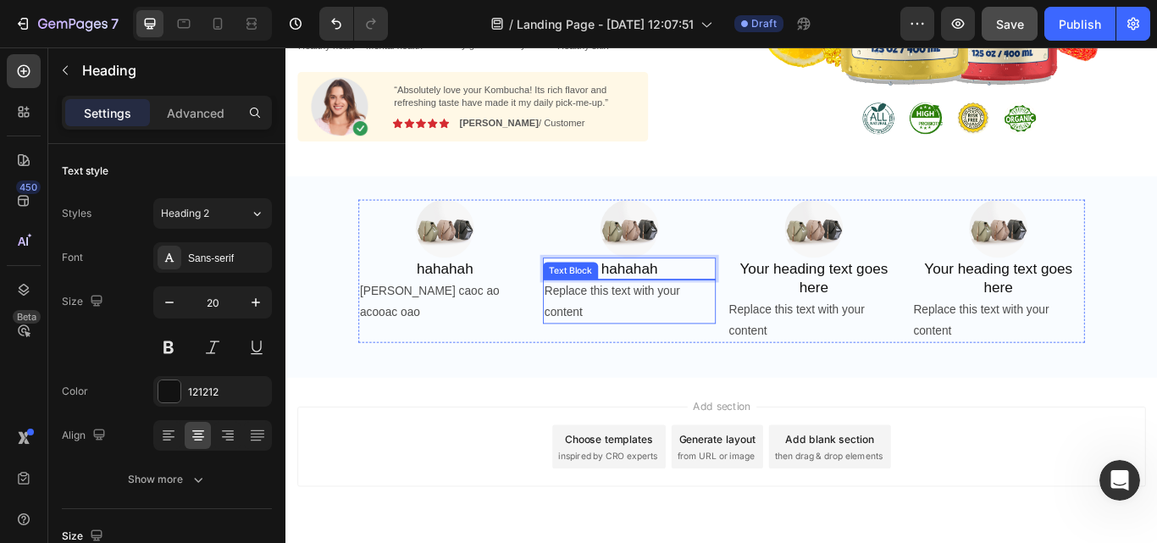
click at [674, 337] on div "Replace this text with your content" at bounding box center [686, 344] width 202 height 52
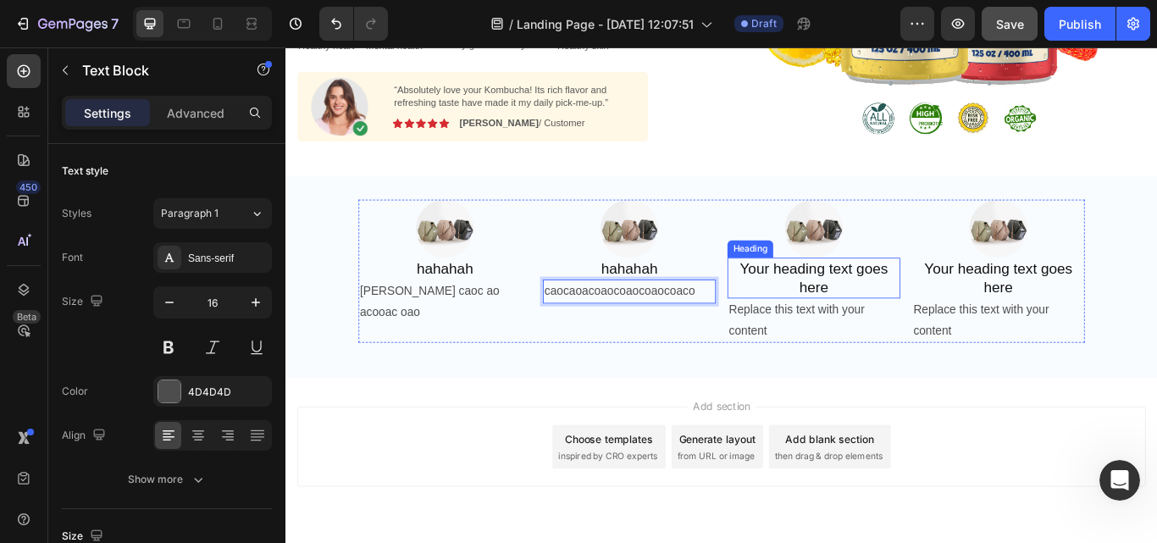
click at [826, 307] on h2 "Your heading text goes here" at bounding box center [901, 316] width 202 height 47
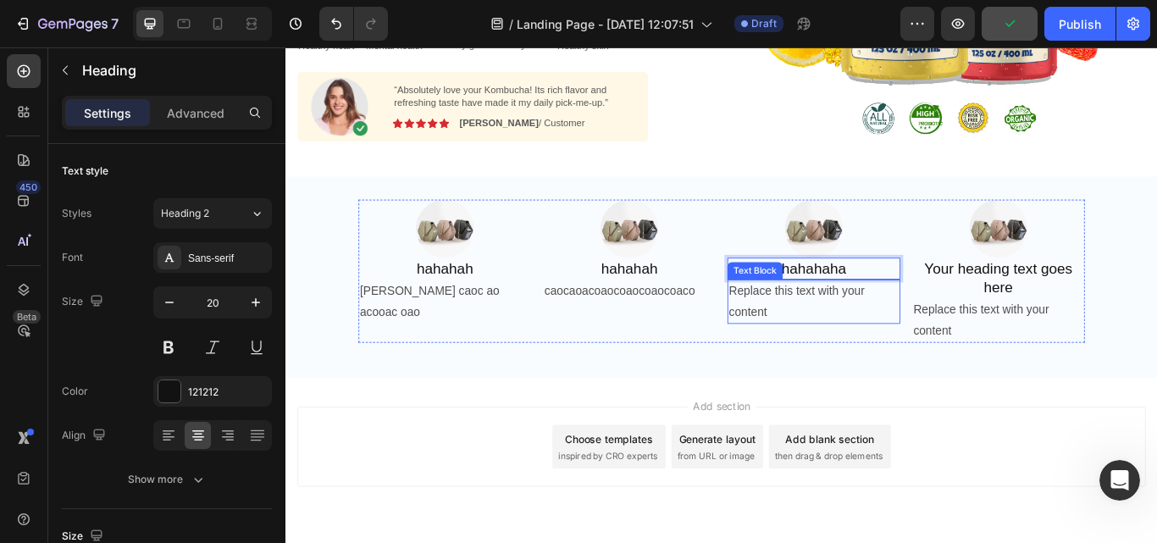
click at [831, 339] on div "Replace this text with your content" at bounding box center [901, 344] width 202 height 52
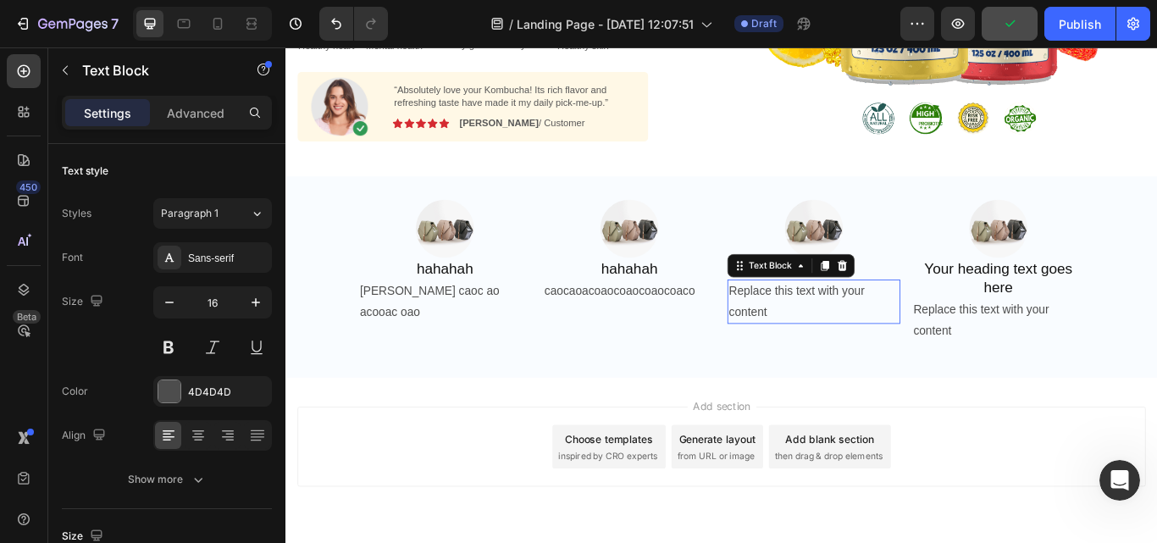
click at [831, 339] on p "Replace this text with your content" at bounding box center [901, 344] width 198 height 49
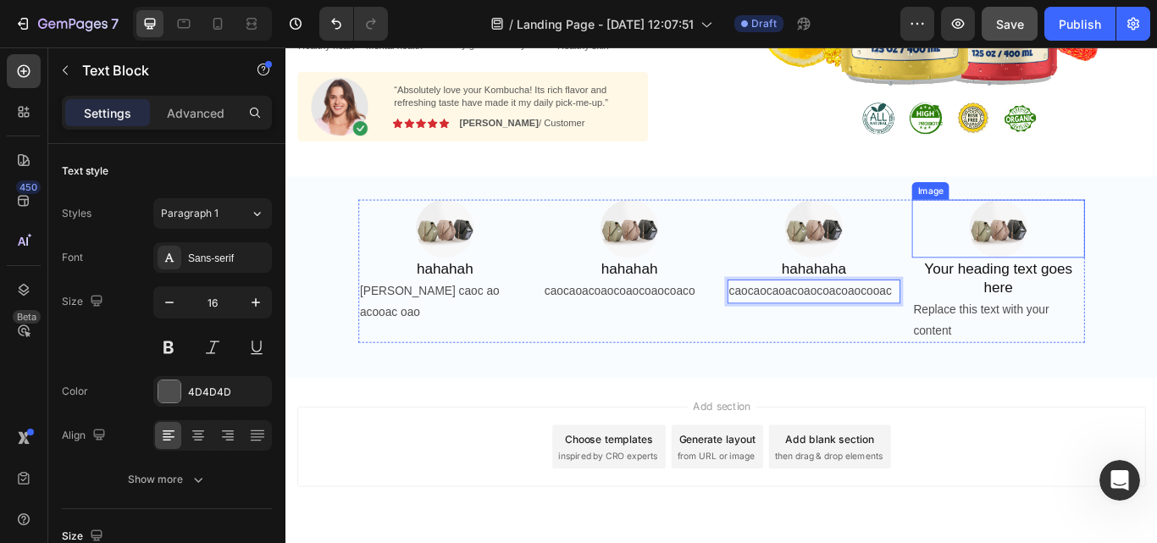
click at [1137, 301] on h2 "Your heading text goes here" at bounding box center [1116, 316] width 202 height 47
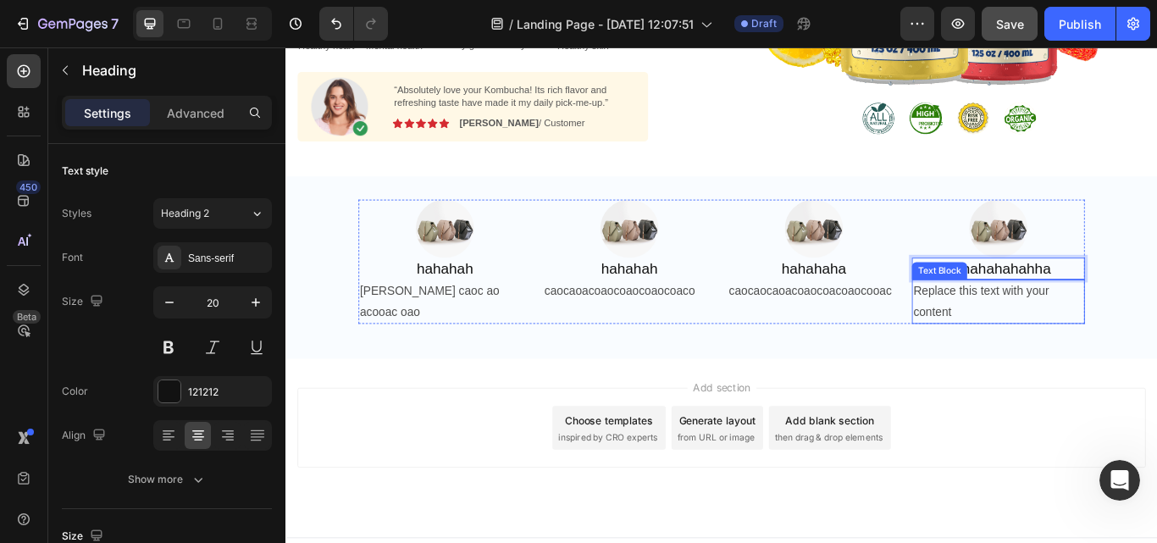
click at [1098, 329] on div "Replace this text with your content" at bounding box center [1116, 344] width 202 height 52
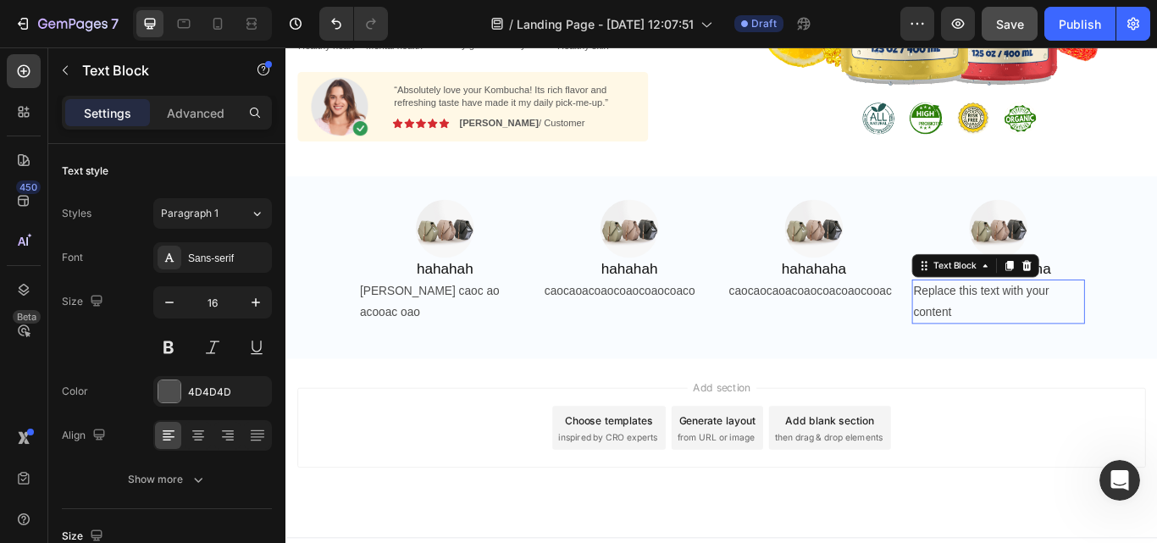
click at [1098, 329] on p "Replace this text with your content" at bounding box center [1116, 344] width 198 height 49
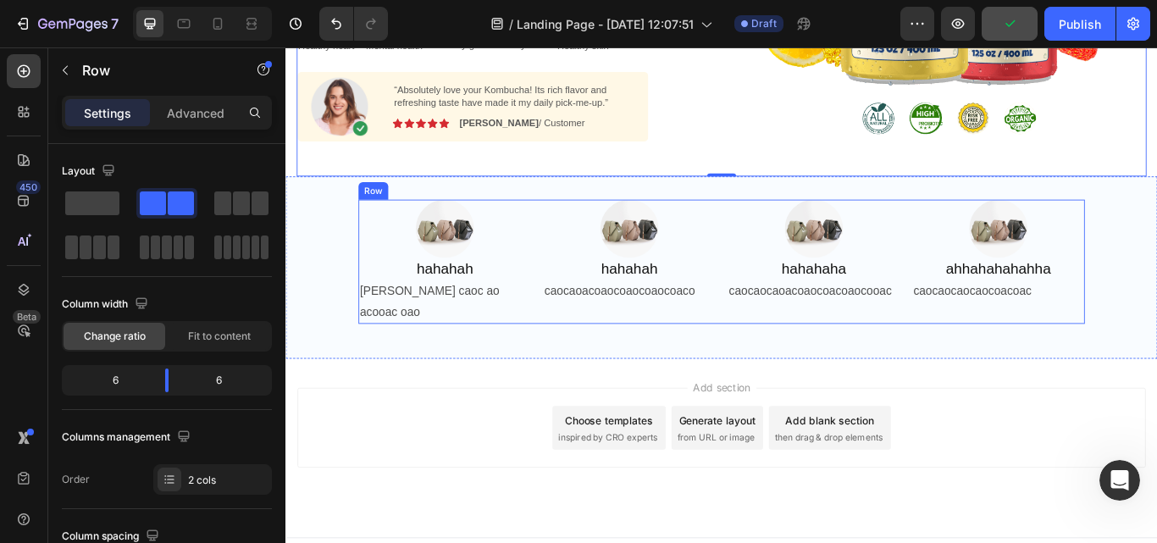
click at [571, 225] on div "Image hahahah Heading [PERSON_NAME] caoc ao acooac oao Text Block Image hahahah…" at bounding box center [793, 298] width 847 height 146
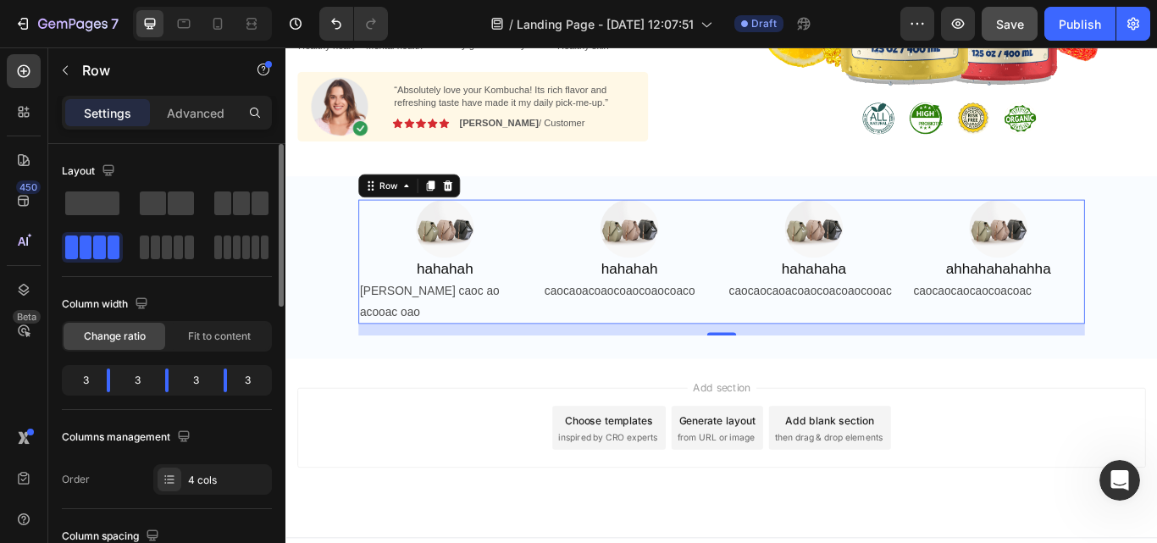
scroll to position [311, 0]
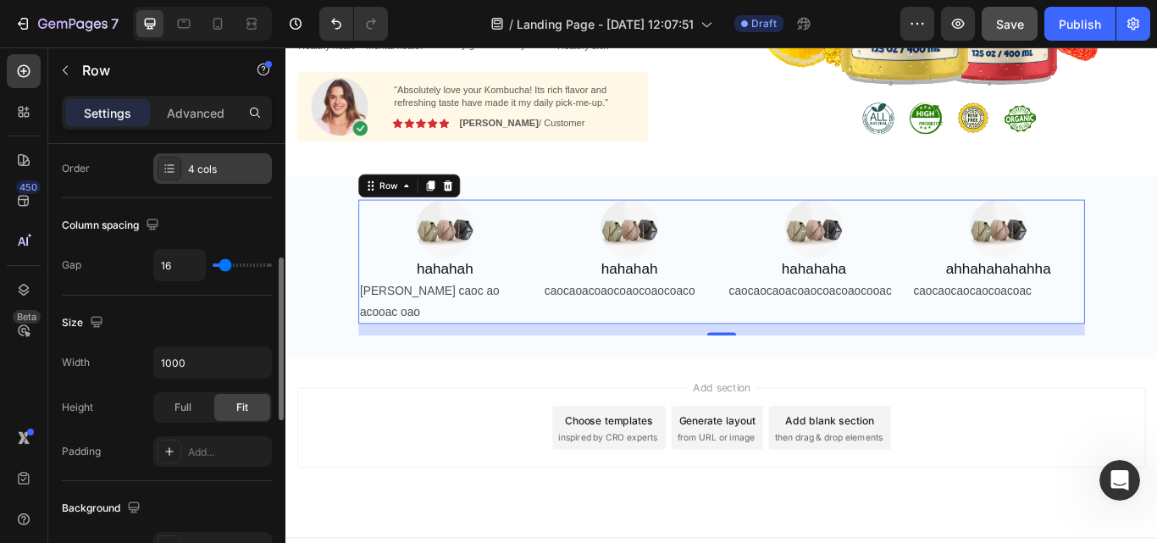
click at [173, 172] on icon at bounding box center [170, 171] width 7 height 1
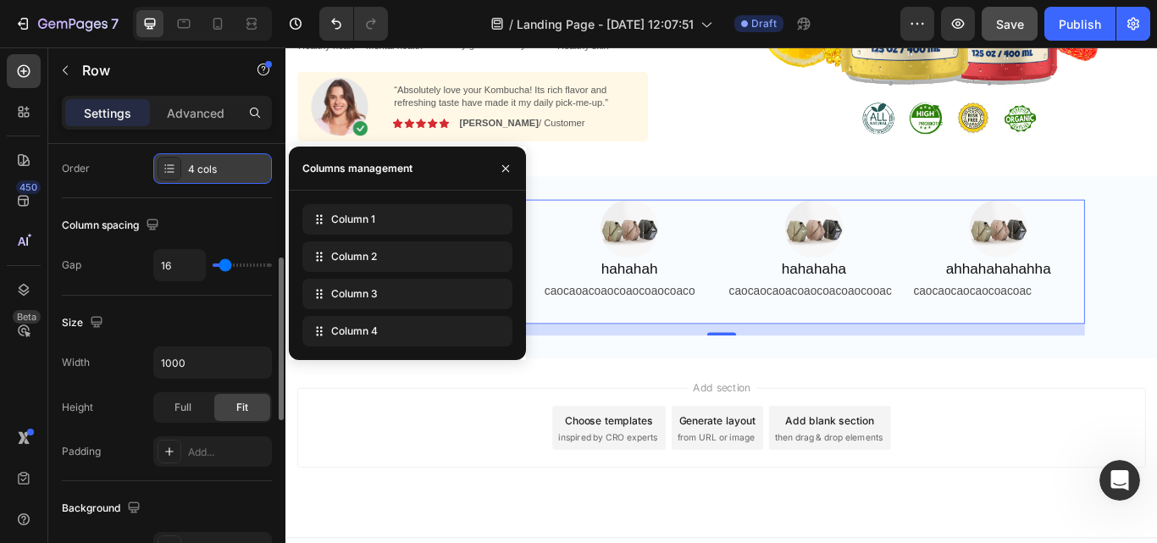
click at [173, 172] on icon at bounding box center [170, 171] width 7 height 1
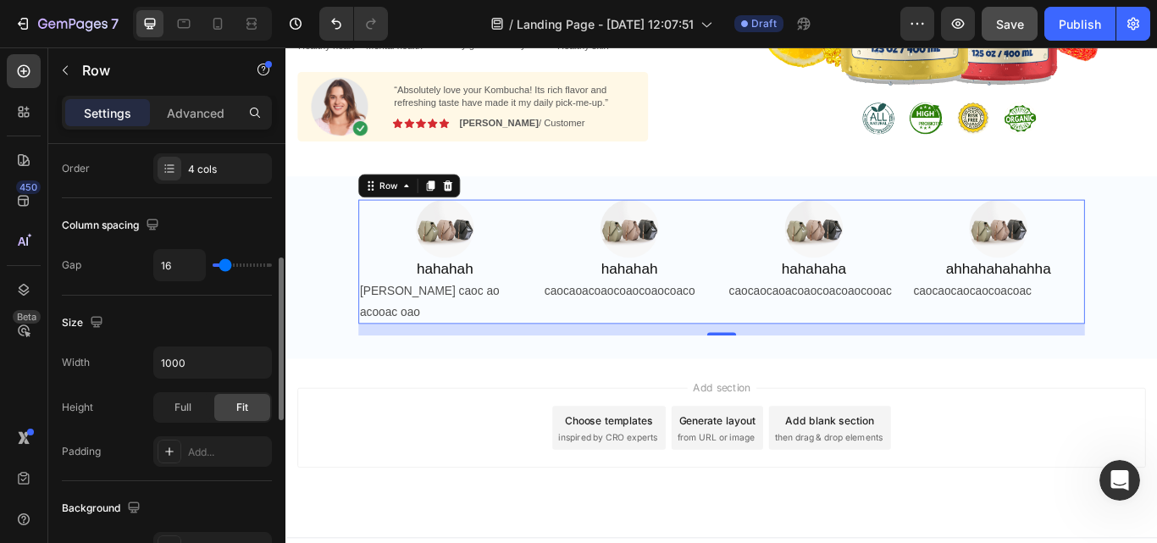
type input "33"
type input "56"
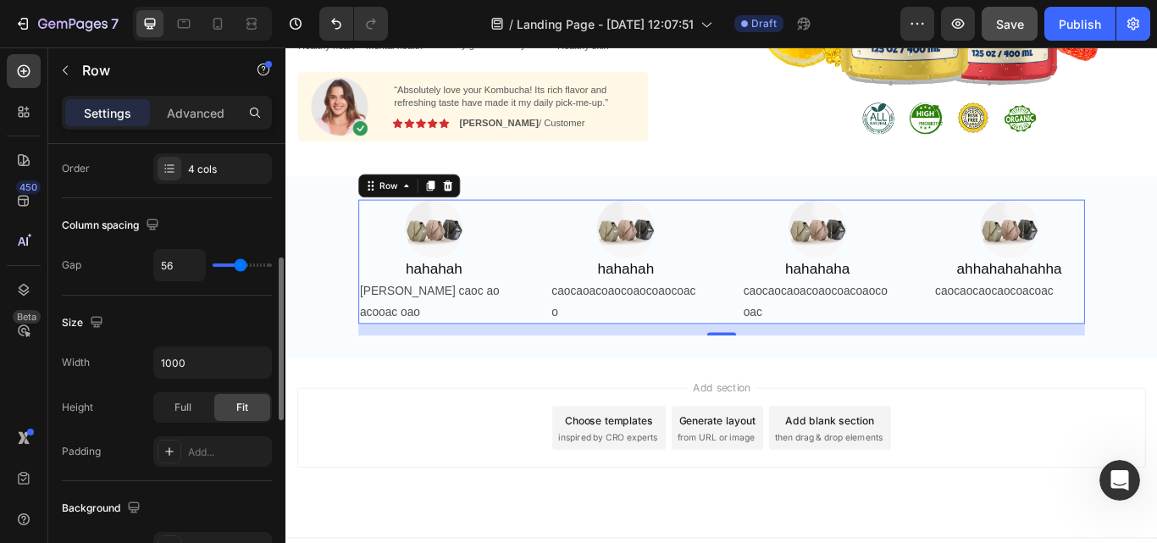
type input "60"
type input "53"
type input "49"
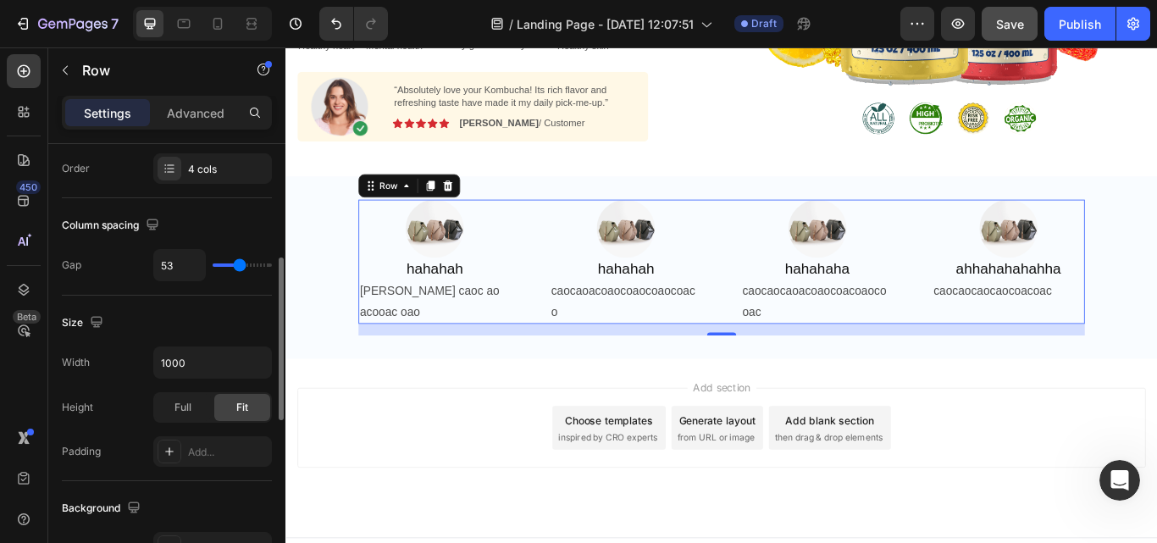
type input "49"
type input "51"
type input "60"
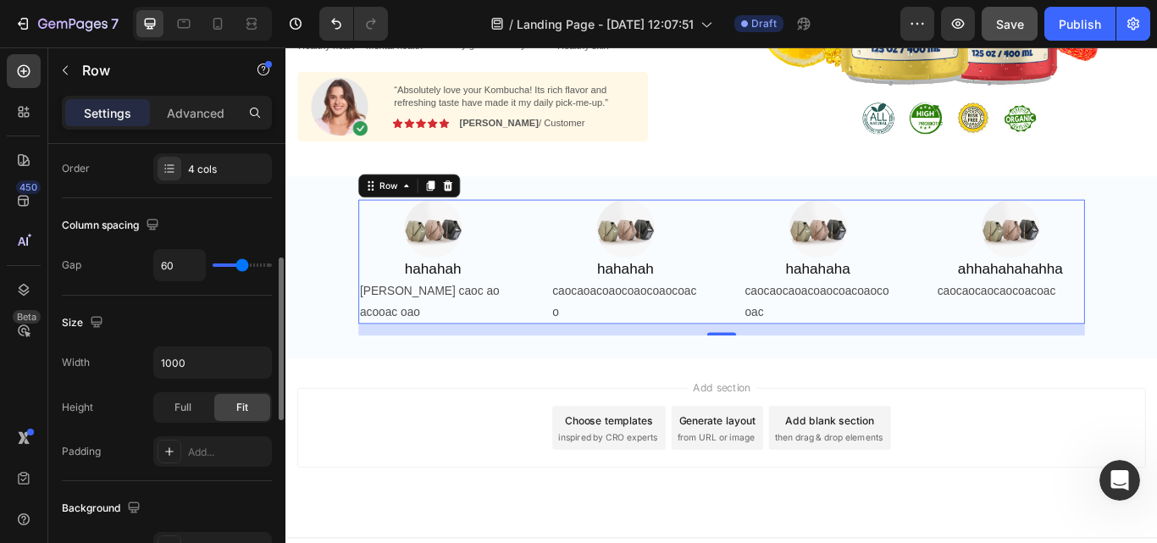
type input "58"
type input "53"
type input "49"
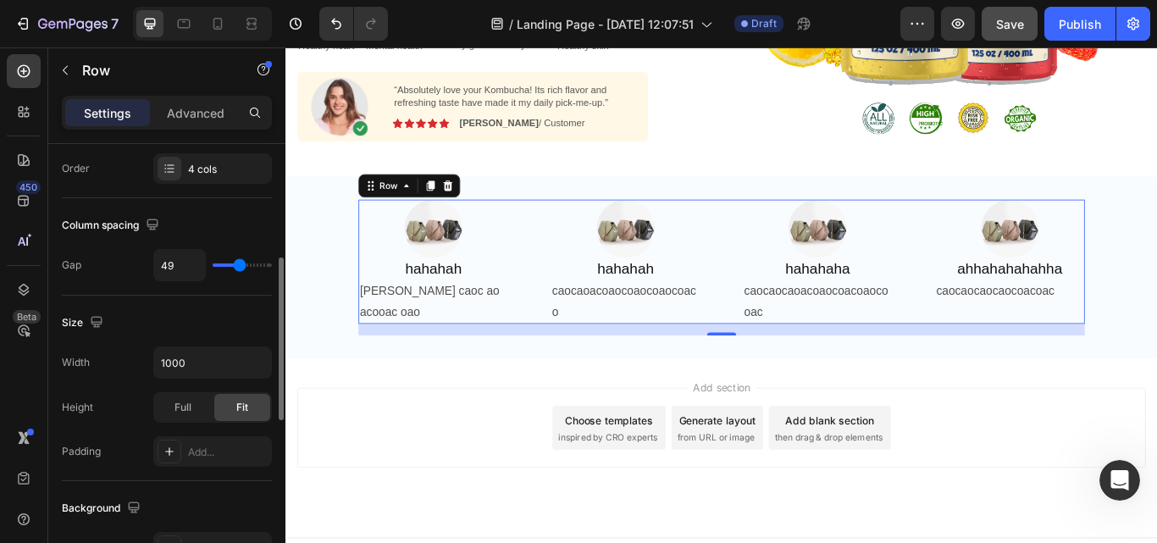
type input "49"
type input "51"
type input "56"
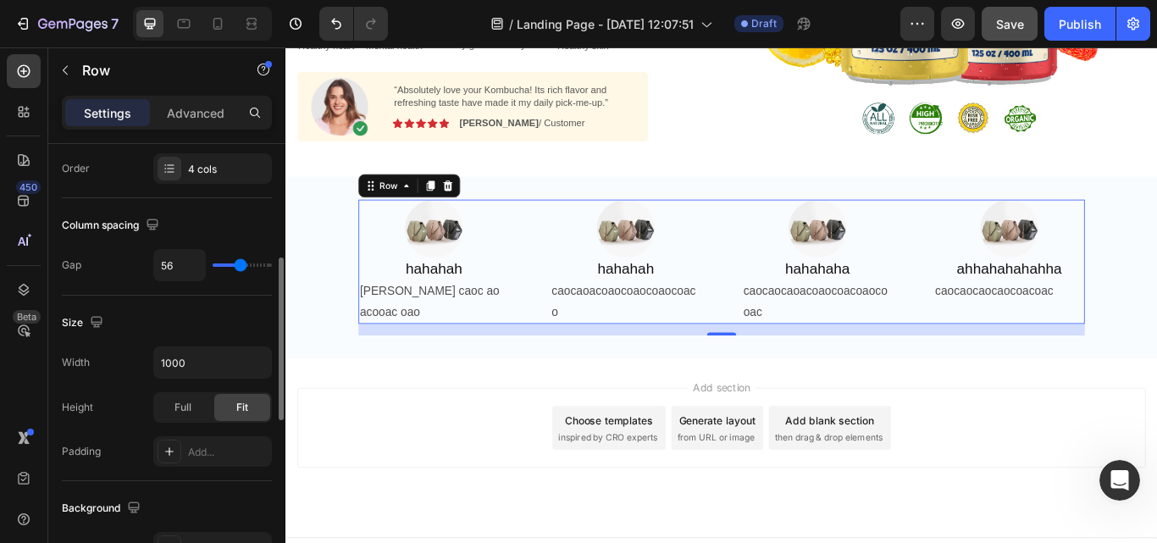
type input "60"
type input "64"
type input "62"
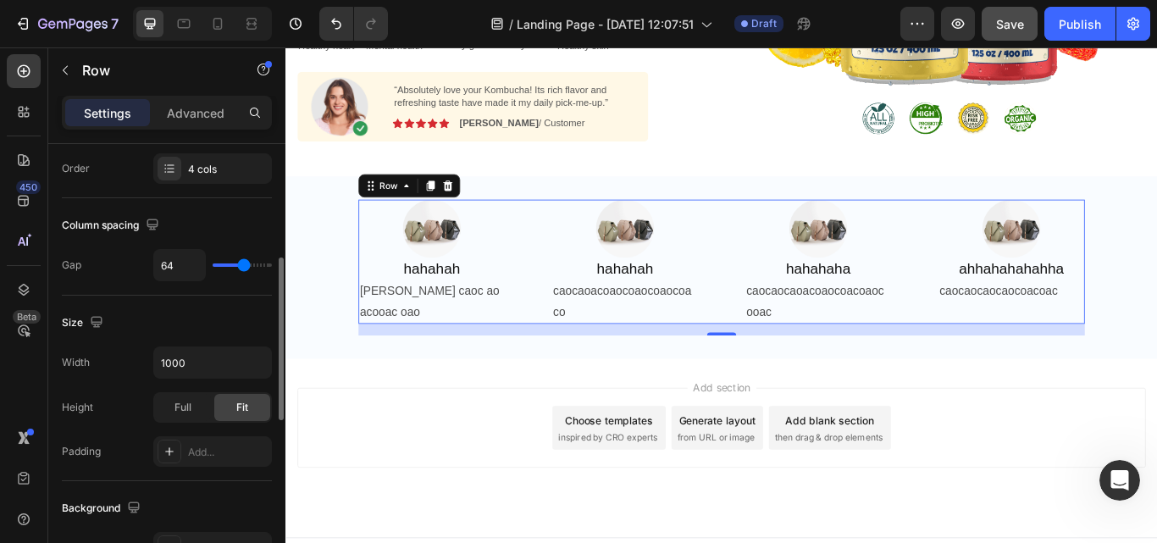
type input "62"
type input "58"
type input "53"
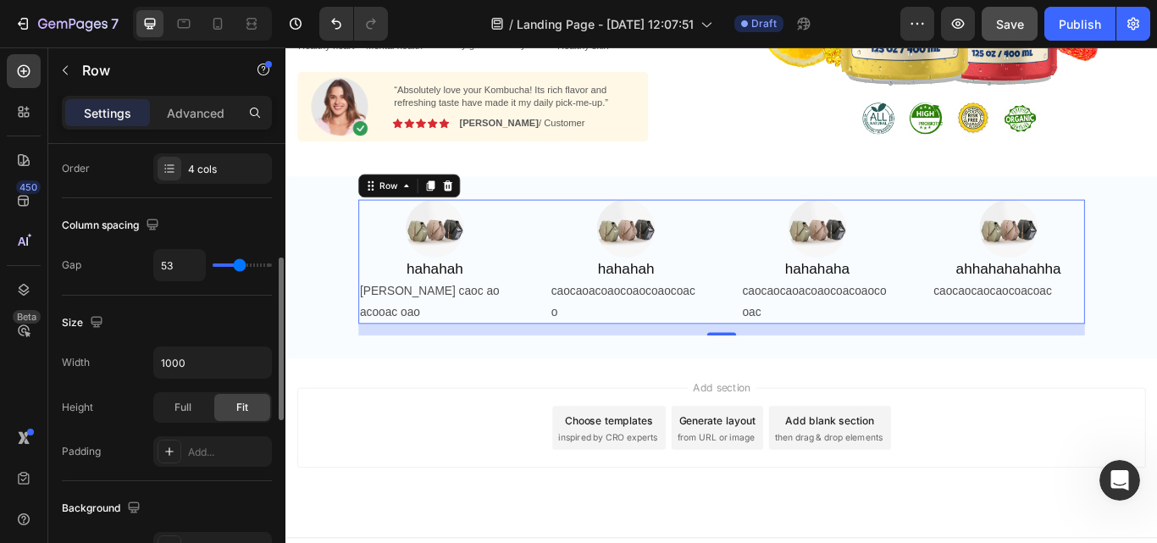
type input "51"
type input "47"
type input "42"
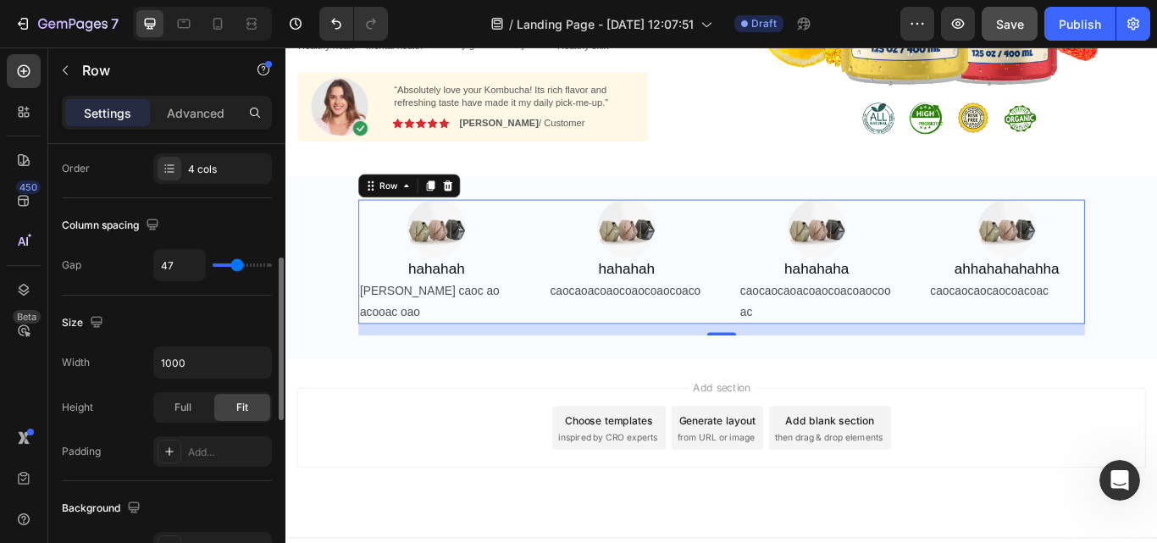
type input "42"
type input "38"
type input "33"
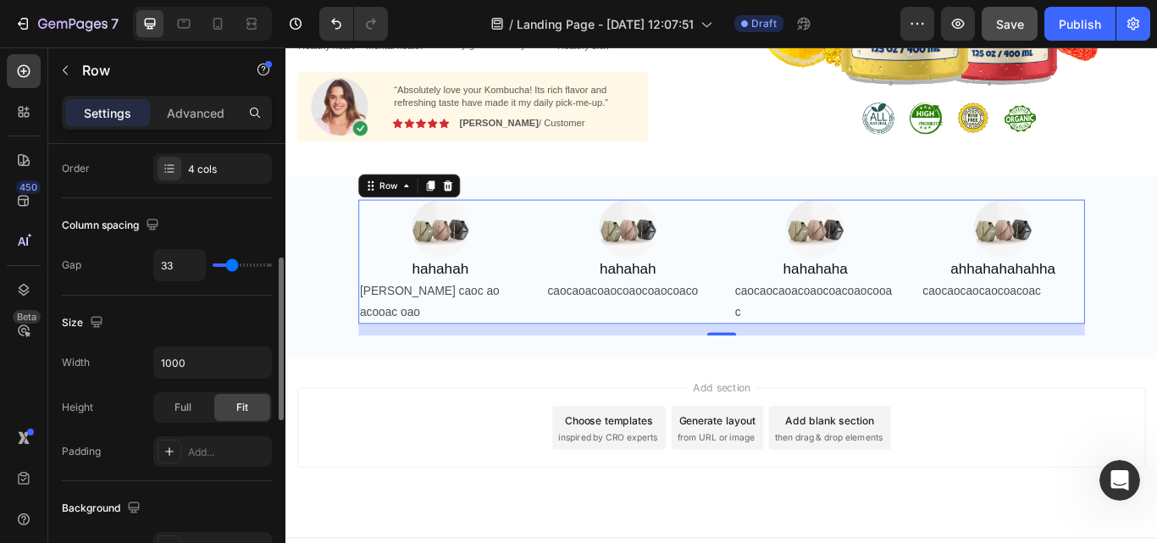
type input "31"
type input "27"
type input "22"
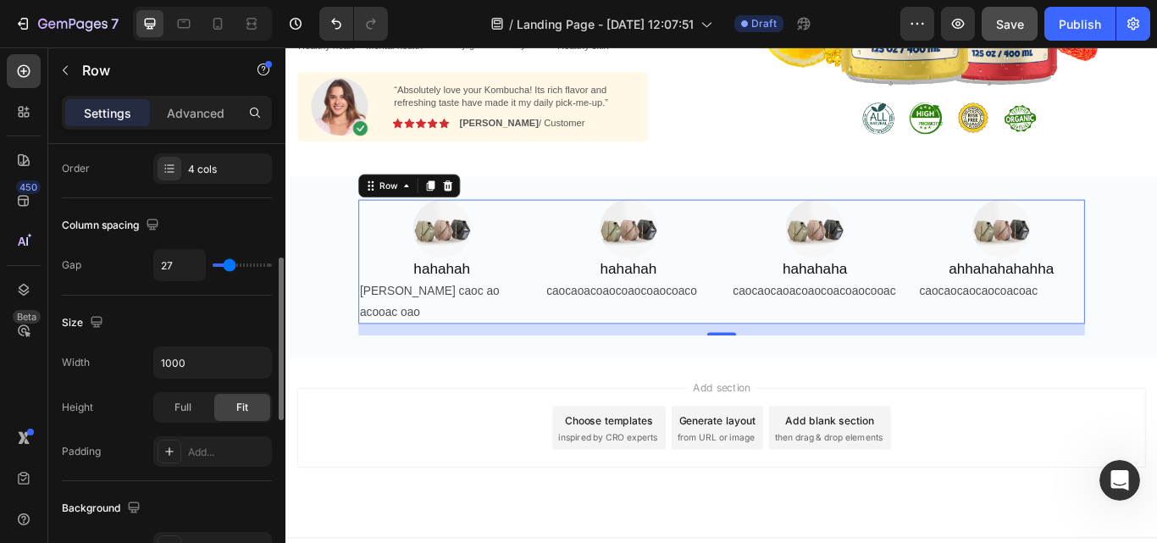
type input "22"
type input "18"
type input "11"
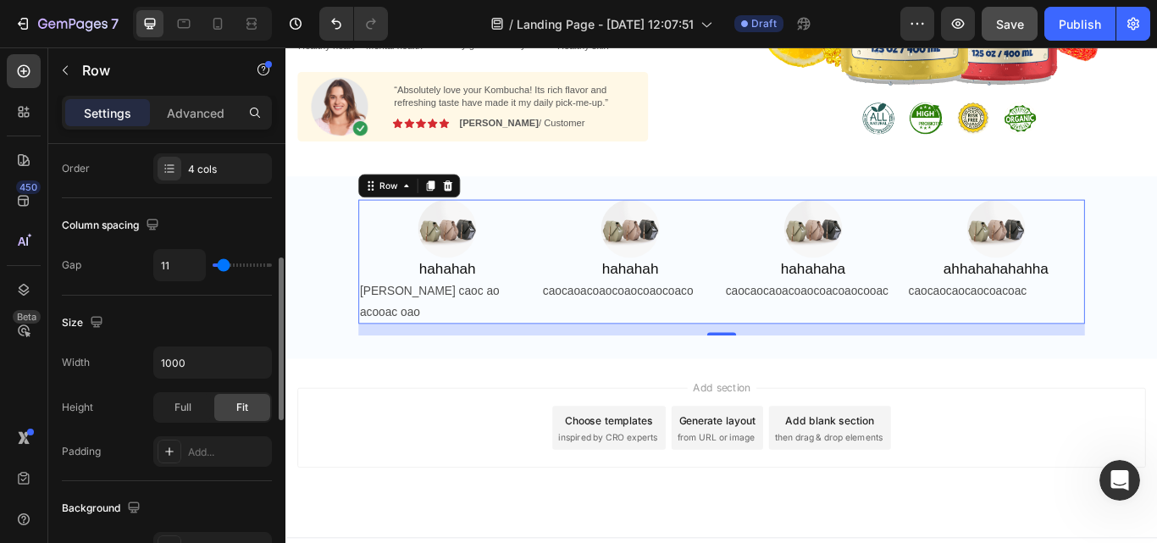
type input "7"
type input "0"
type input "18"
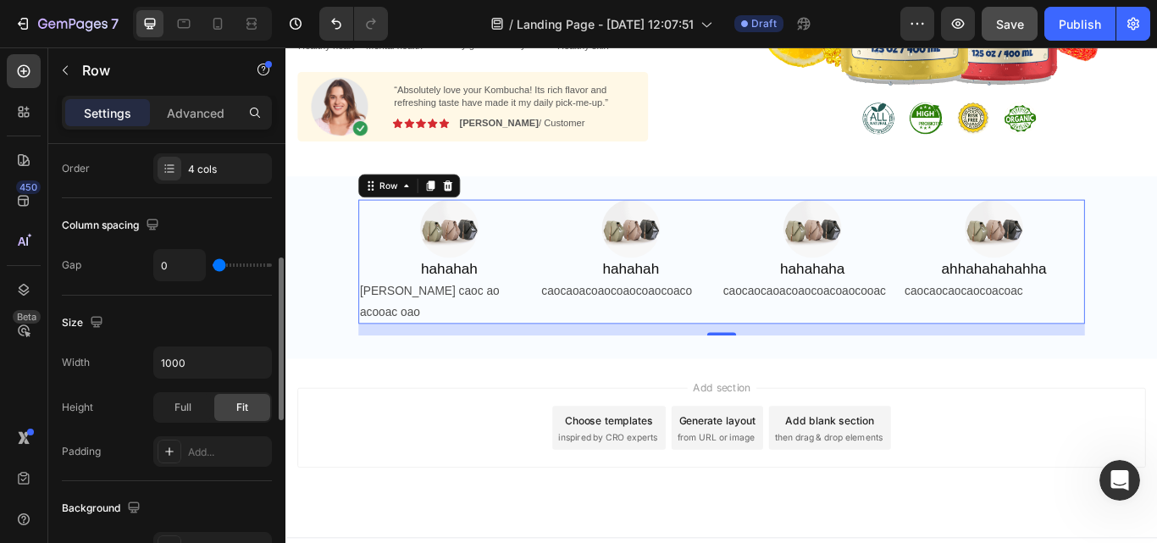
type input "18"
type input "22"
type input "20"
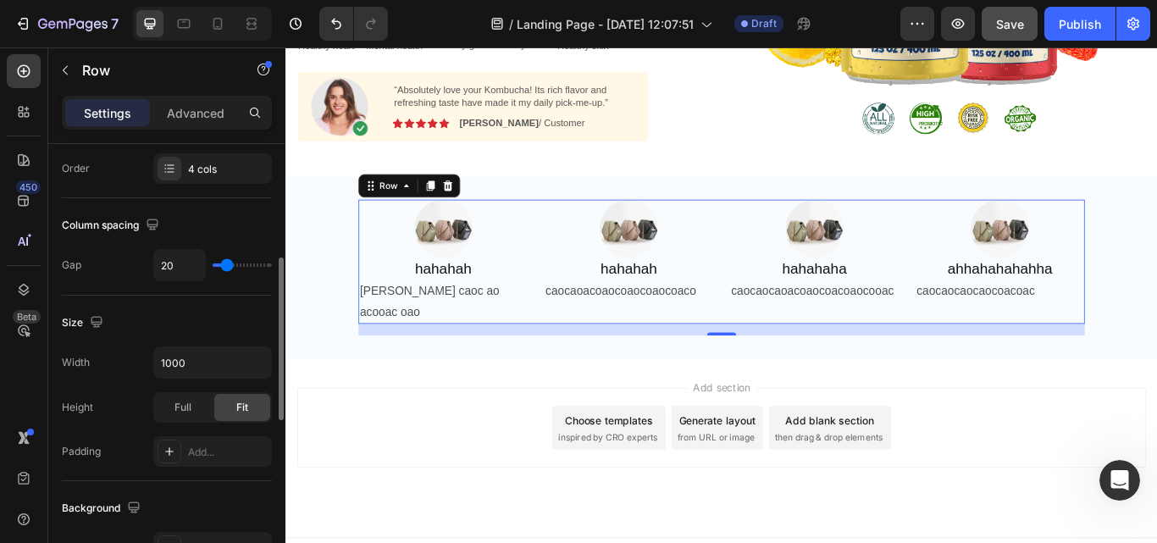
type input "16"
type input "13"
drag, startPoint x: 231, startPoint y: 266, endPoint x: 224, endPoint y: 280, distance: 15.9
type input "13"
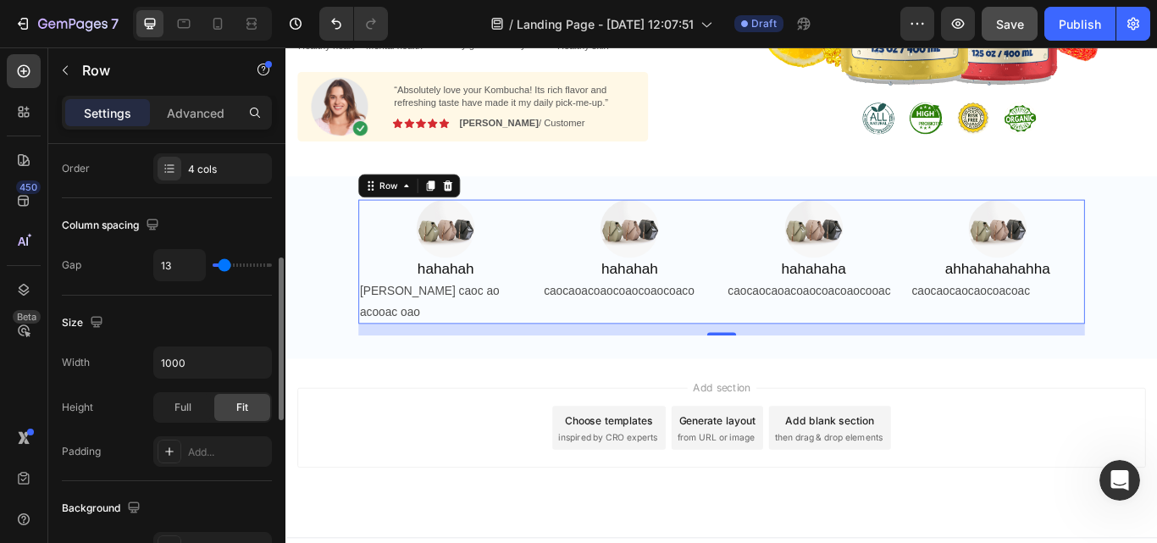
click at [224, 267] on input "range" at bounding box center [242, 264] width 59 height 3
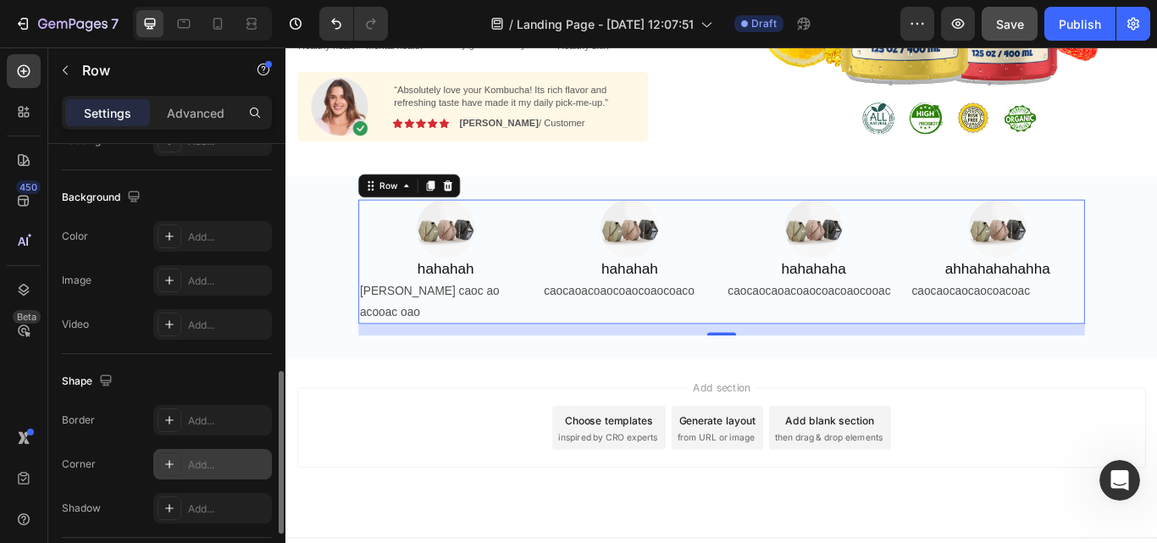
click at [166, 472] on div at bounding box center [169, 464] width 24 height 24
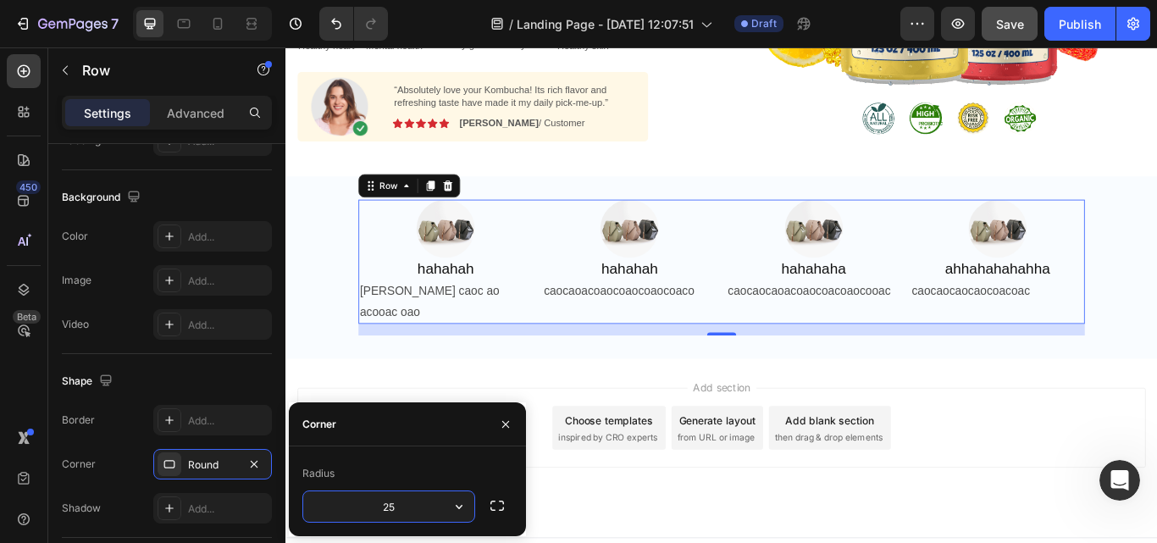
type input "25"
click at [176, 240] on div at bounding box center [169, 236] width 24 height 24
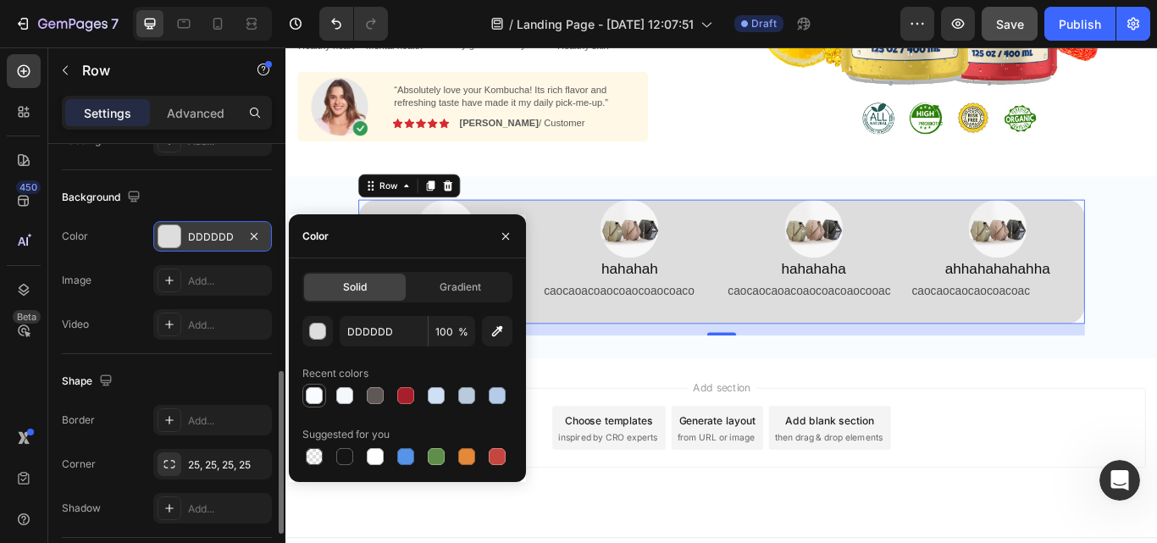
click at [321, 400] on div at bounding box center [314, 395] width 17 height 17
type input "F9FCFF"
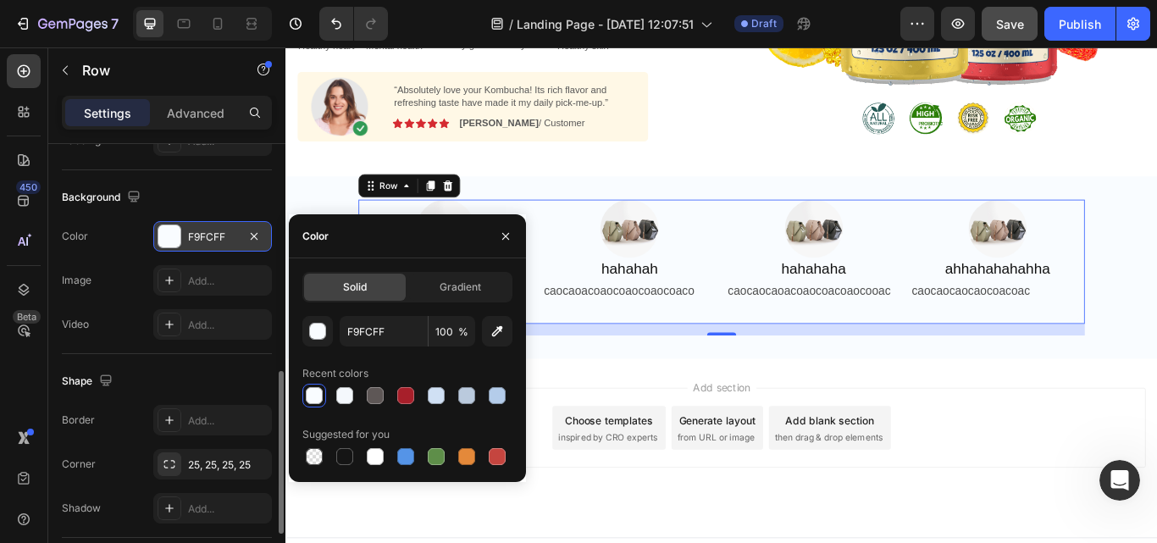
click at [947, 383] on div "Image hahahah Heading [PERSON_NAME] caoc ao acooac oao Text Block Image hahahah…" at bounding box center [793, 304] width 1016 height 213
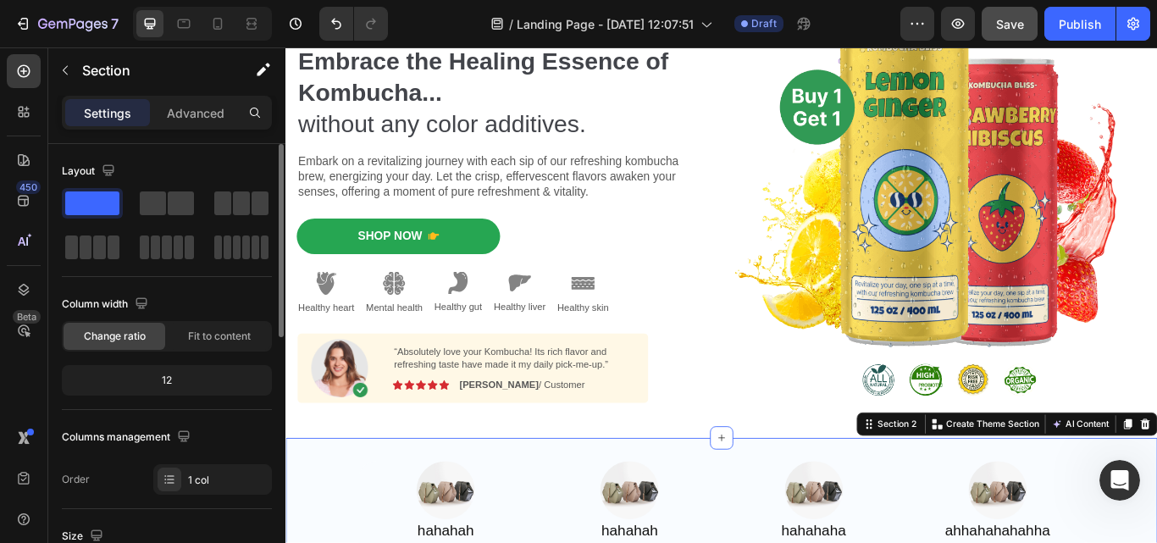
scroll to position [425, 0]
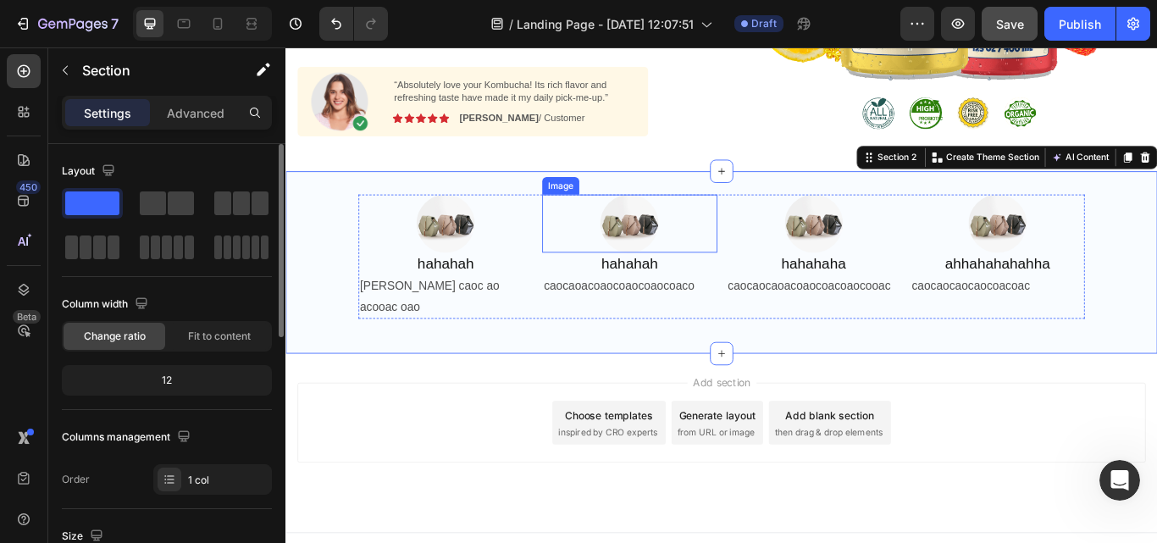
click at [779, 259] on div at bounding box center [685, 253] width 203 height 68
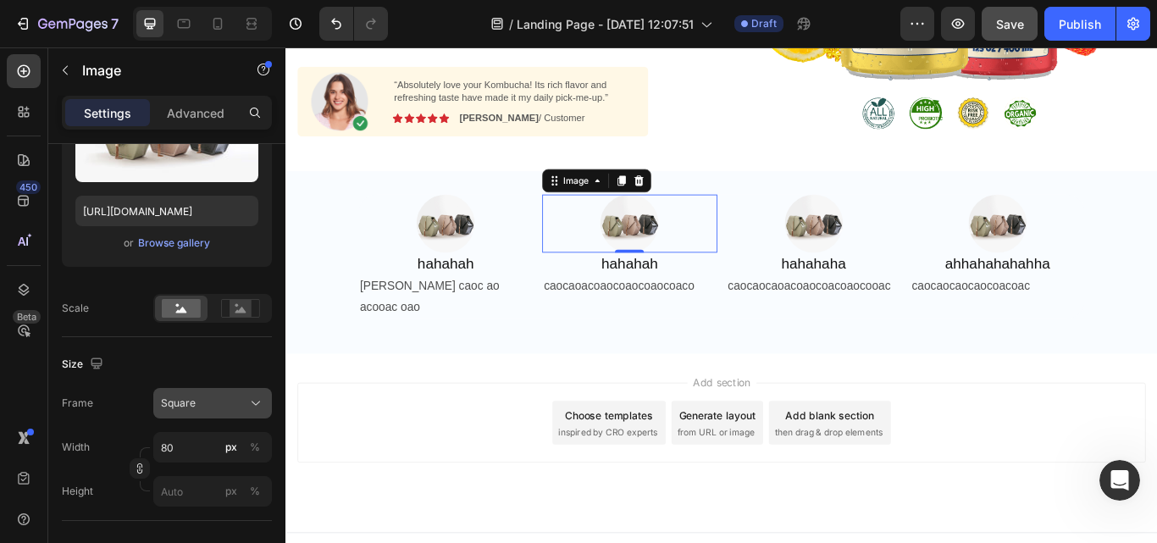
scroll to position [0, 0]
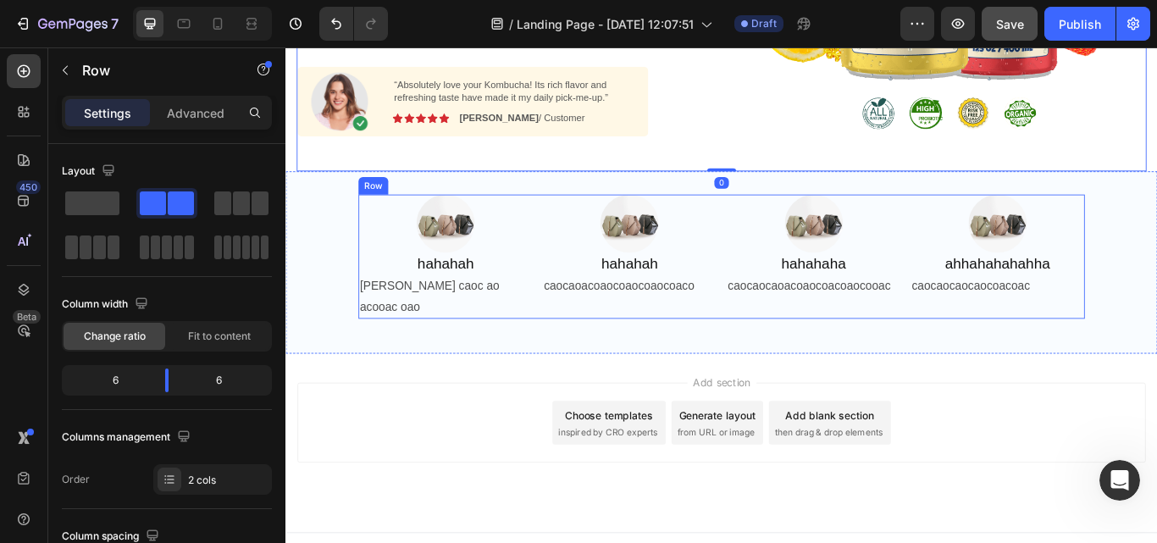
click at [785, 251] on div "Image hahahah Heading [PERSON_NAME] caoc ao acooac oao Text Block Image hahahah…" at bounding box center [793, 292] width 847 height 146
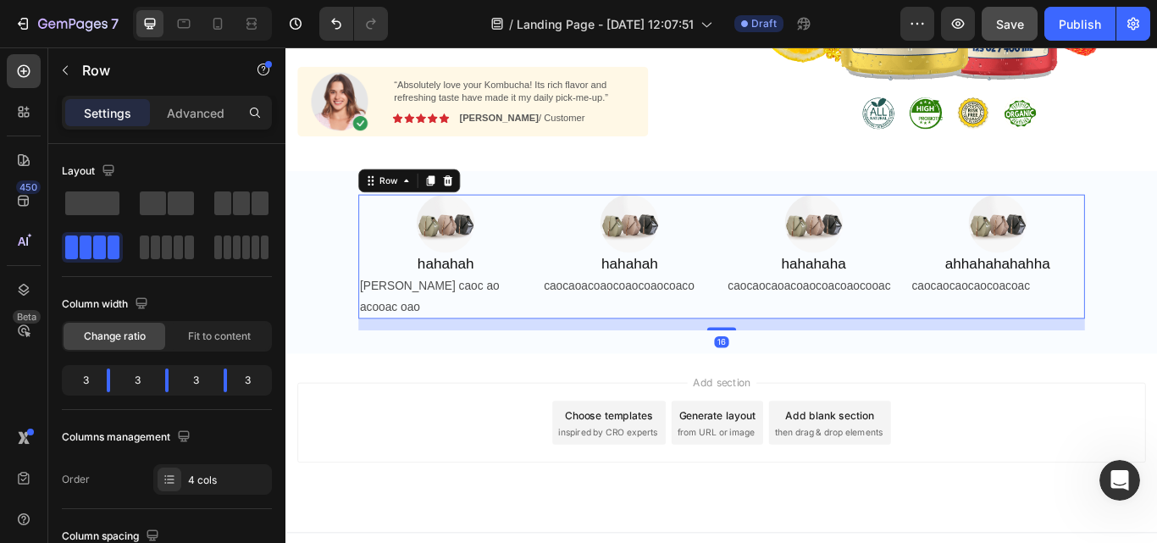
click at [634, 405] on div "Add section Choose templates inspired by CRO experts Generate layout from URL o…" at bounding box center [793, 509] width 1016 height 208
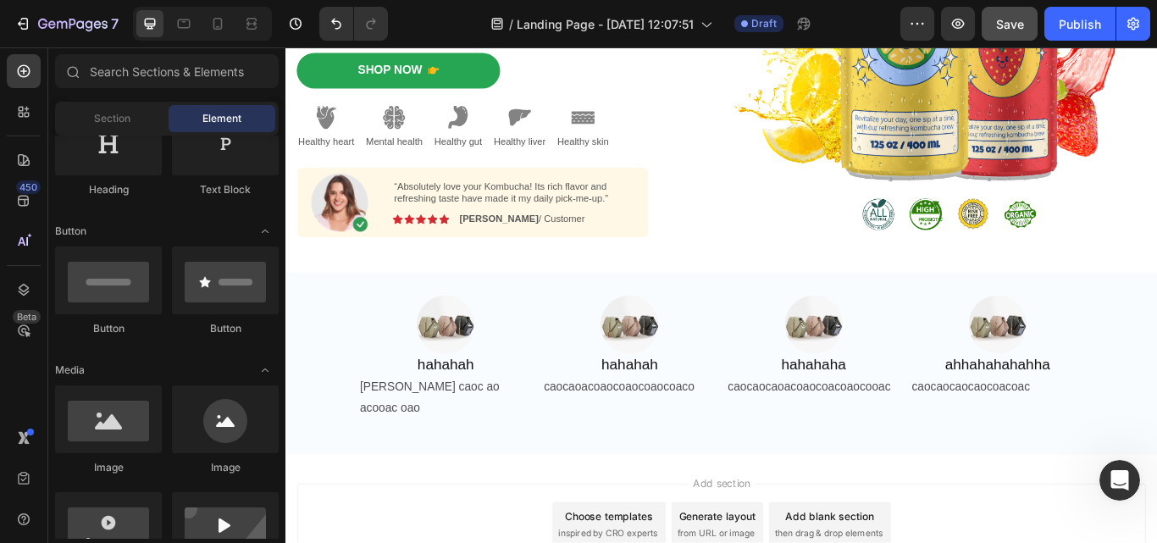
scroll to position [311, 0]
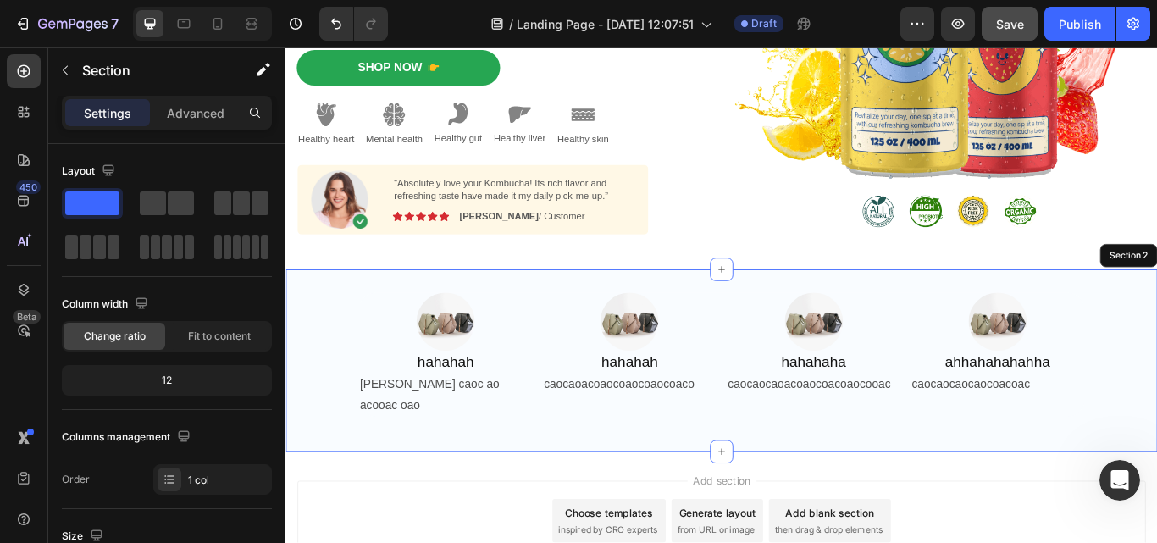
click at [1156, 315] on div "Image hahahah Heading [PERSON_NAME] caoc ao acooac oao Text Block Image hahahah…" at bounding box center [793, 412] width 1016 height 213
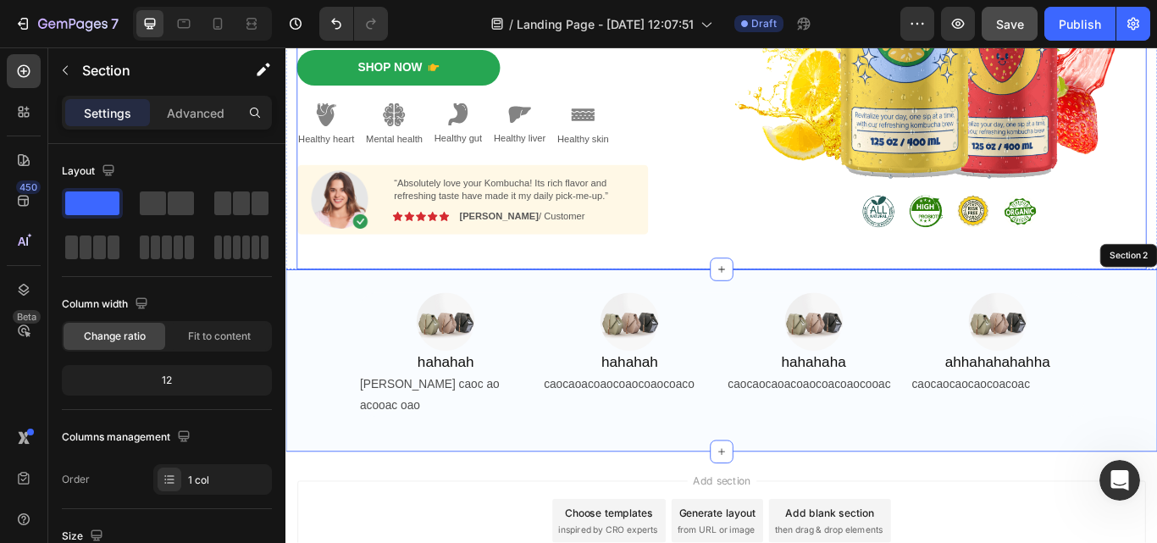
click at [1133, 283] on div "Image" at bounding box center [1047, 38] width 483 height 535
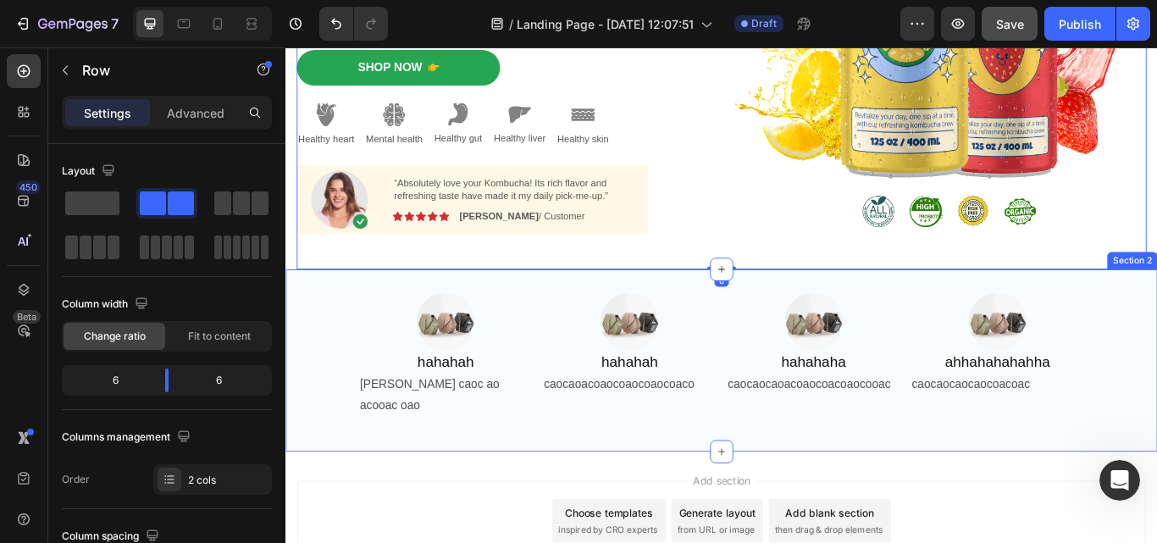
click at [1156, 331] on div "Image hahahah Heading [PERSON_NAME] caoc ao acooac oao Text Block Image hahahah…" at bounding box center [793, 412] width 1016 height 213
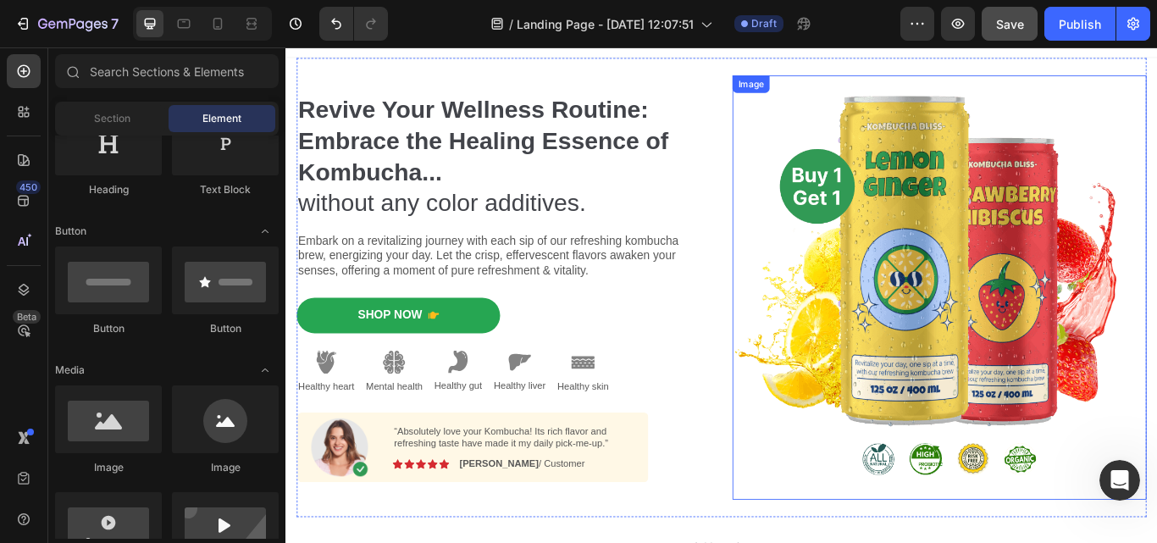
scroll to position [0, 0]
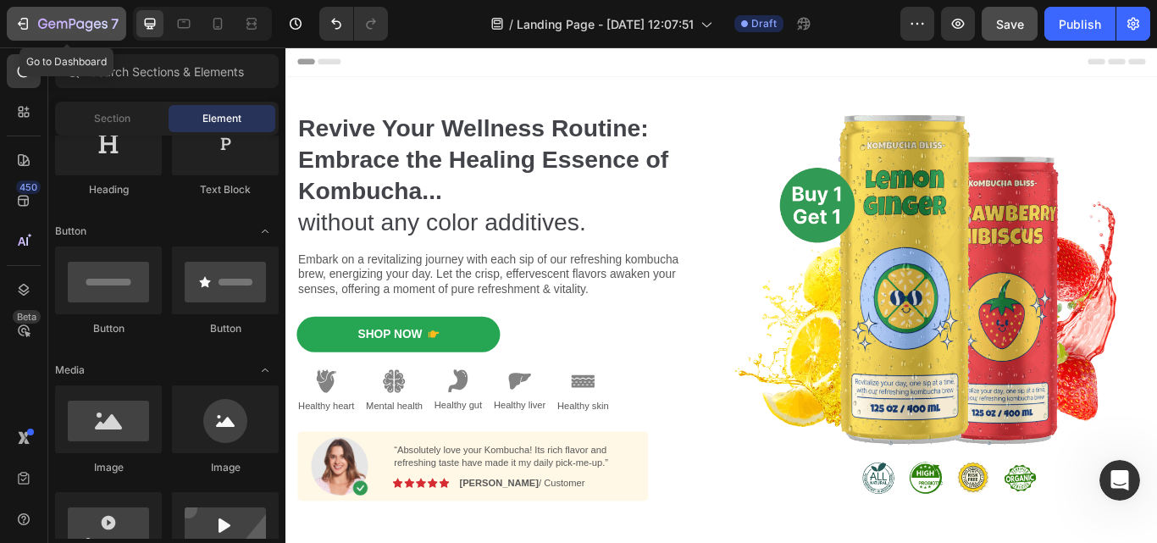
click at [67, 23] on icon "button" at bounding box center [62, 25] width 10 height 8
